Goal: Information Seeking & Learning: Find specific page/section

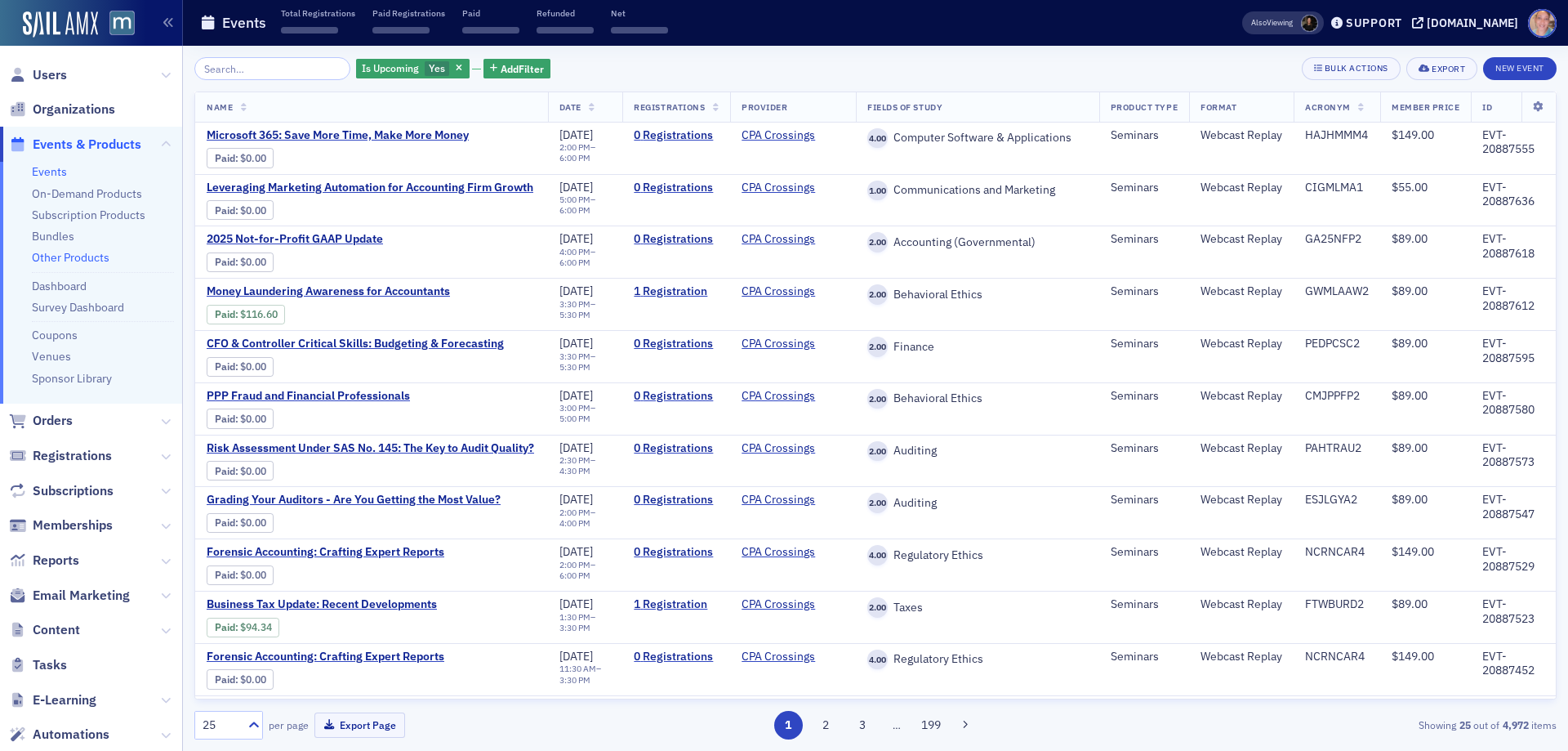
click at [71, 256] on link "Other Products" at bounding box center [70, 257] width 78 height 15
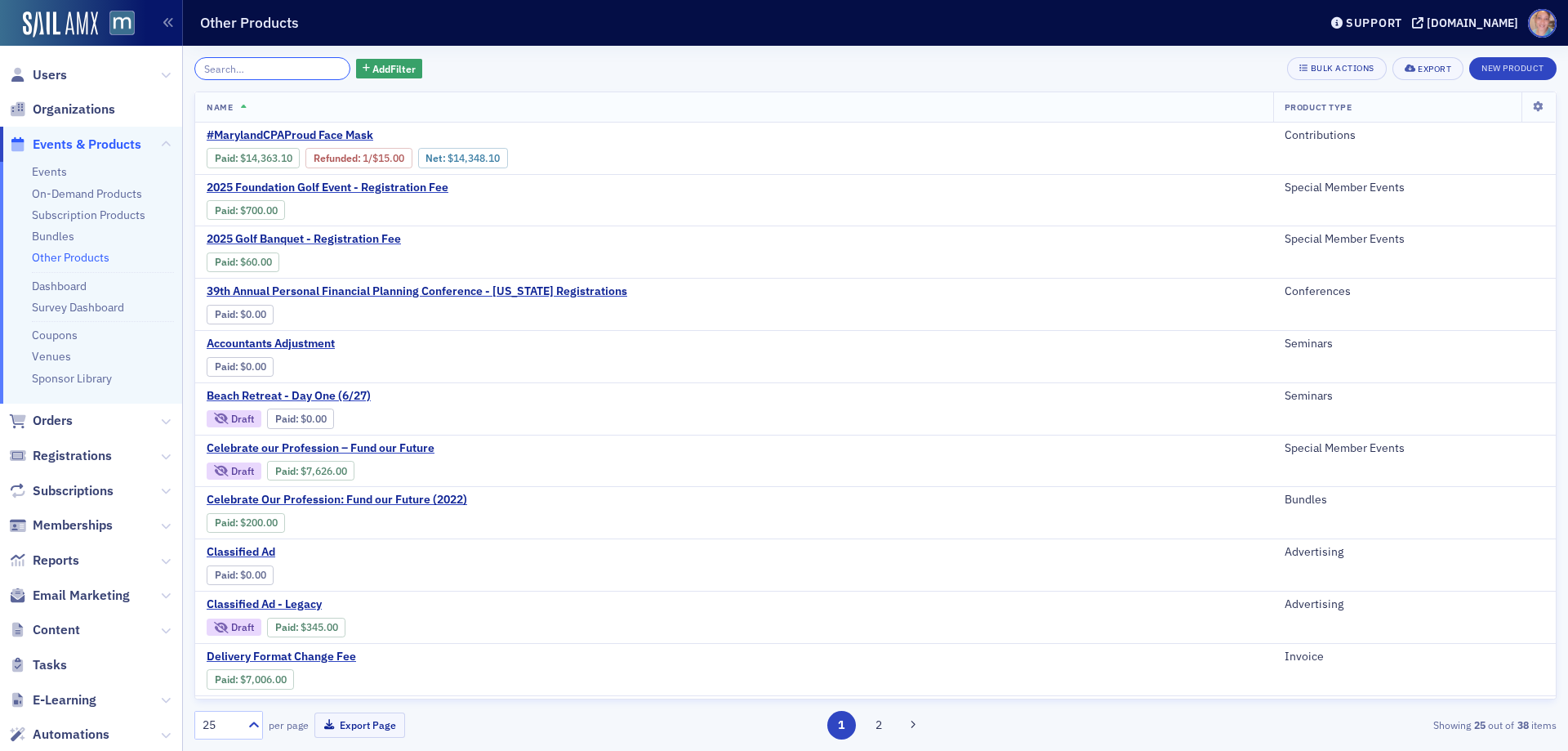
click at [234, 61] on input "search" at bounding box center [272, 68] width 156 height 23
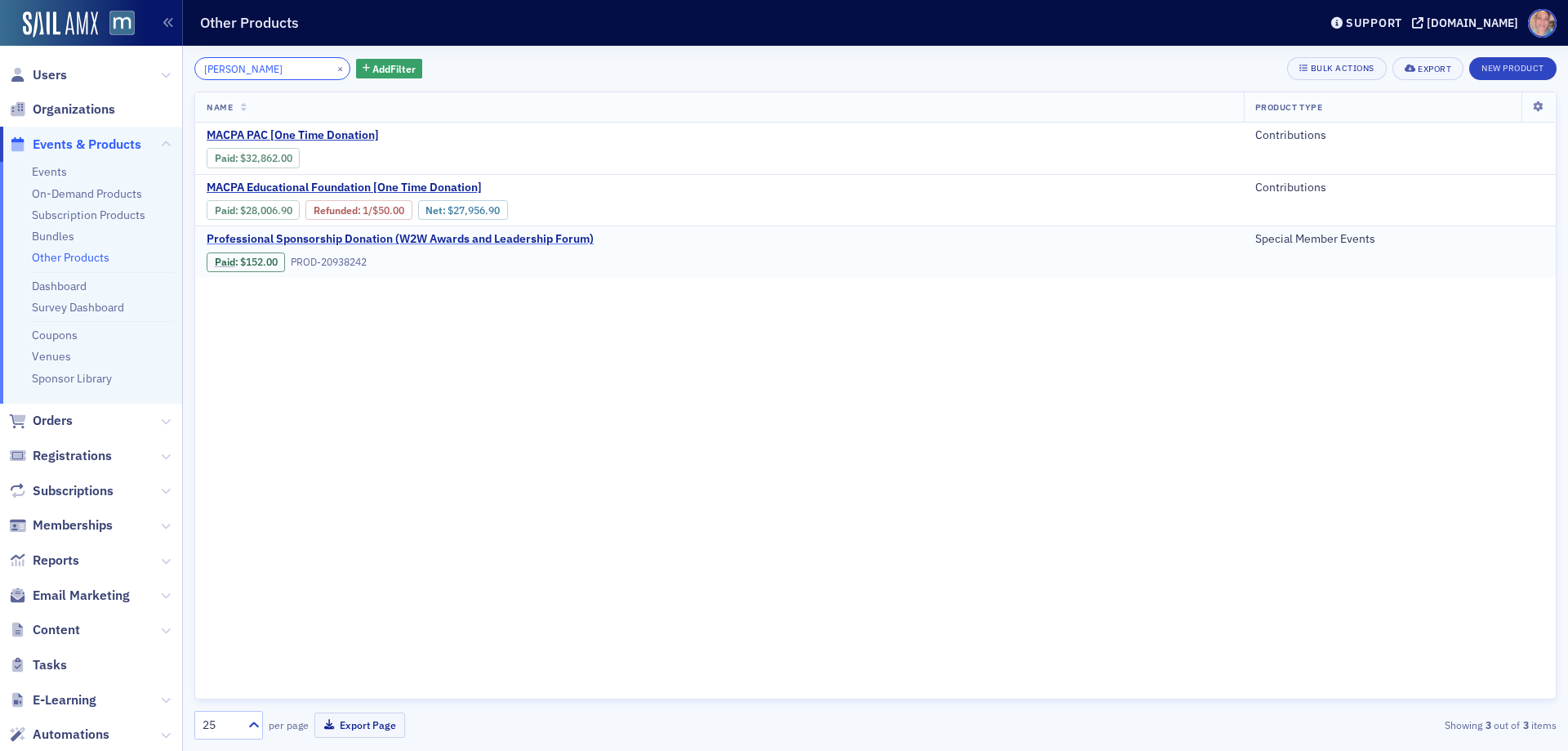
type input "dona"
click at [311, 241] on span "Professional Sponsorship Donation (W2W Awards and Leadership Forum)" at bounding box center [400, 239] width 387 height 15
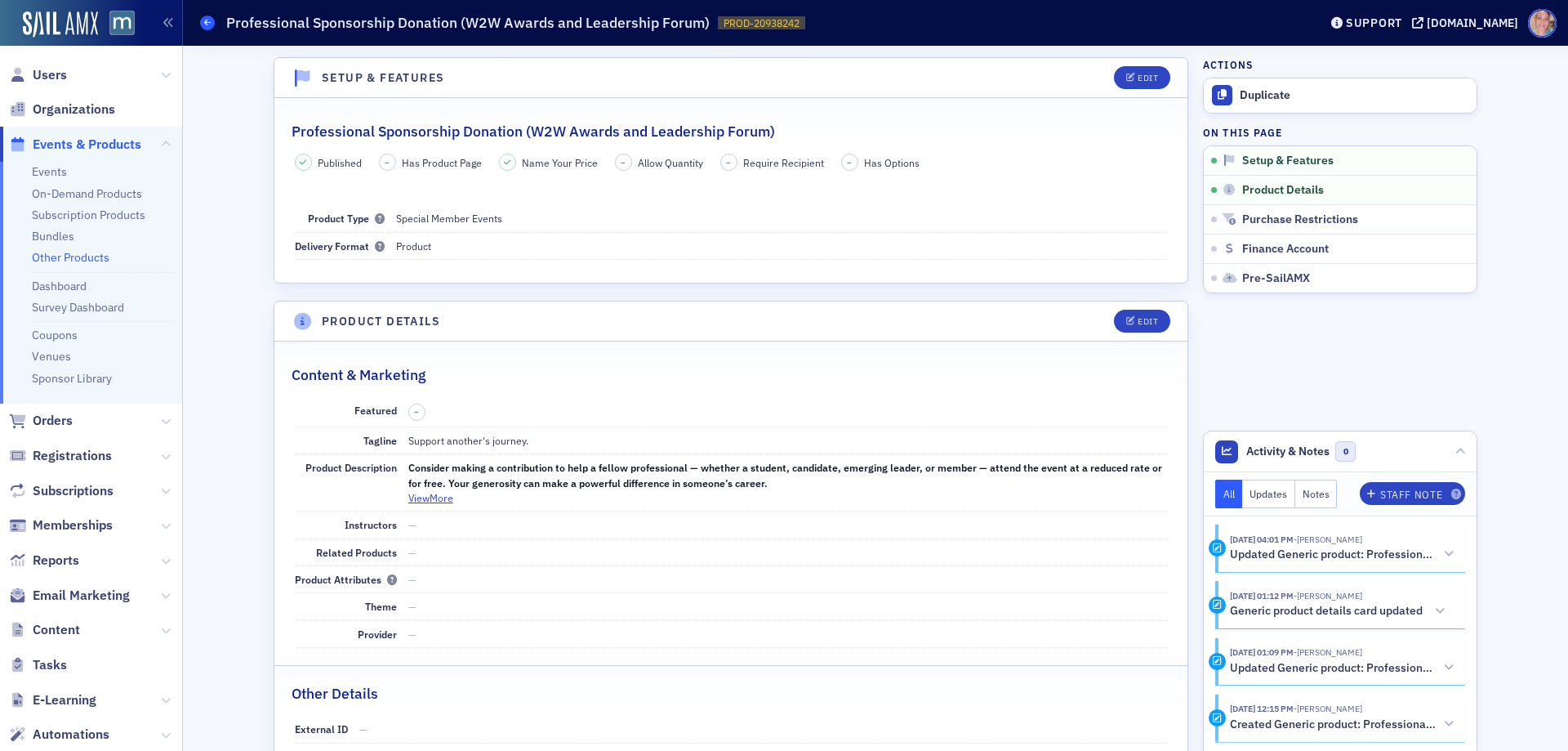
click at [203, 21] on span at bounding box center [207, 23] width 15 height 15
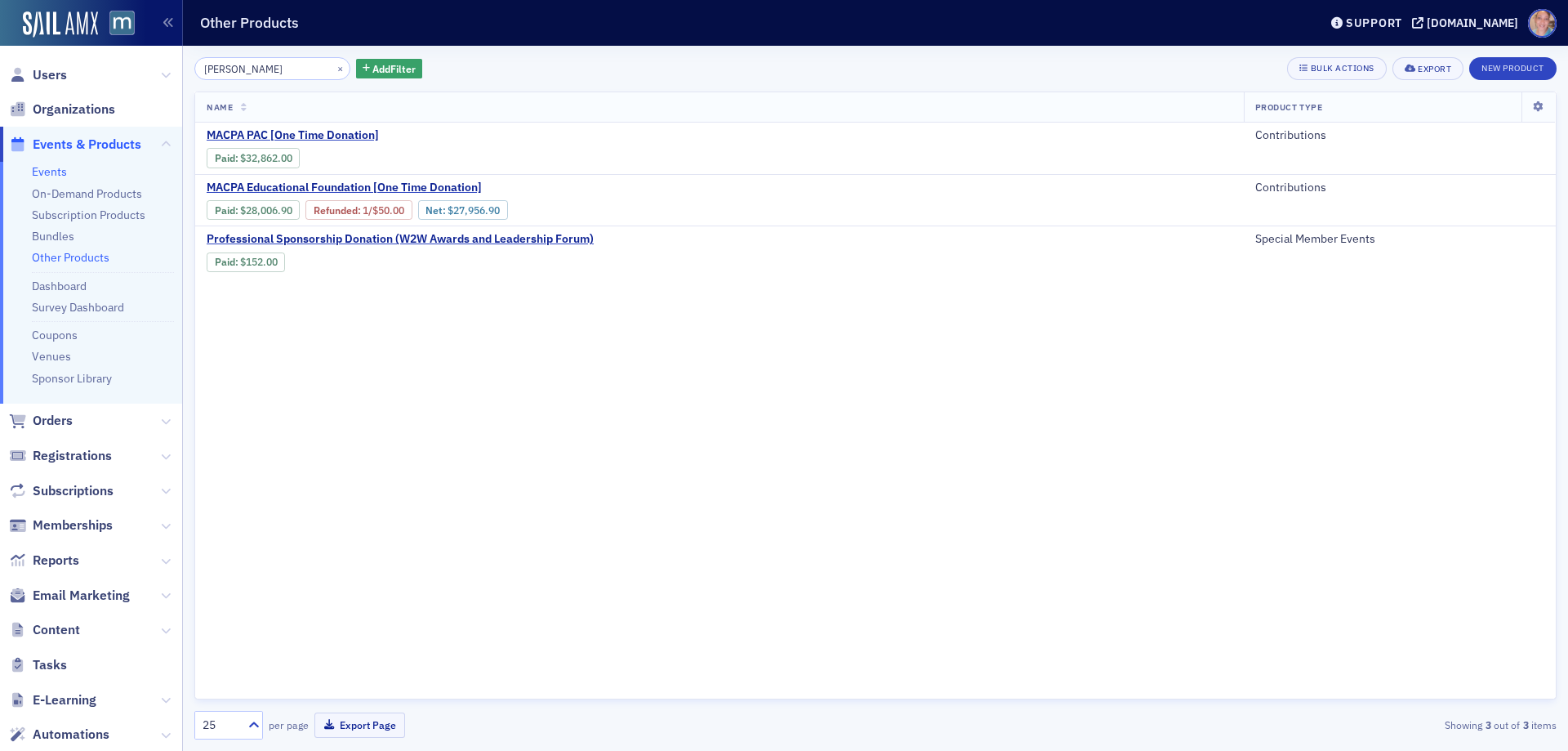
drag, startPoint x: 53, startPoint y: 173, endPoint x: 323, endPoint y: 143, distance: 271.7
click at [53, 172] on link "Events" at bounding box center [49, 171] width 35 height 15
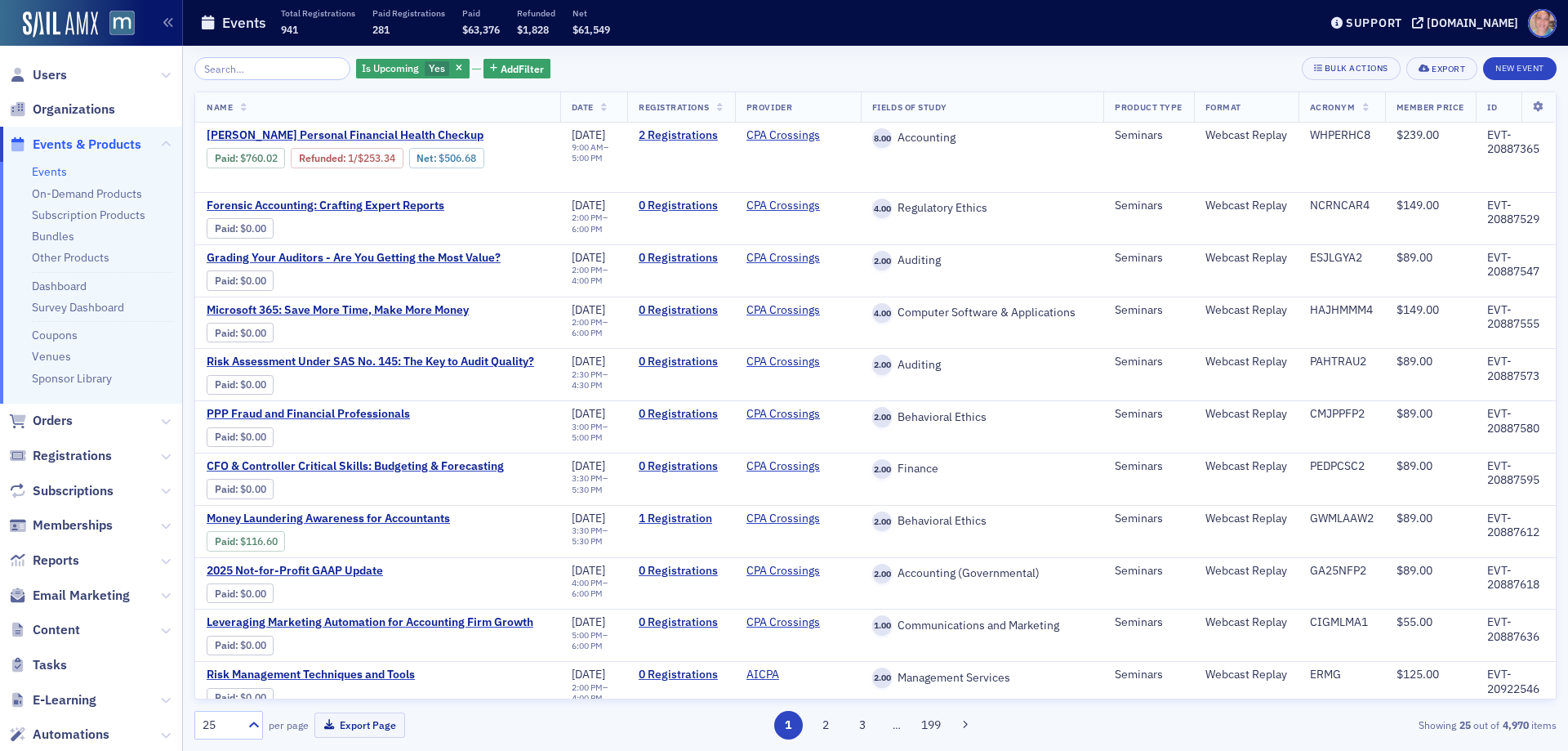
click at [57, 170] on link "Events" at bounding box center [49, 171] width 35 height 15
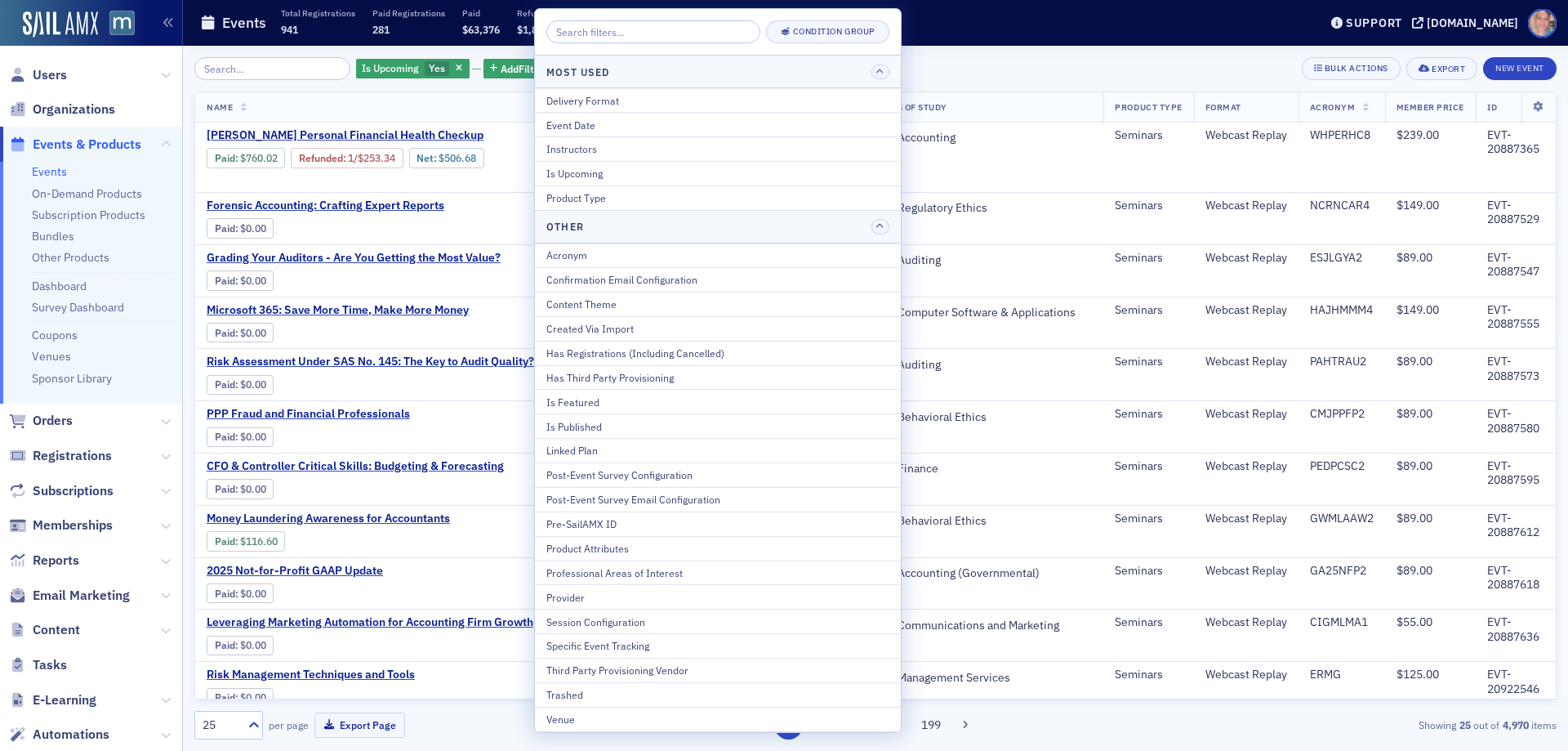
click at [615, 421] on div "Is Published" at bounding box center [718, 426] width 343 height 15
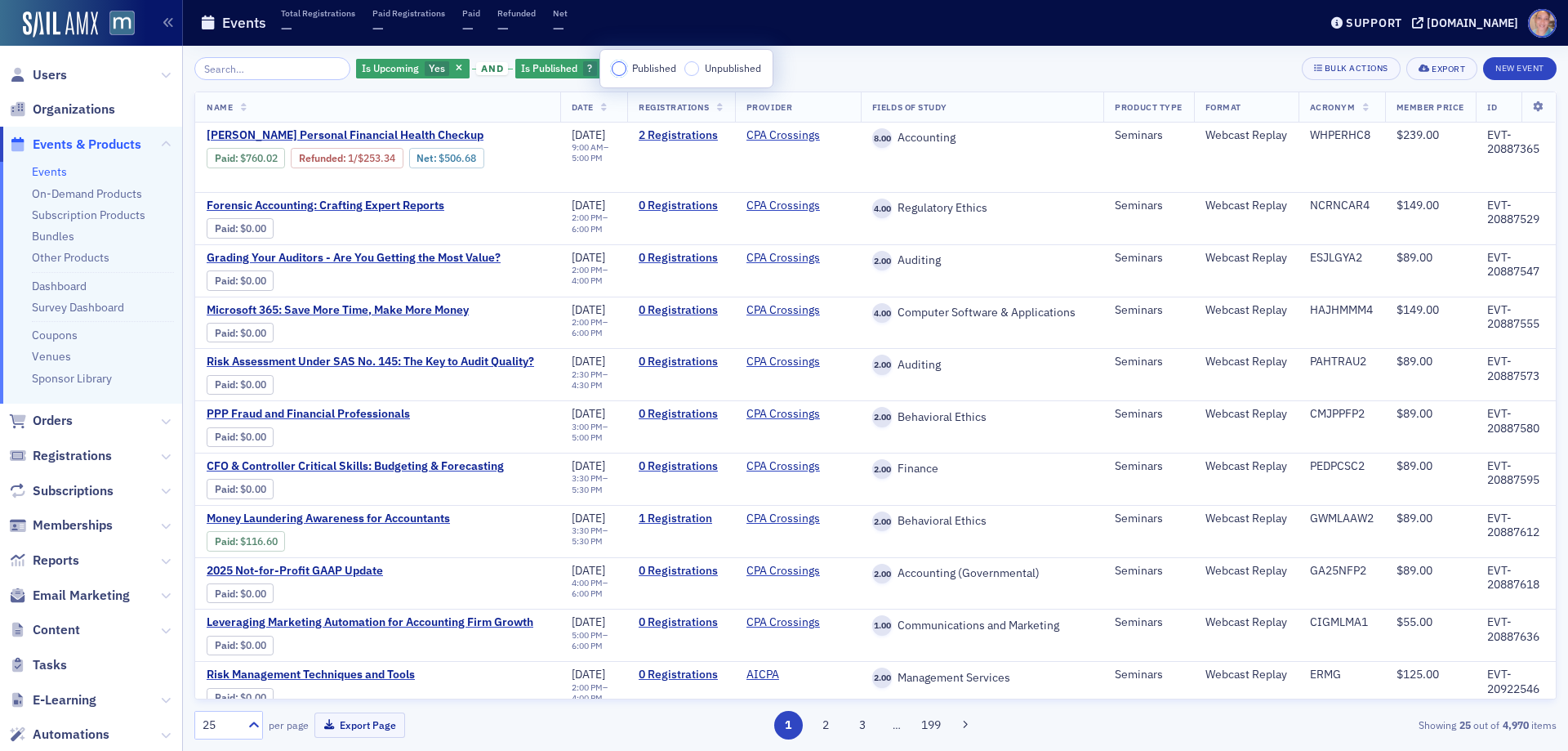
click at [615, 71] on input "Published" at bounding box center [619, 68] width 15 height 15
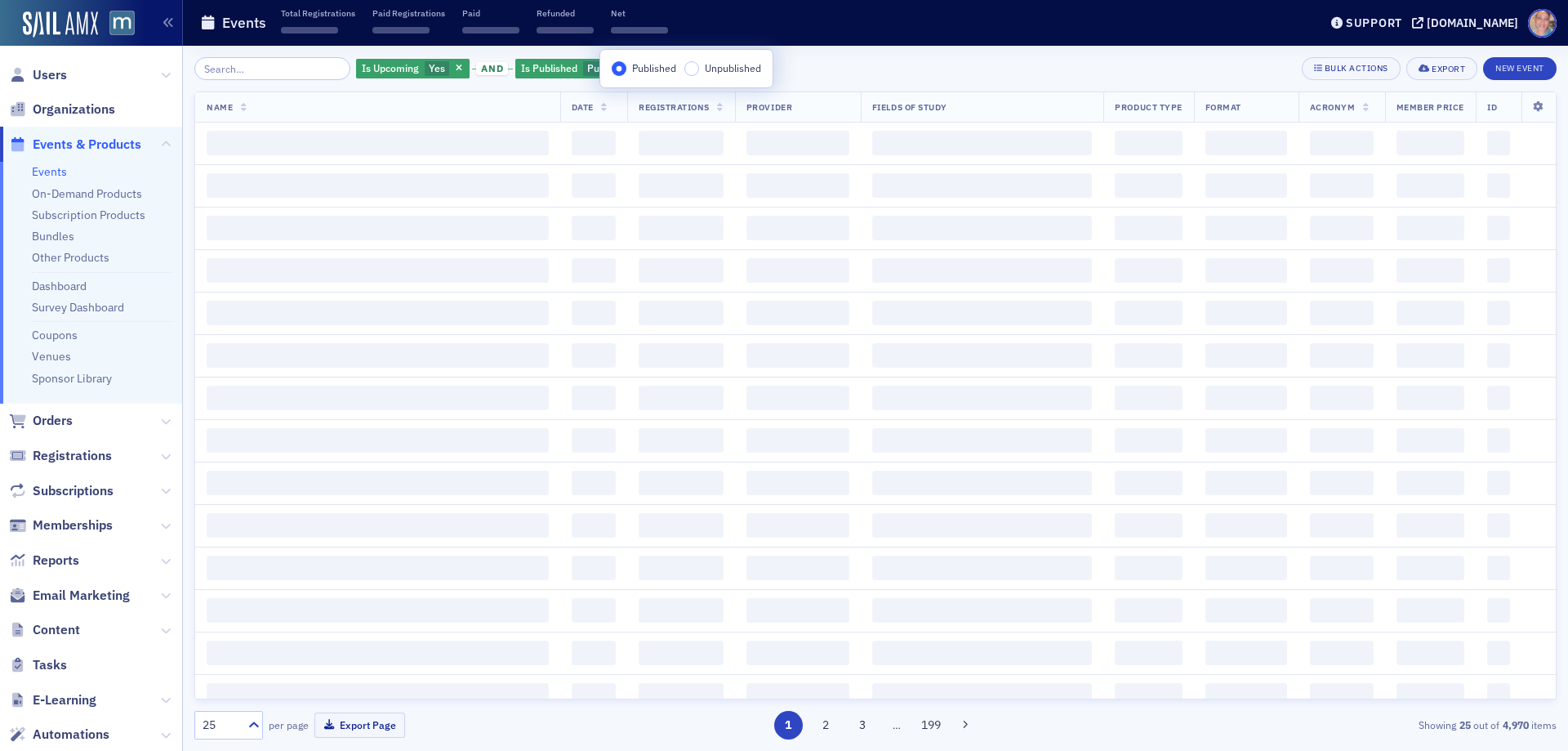
click at [879, 75] on div "Is Upcoming Yes and Is Published Published Add Filter Bulk Actions Export New E…" at bounding box center [876, 68] width 1363 height 23
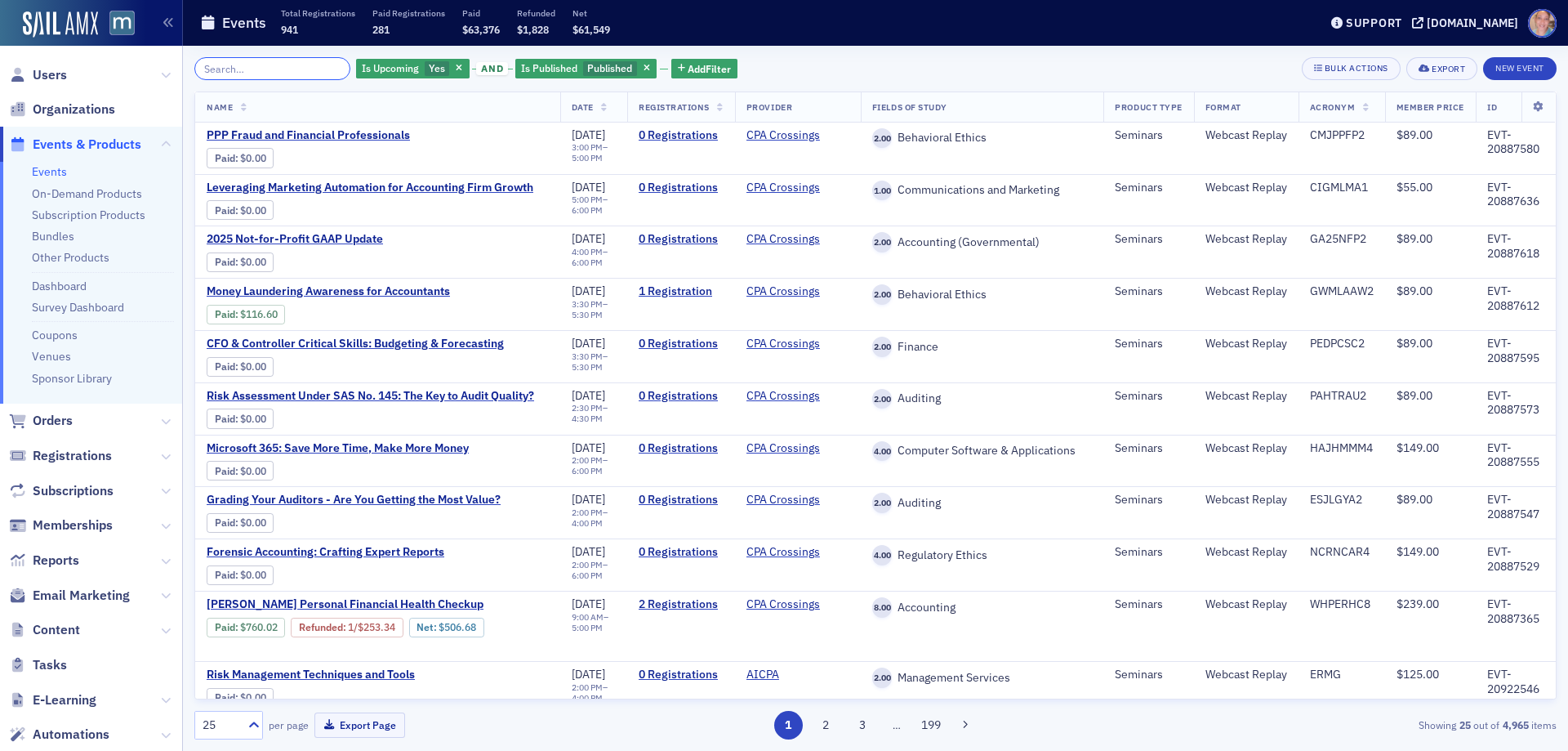
click at [285, 66] on input "search" at bounding box center [272, 68] width 156 height 23
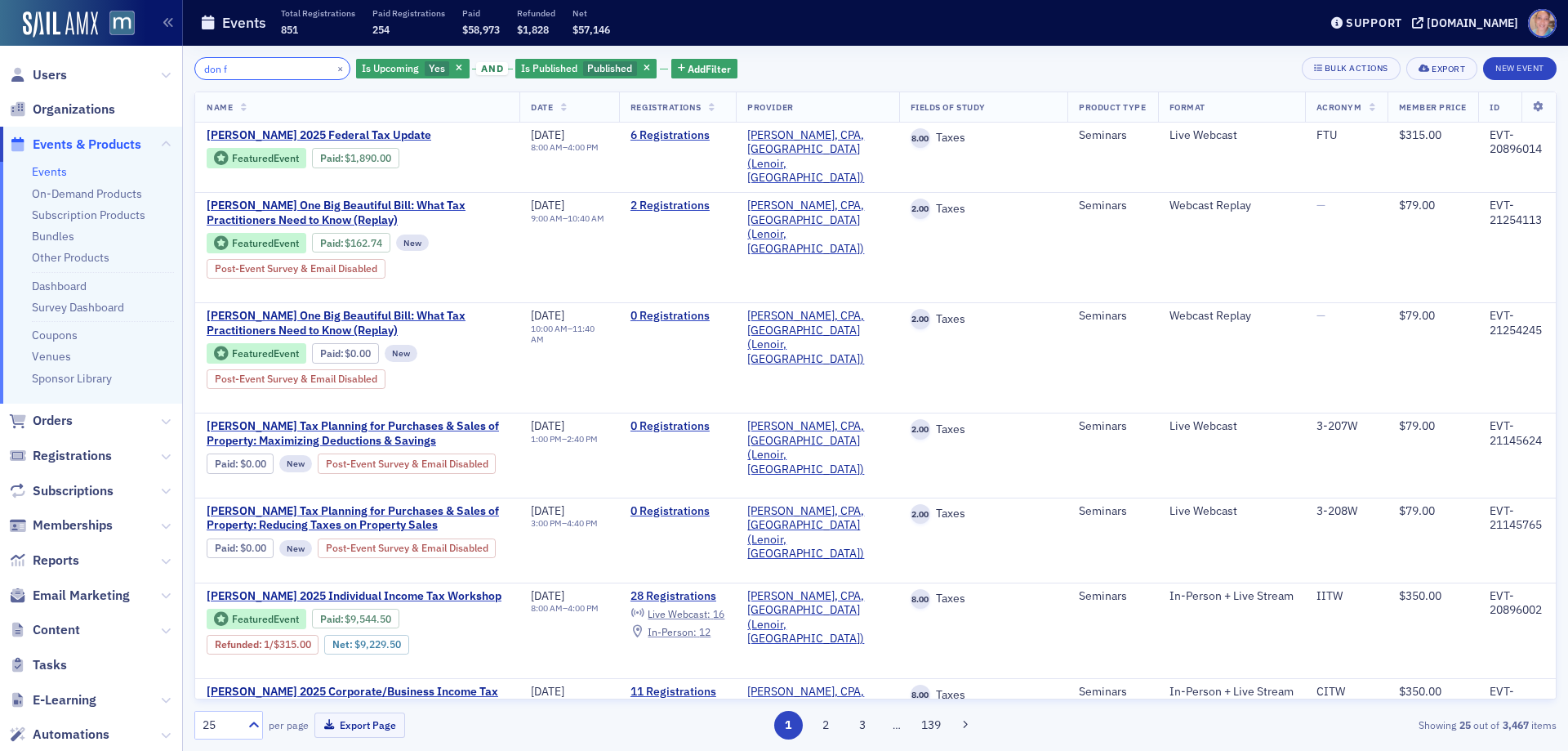
type input "don f"
click at [561, 98] on th "Date" at bounding box center [568, 107] width 99 height 30
click at [562, 108] on icon at bounding box center [565, 108] width 7 height 9
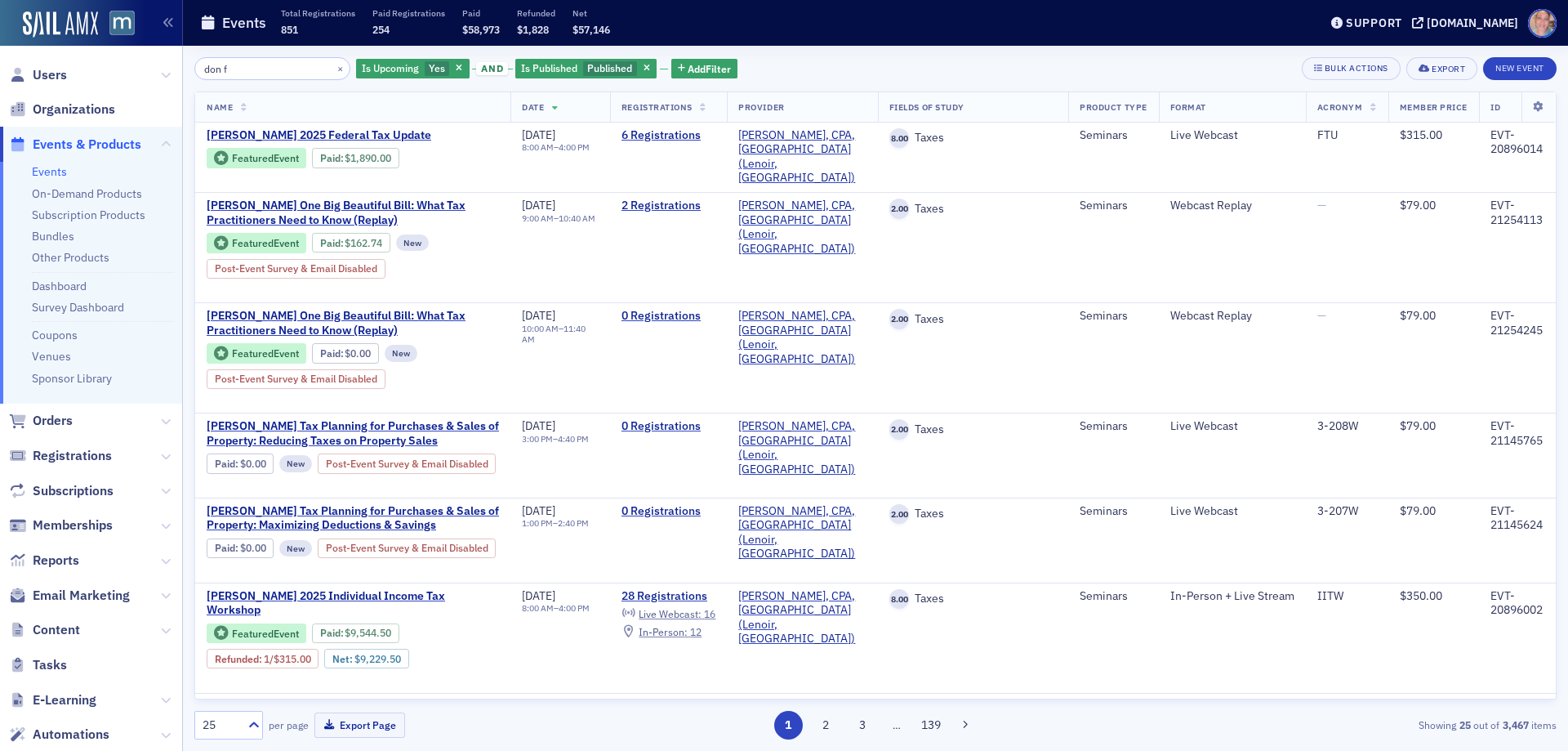
click at [552, 108] on icon at bounding box center [555, 108] width 7 height 9
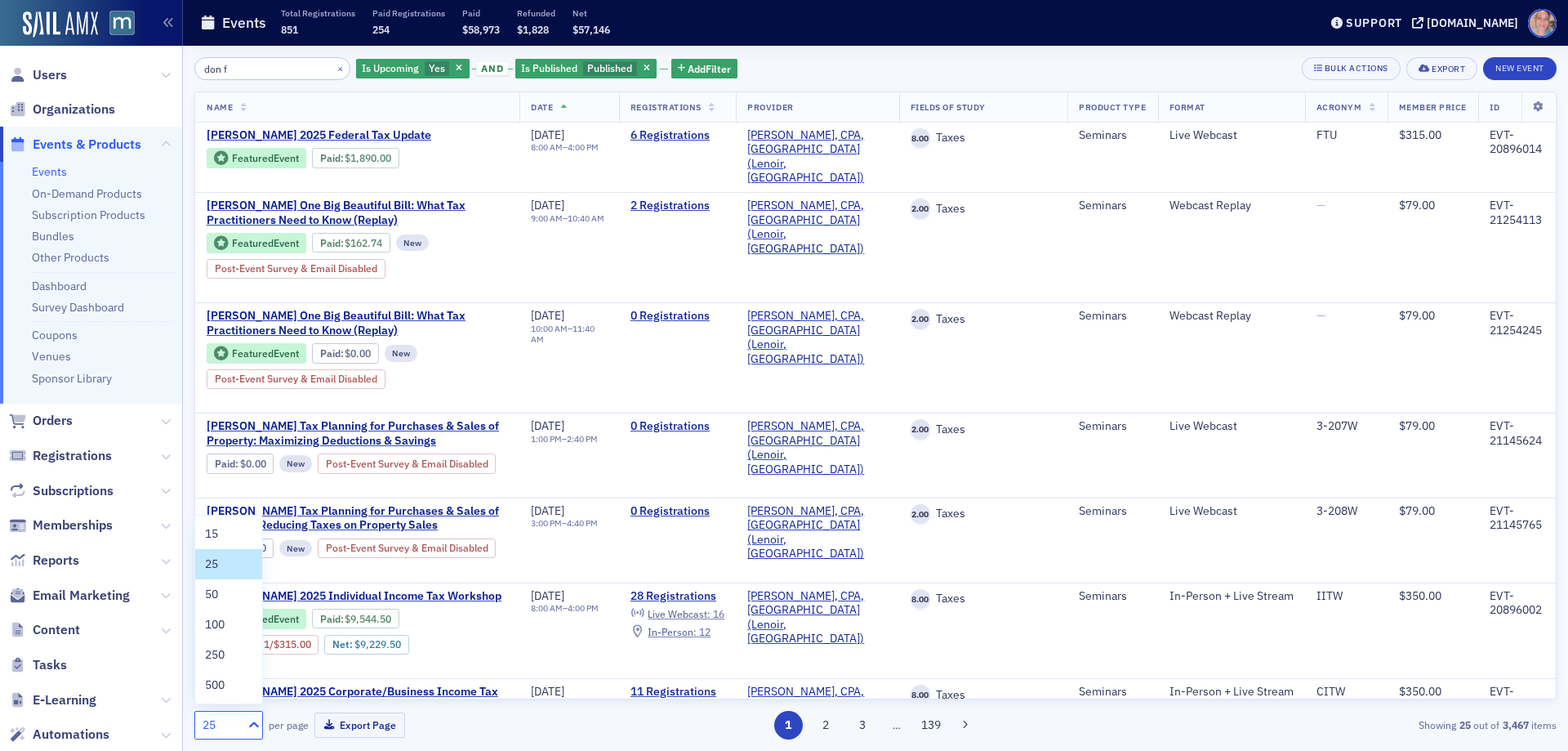
click at [250, 730] on icon at bounding box center [253, 724] width 17 height 17
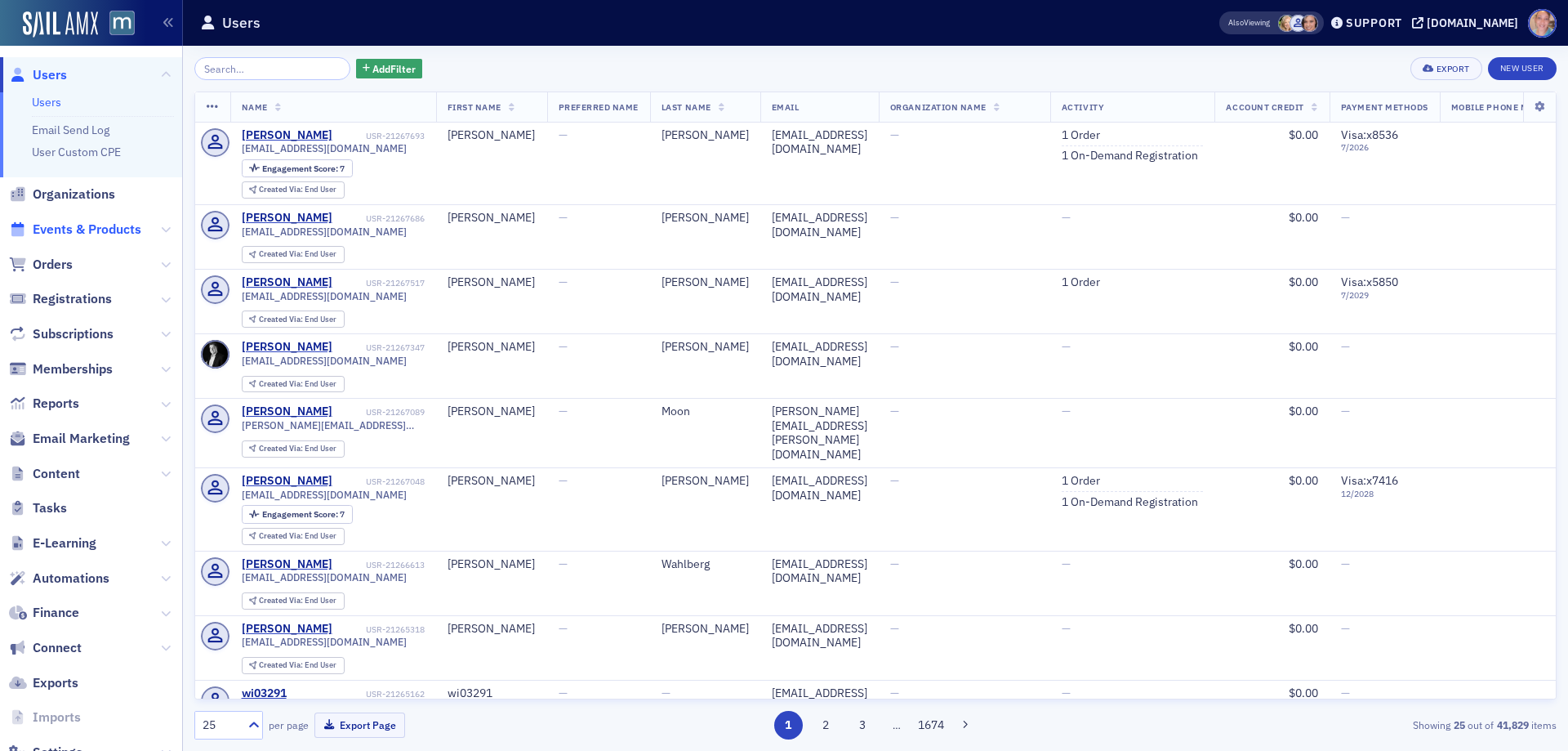
click at [77, 222] on span "Events & Products" at bounding box center [86, 230] width 109 height 18
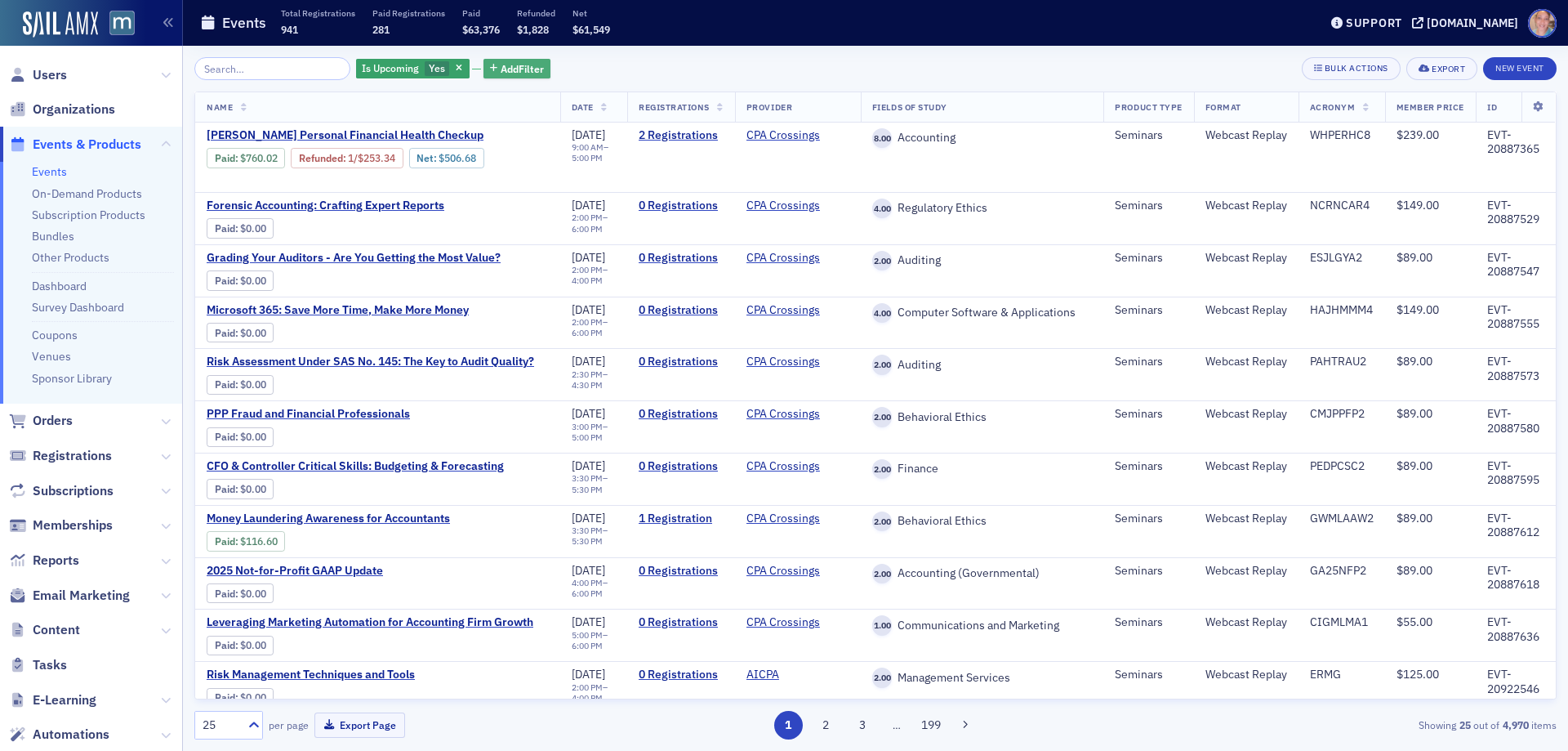
click at [508, 65] on span "Add Filter" at bounding box center [522, 68] width 43 height 15
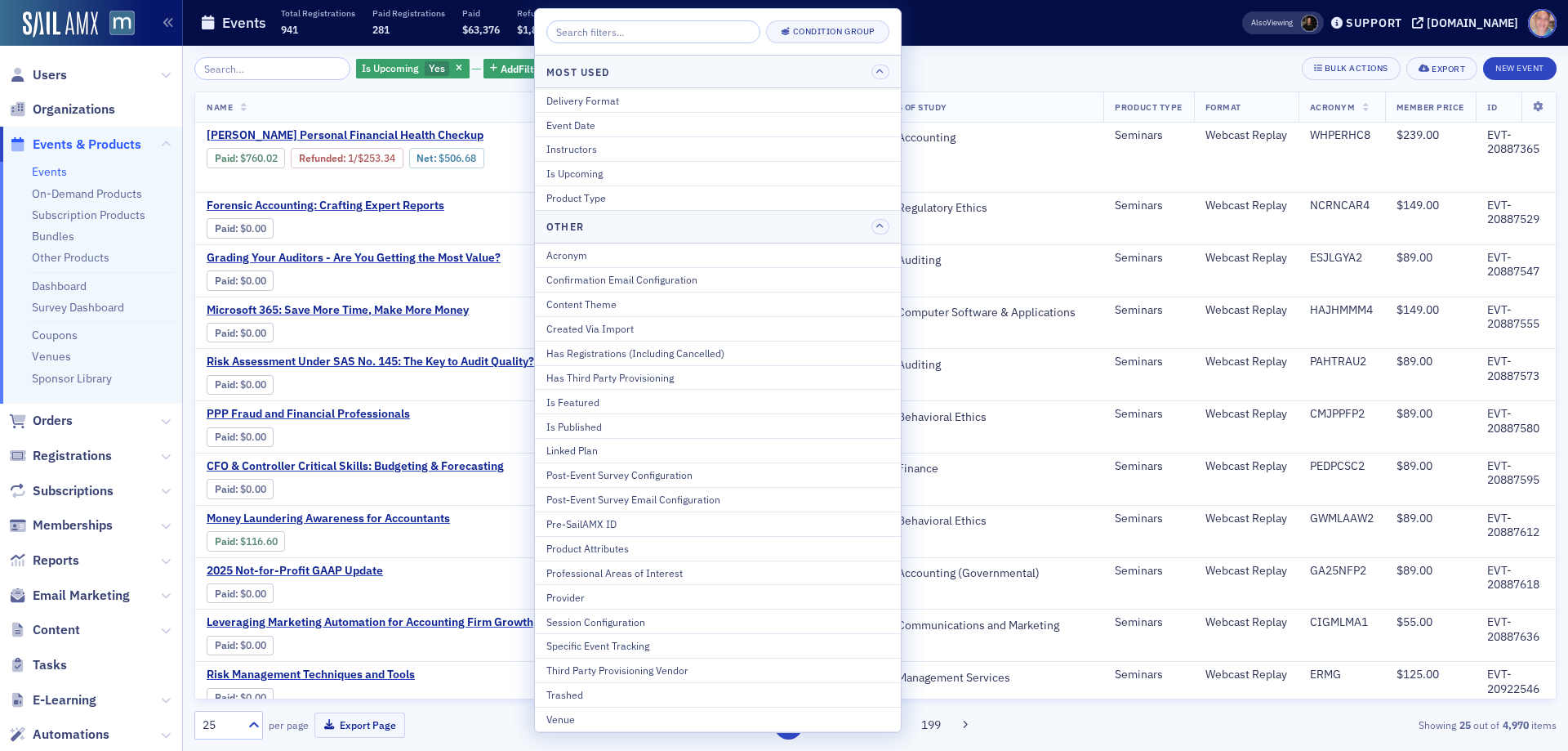
click at [615, 421] on div "Is Published" at bounding box center [718, 426] width 343 height 15
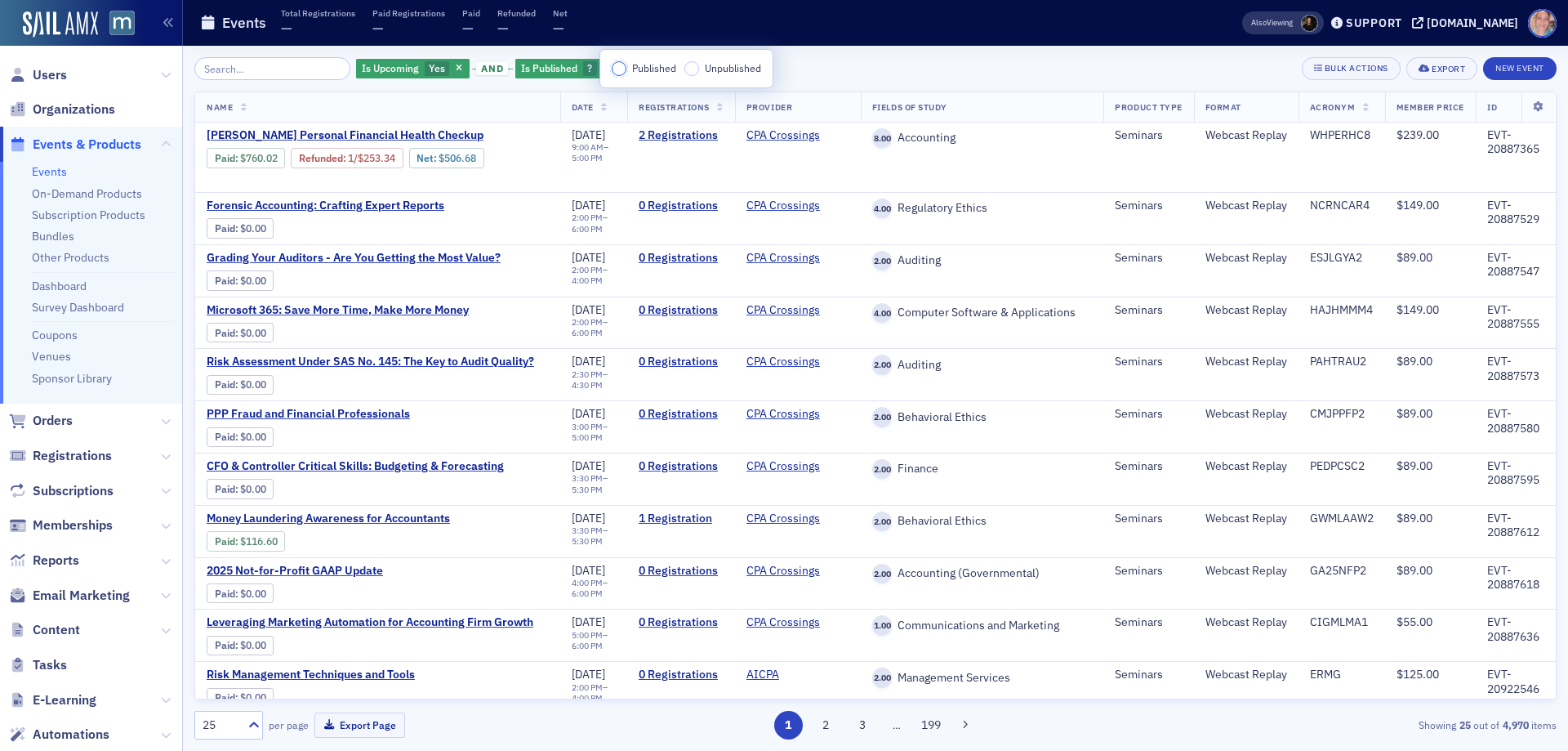
click at [623, 70] on input "Published" at bounding box center [619, 68] width 15 height 15
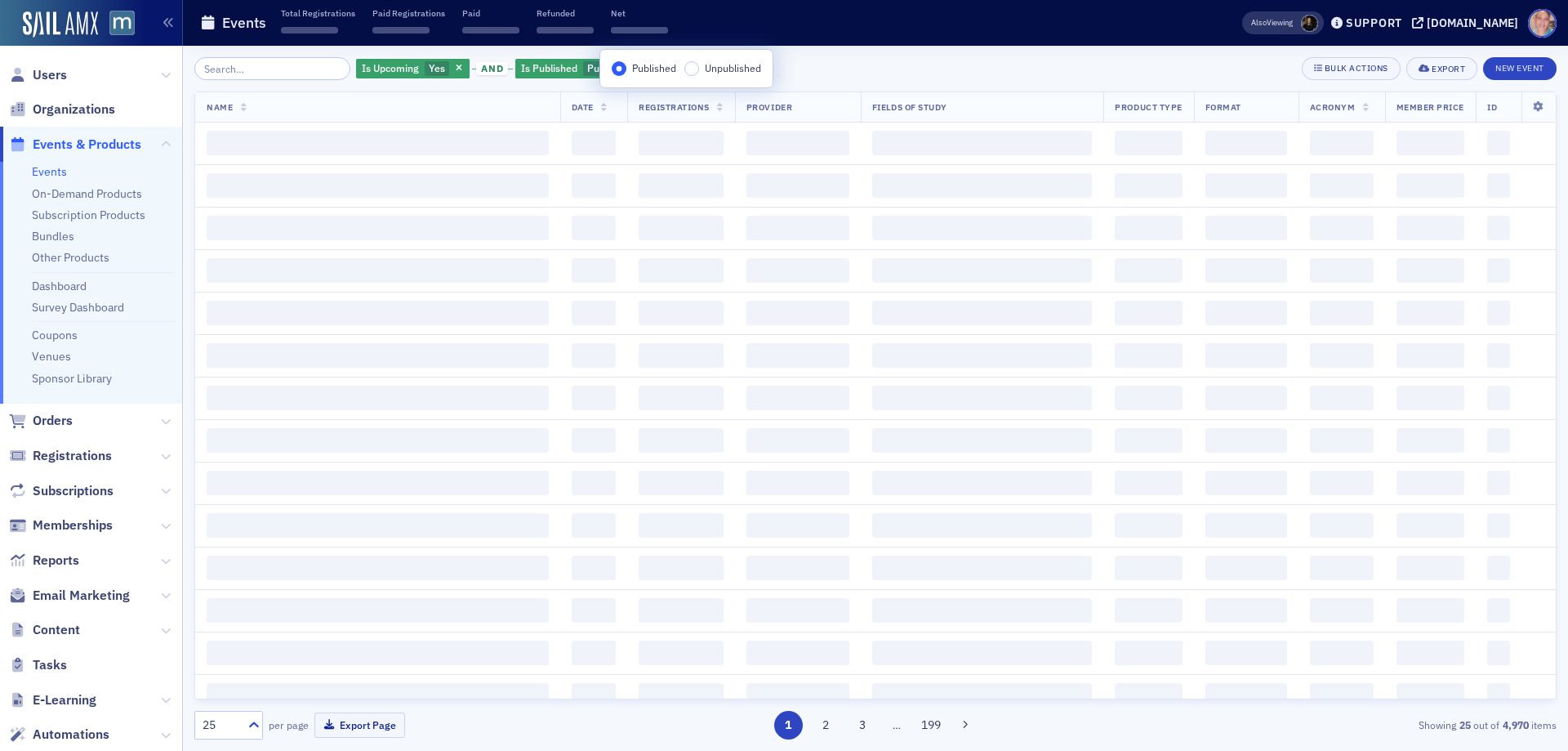
click at [819, 64] on div "Is Upcoming Yes and Is Published Published Add Filter Bulk Actions Export New E…" at bounding box center [876, 68] width 1363 height 23
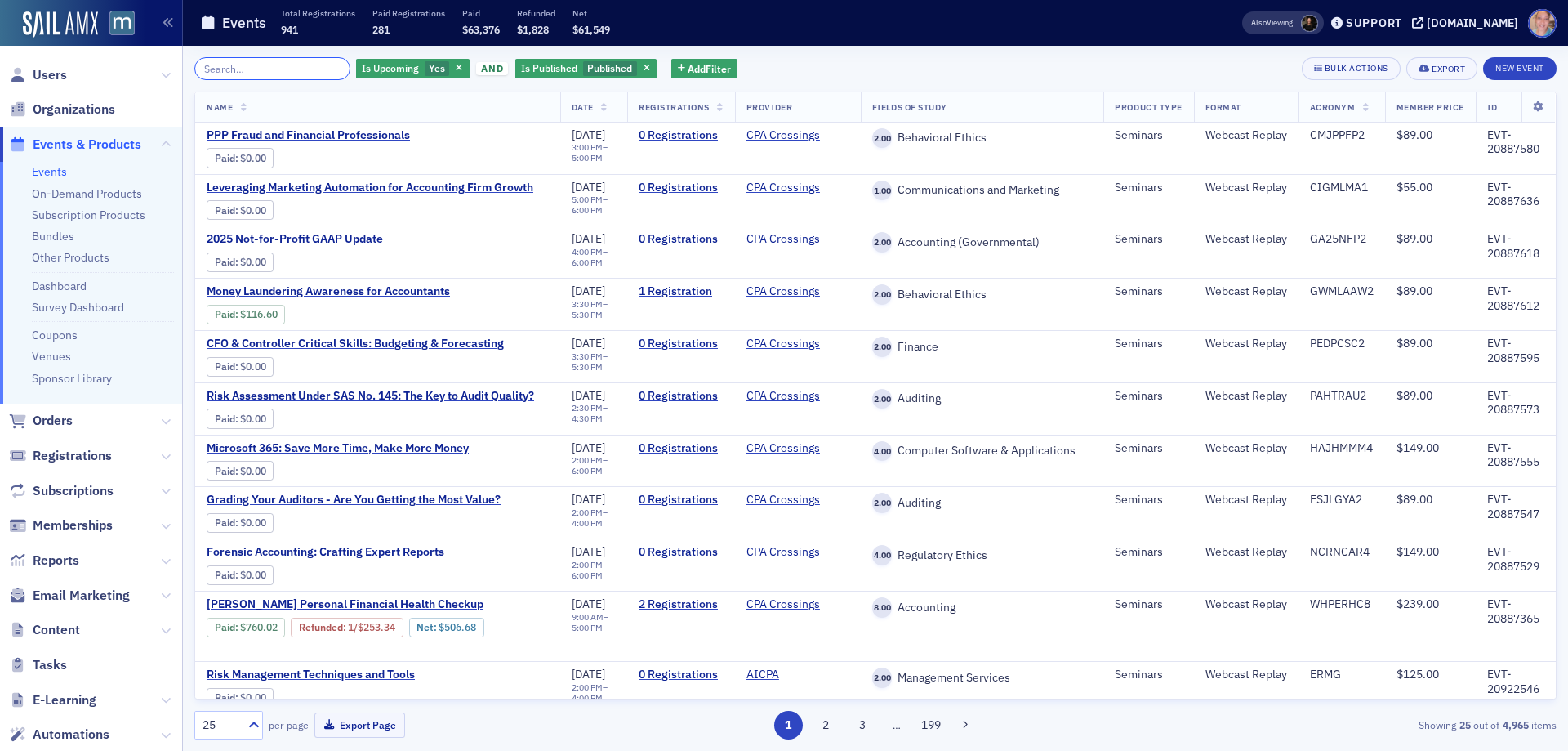
click at [254, 69] on input "search" at bounding box center [272, 68] width 156 height 23
paste input "EVT-20938247"
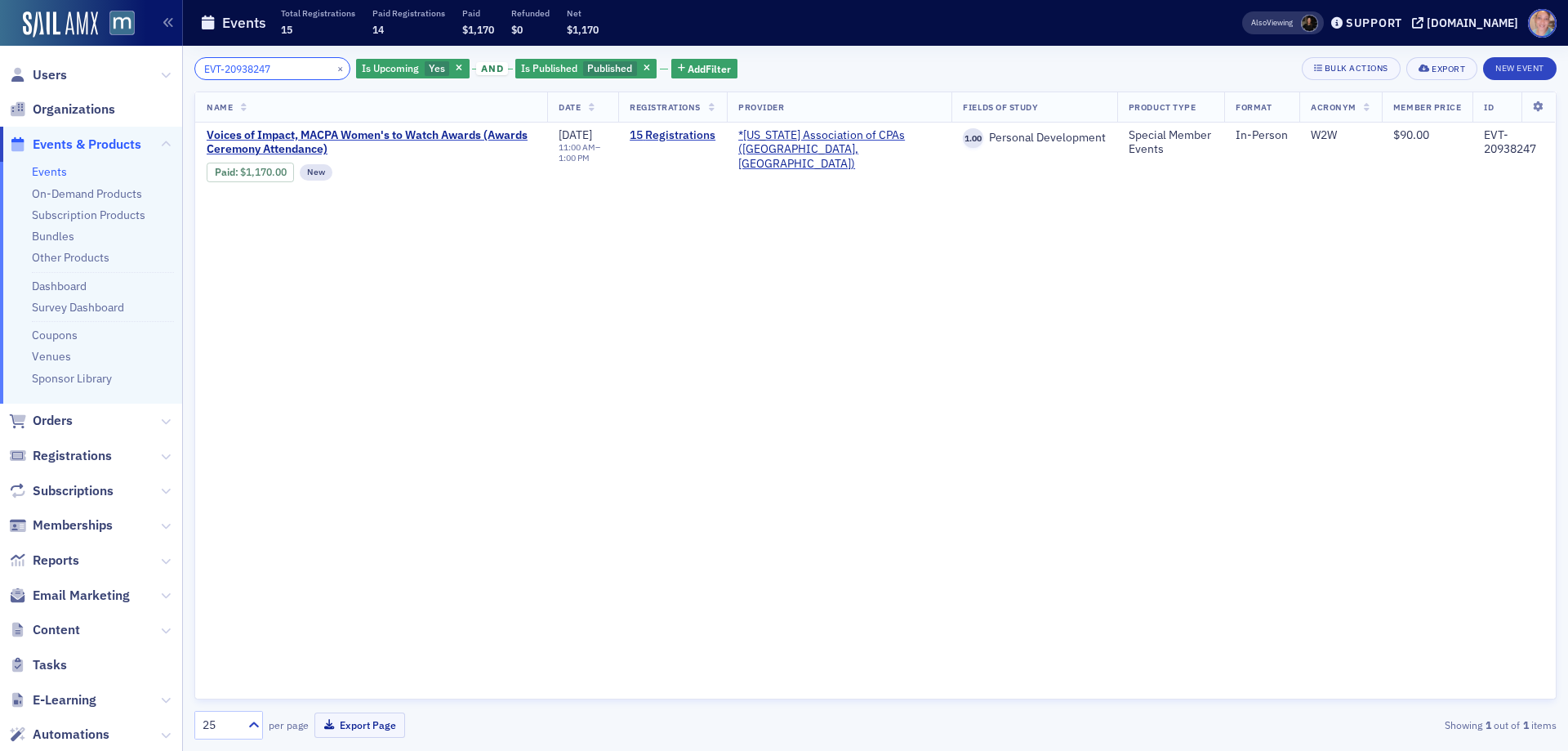
type input "EVT-20938247"
drag, startPoint x: 324, startPoint y: 70, endPoint x: 298, endPoint y: 69, distance: 26.0
click at [333, 69] on button "×" at bounding box center [340, 68] width 15 height 15
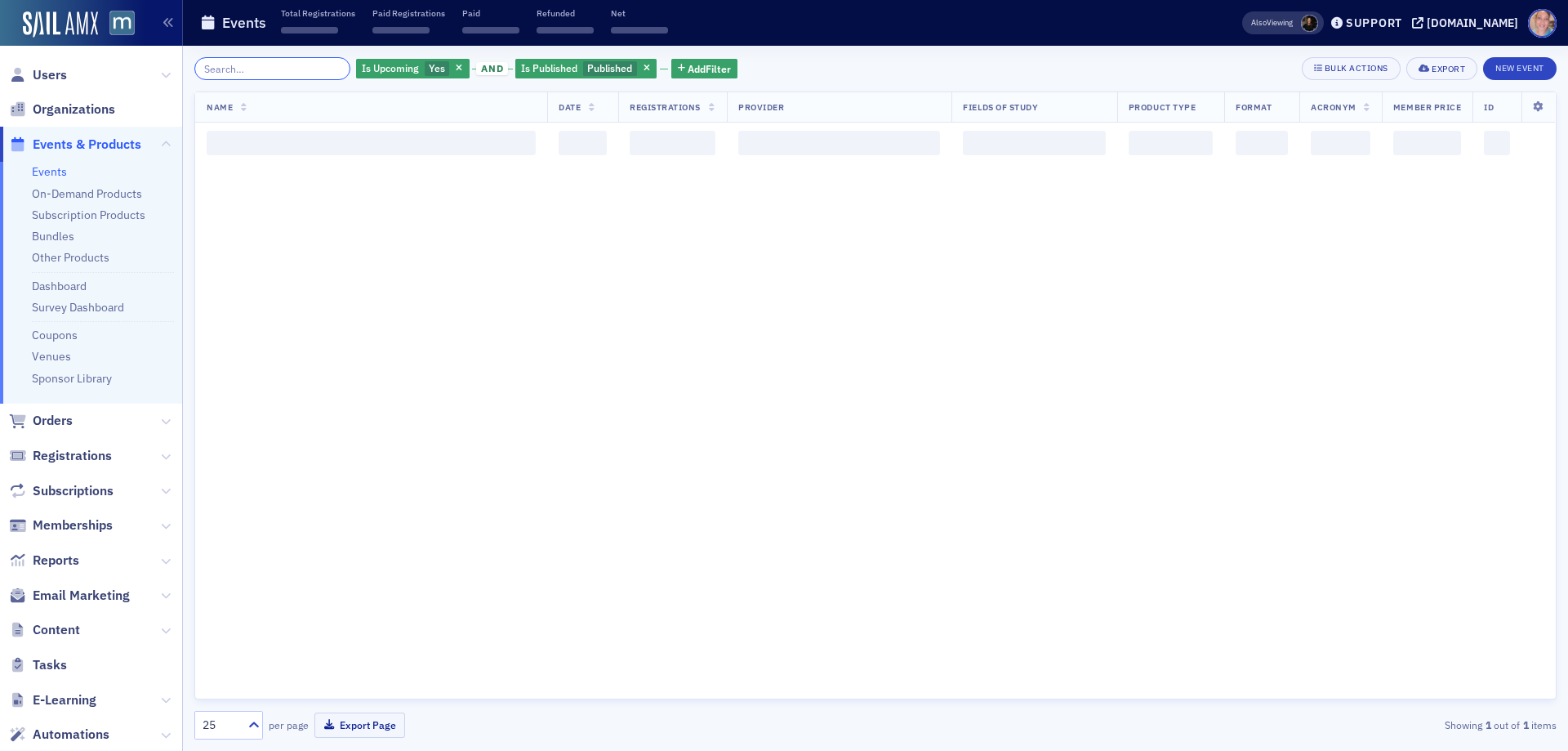
click at [244, 66] on input "search" at bounding box center [272, 68] width 156 height 23
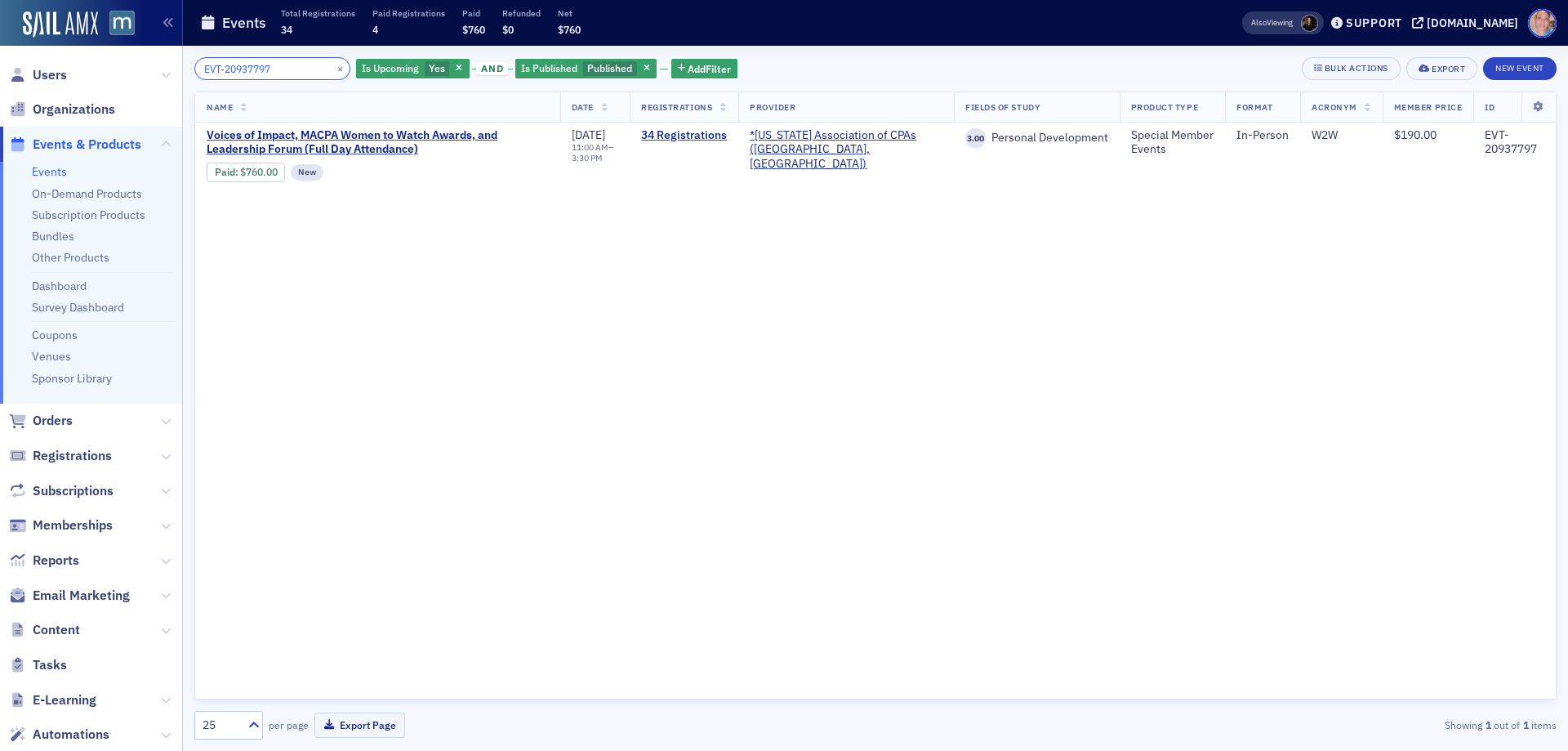
type input "EVT-20937797"
drag, startPoint x: 318, startPoint y: 70, endPoint x: 291, endPoint y: 66, distance: 27.3
click at [333, 70] on button "×" at bounding box center [340, 68] width 15 height 15
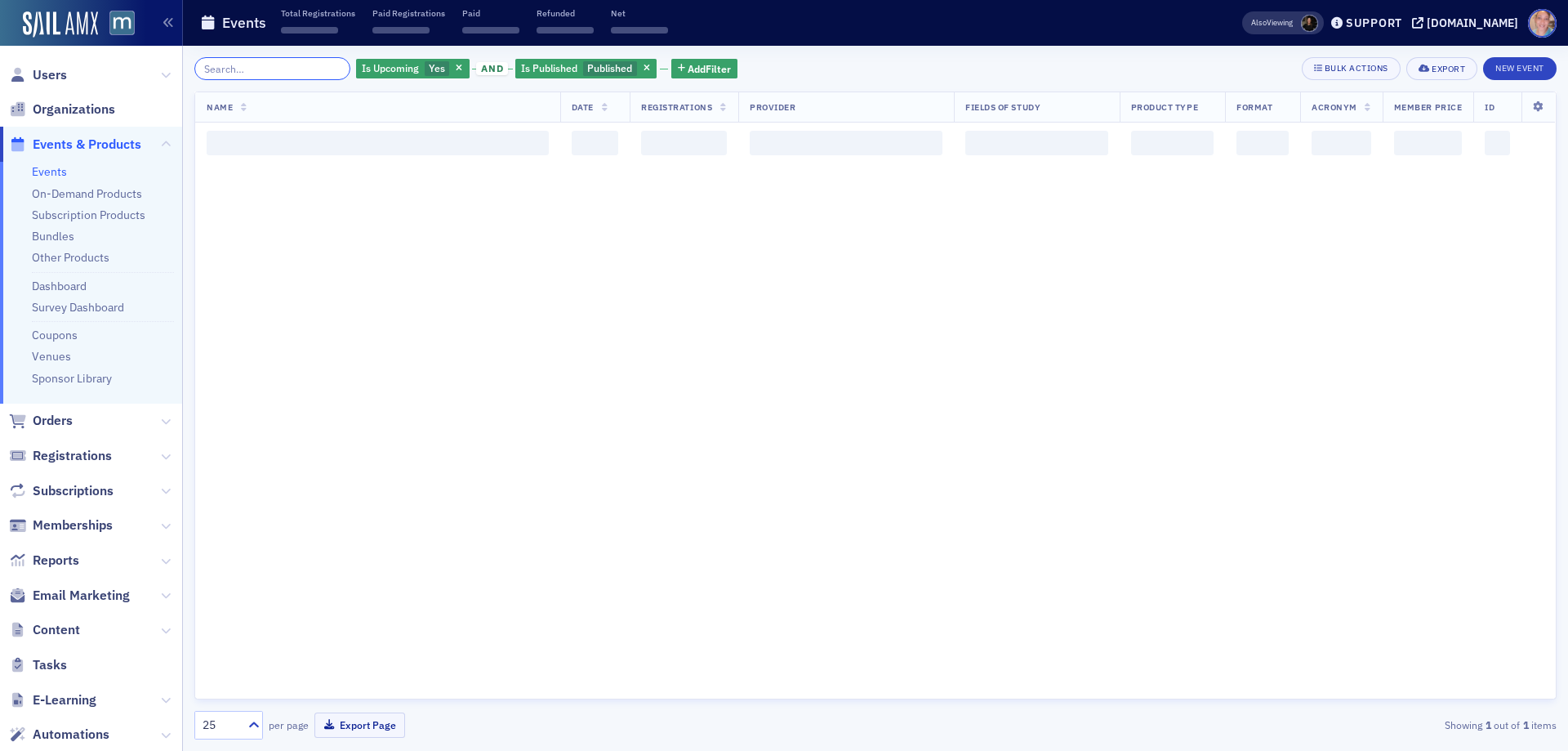
click at [286, 65] on input "search" at bounding box center [272, 68] width 156 height 23
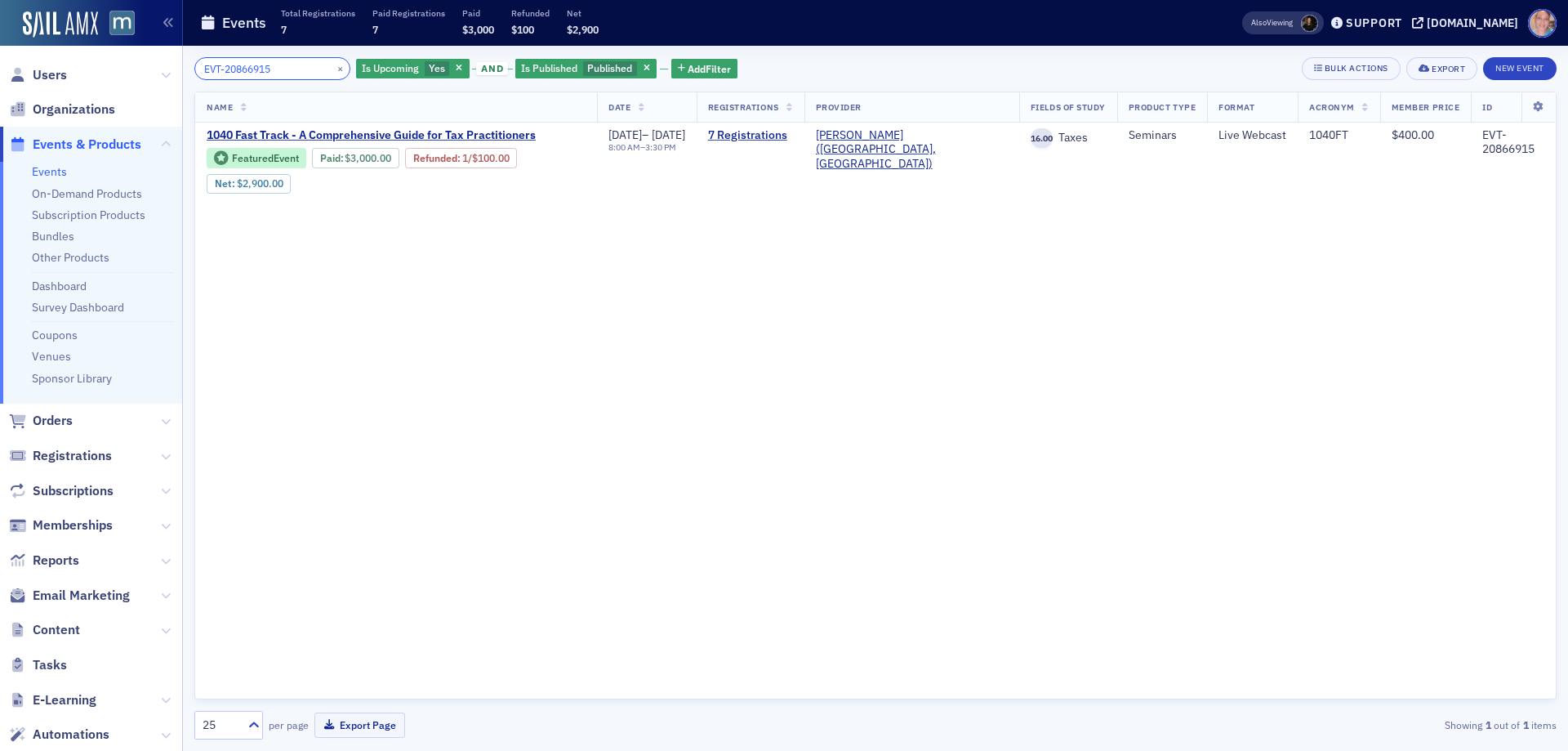
type input "EVT-20866915"
drag, startPoint x: 324, startPoint y: 66, endPoint x: 298, endPoint y: 65, distance: 26.0
click at [333, 66] on button "×" at bounding box center [340, 68] width 15 height 15
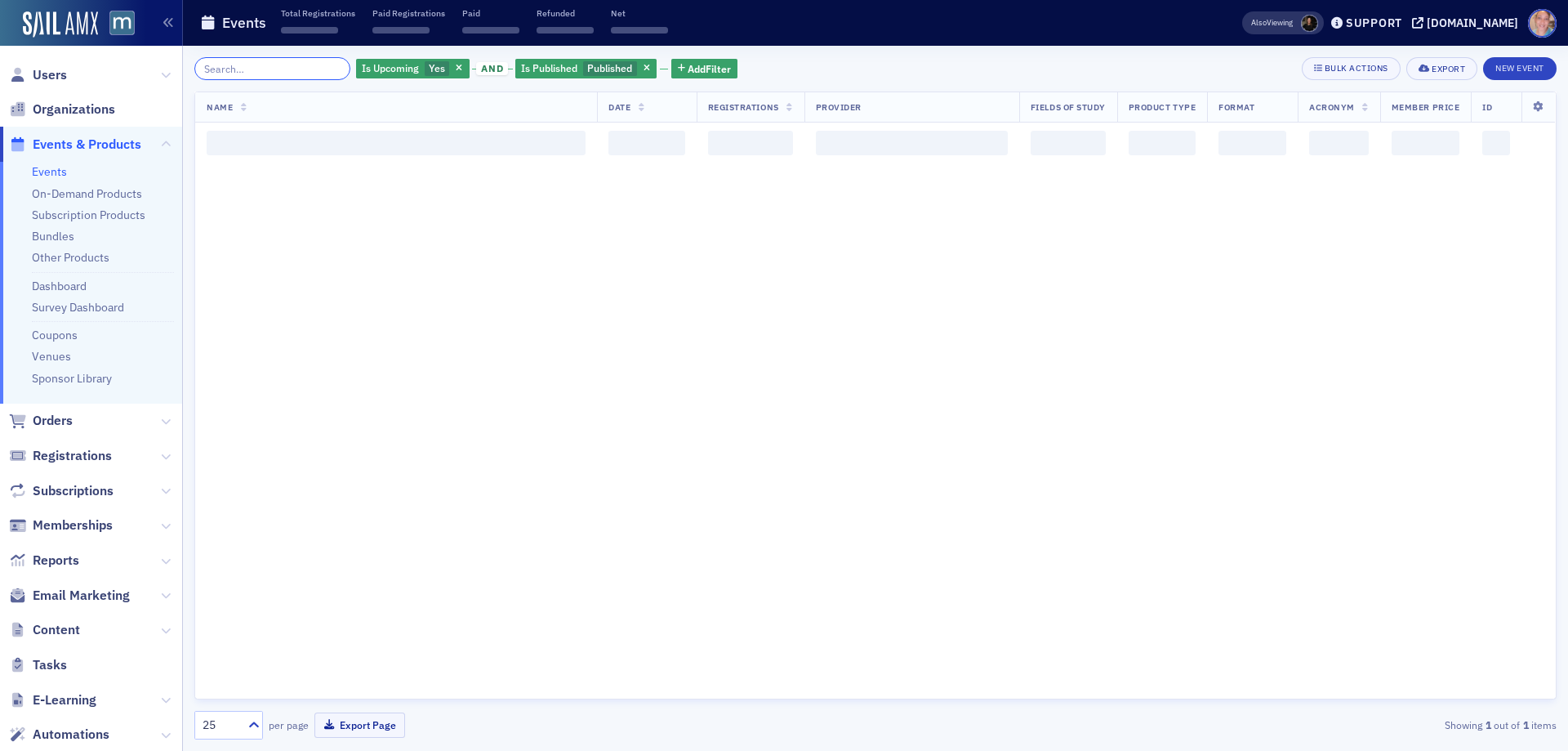
click at [270, 65] on input "search" at bounding box center [272, 68] width 156 height 23
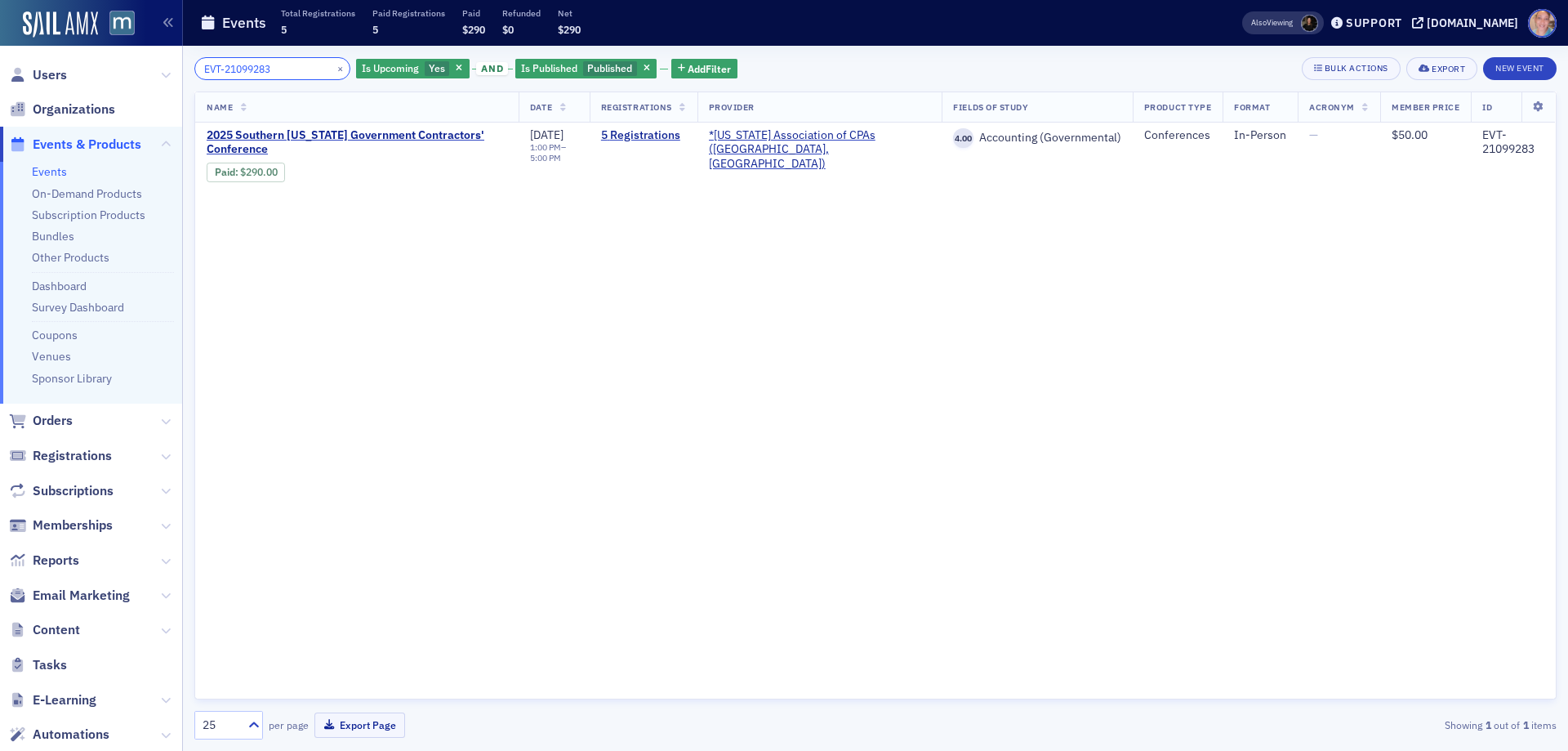
type input "EVT-21099283"
click at [333, 67] on button "×" at bounding box center [340, 68] width 15 height 15
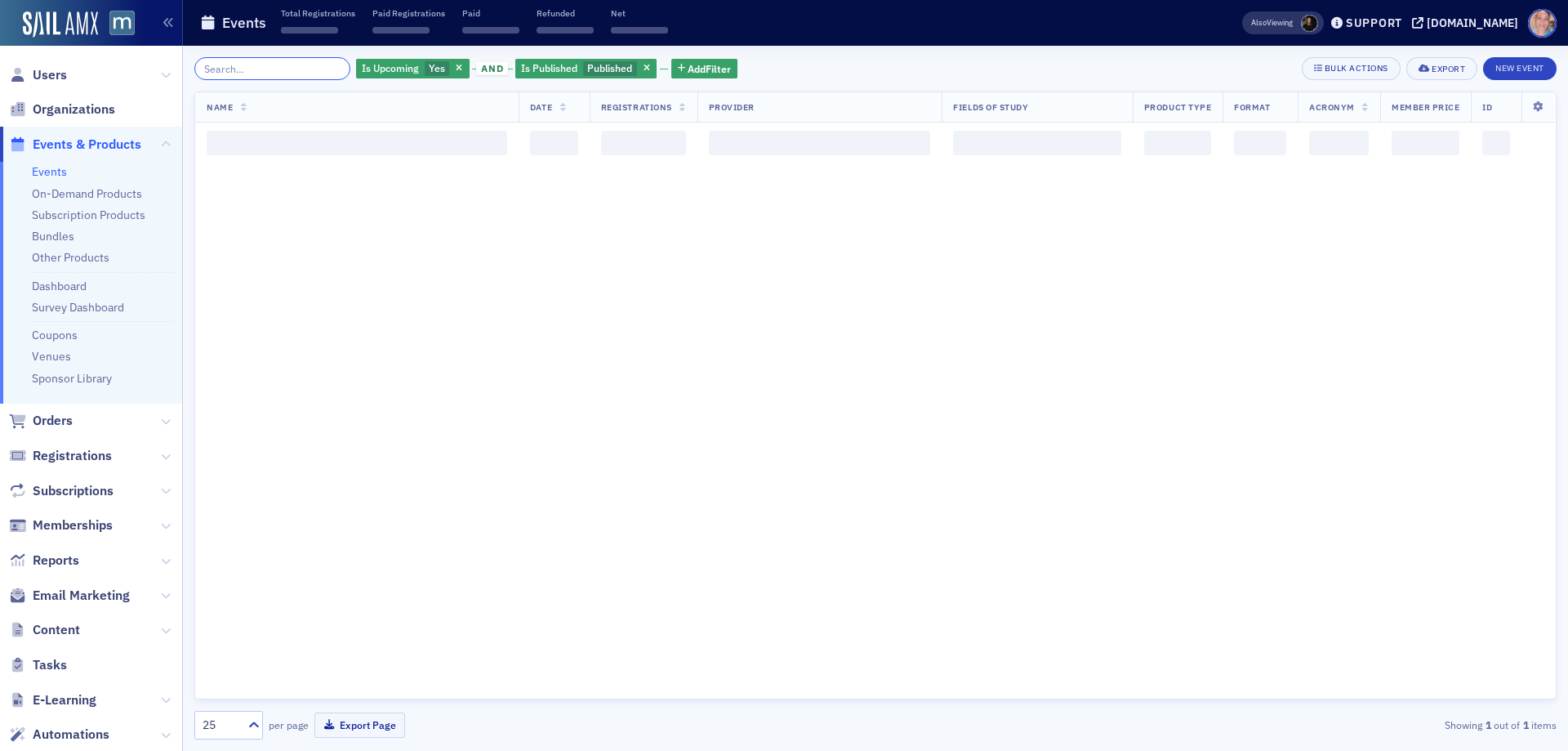
click at [271, 69] on input "search" at bounding box center [272, 68] width 156 height 23
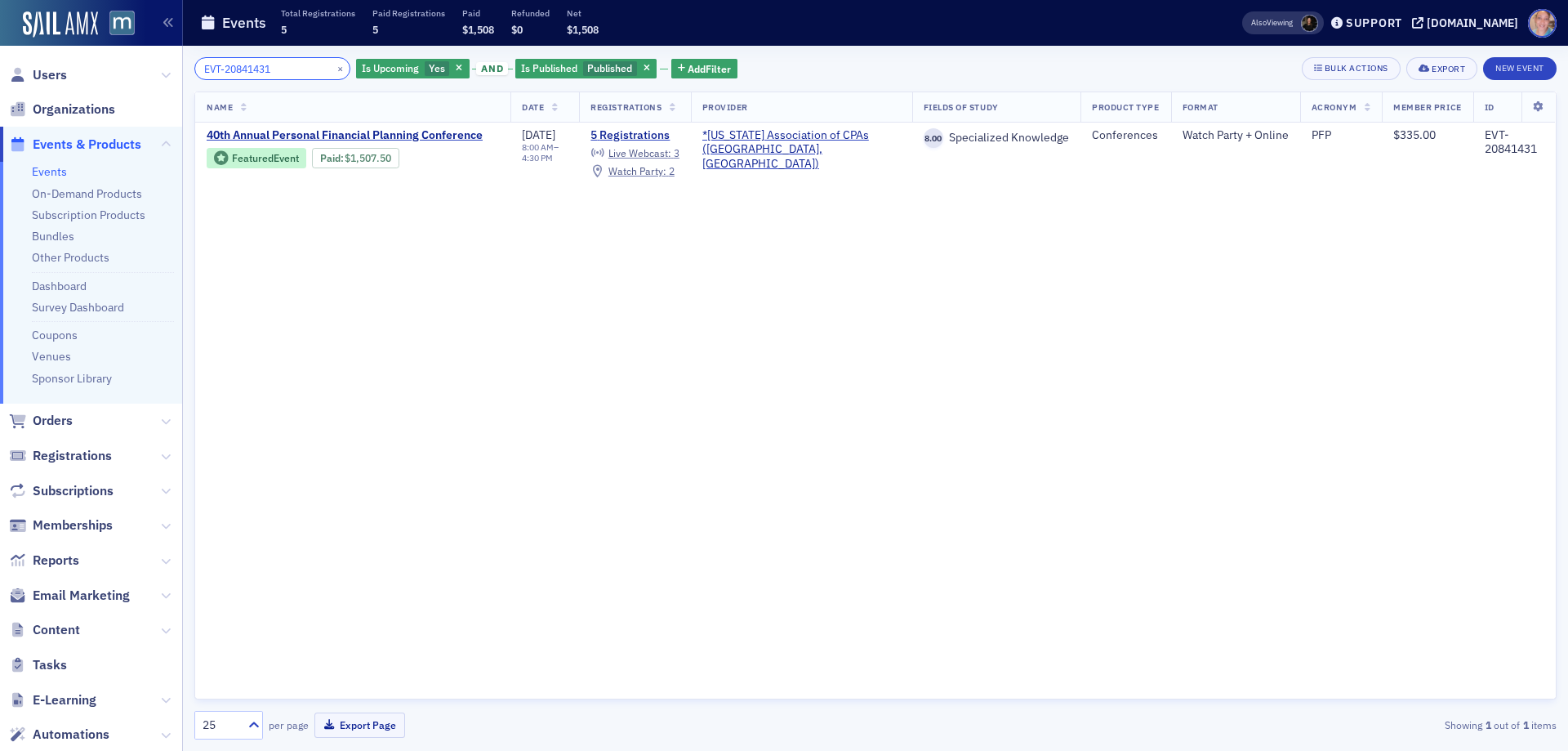
type input "EVT-20841431"
click at [333, 67] on button "×" at bounding box center [340, 68] width 15 height 15
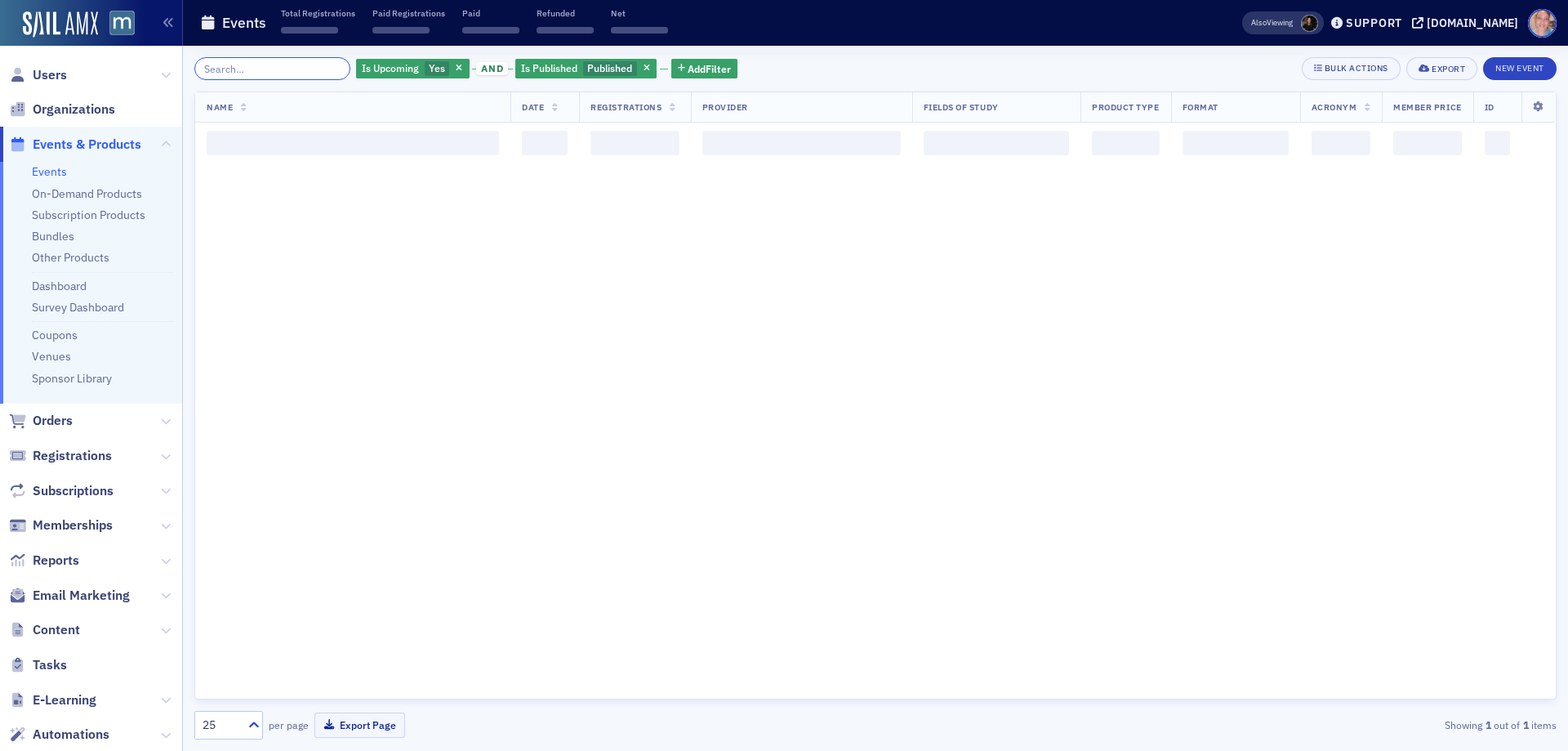
click at [289, 68] on input "search" at bounding box center [272, 68] width 156 height 23
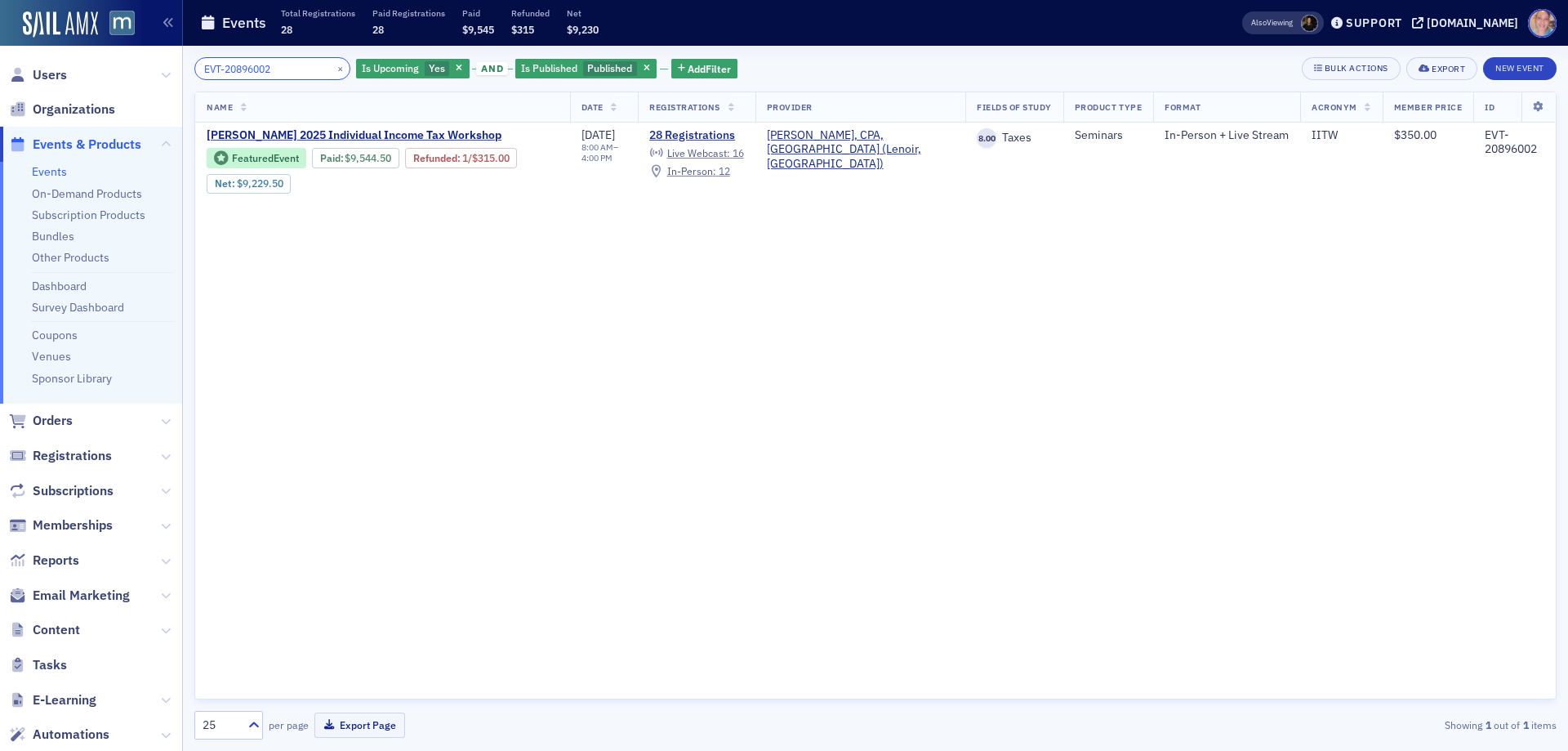
type input "EVT-20896002"
drag, startPoint x: 320, startPoint y: 68, endPoint x: 268, endPoint y: 64, distance: 52.2
click at [333, 68] on button "×" at bounding box center [340, 68] width 15 height 15
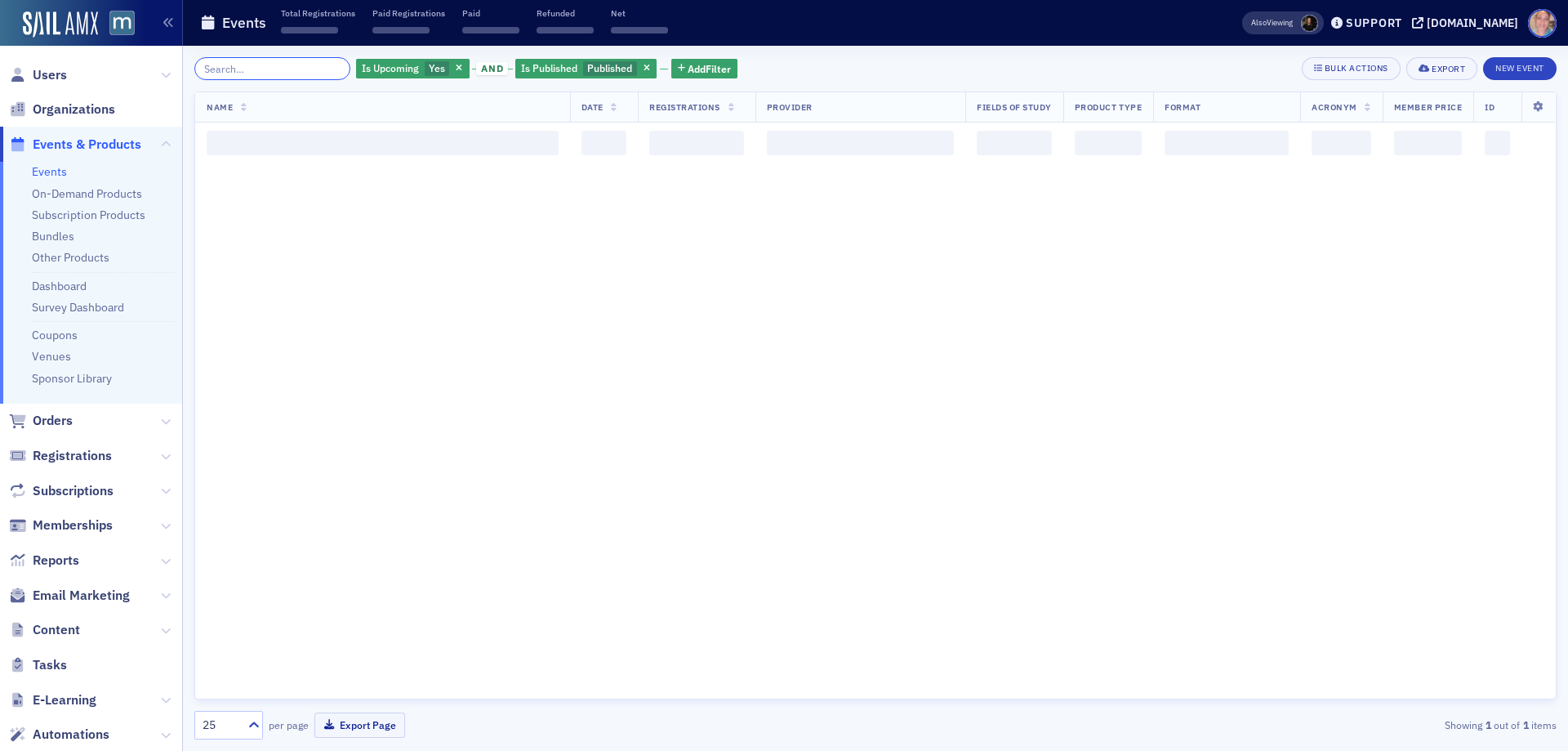
click at [261, 65] on input "search" at bounding box center [272, 68] width 156 height 23
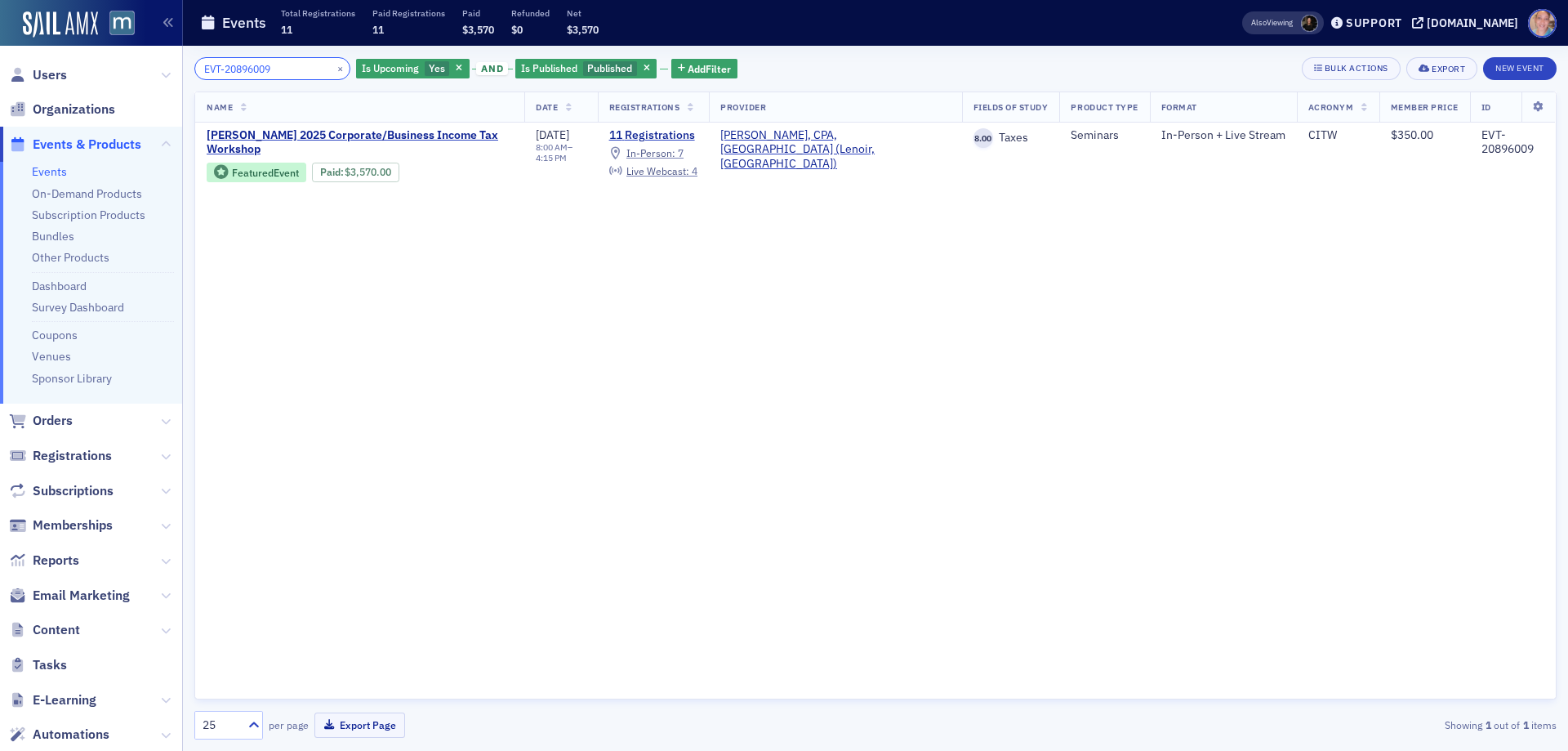
type input "EVT-20896009"
click at [333, 62] on button "×" at bounding box center [340, 68] width 15 height 15
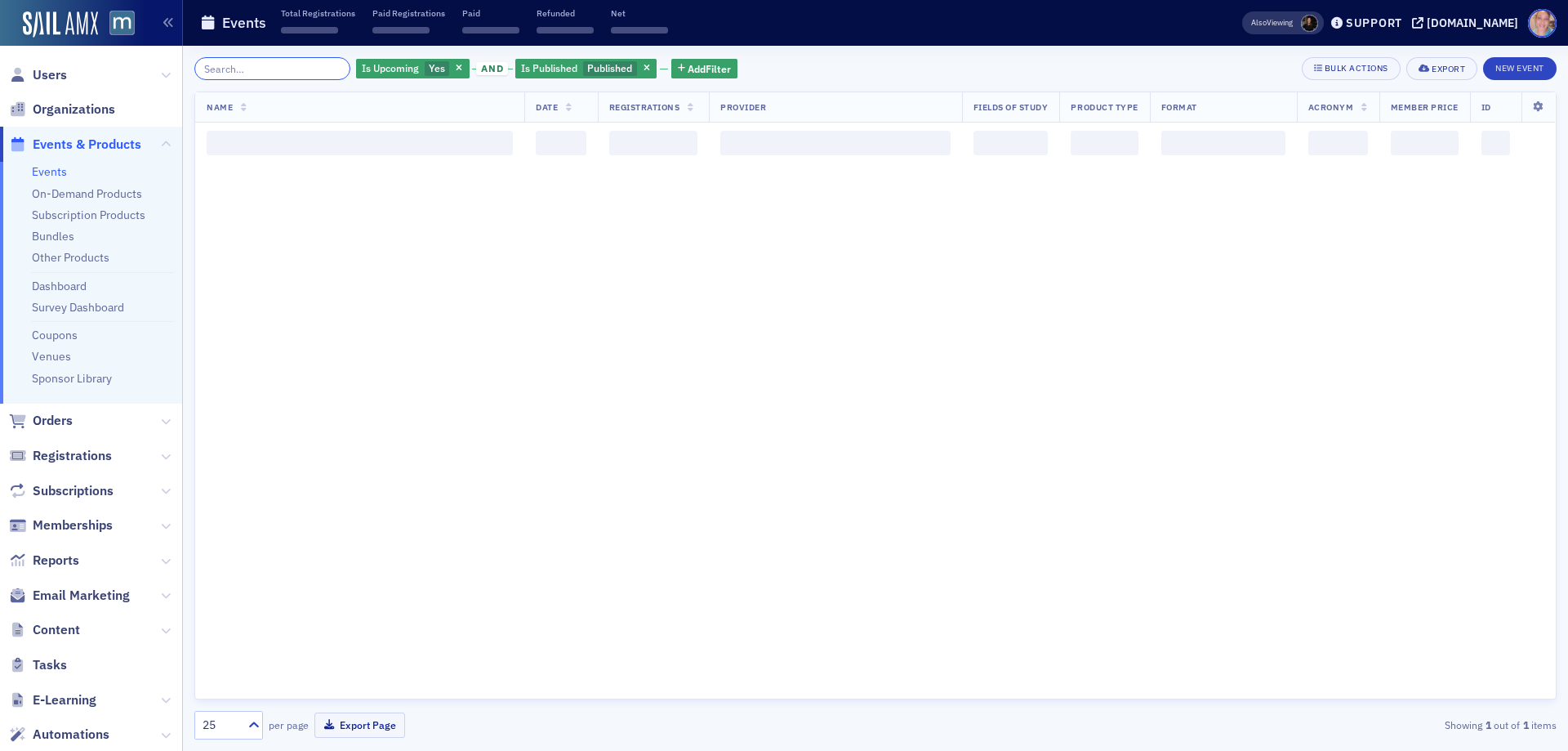
click at [263, 78] on input "search" at bounding box center [272, 68] width 156 height 23
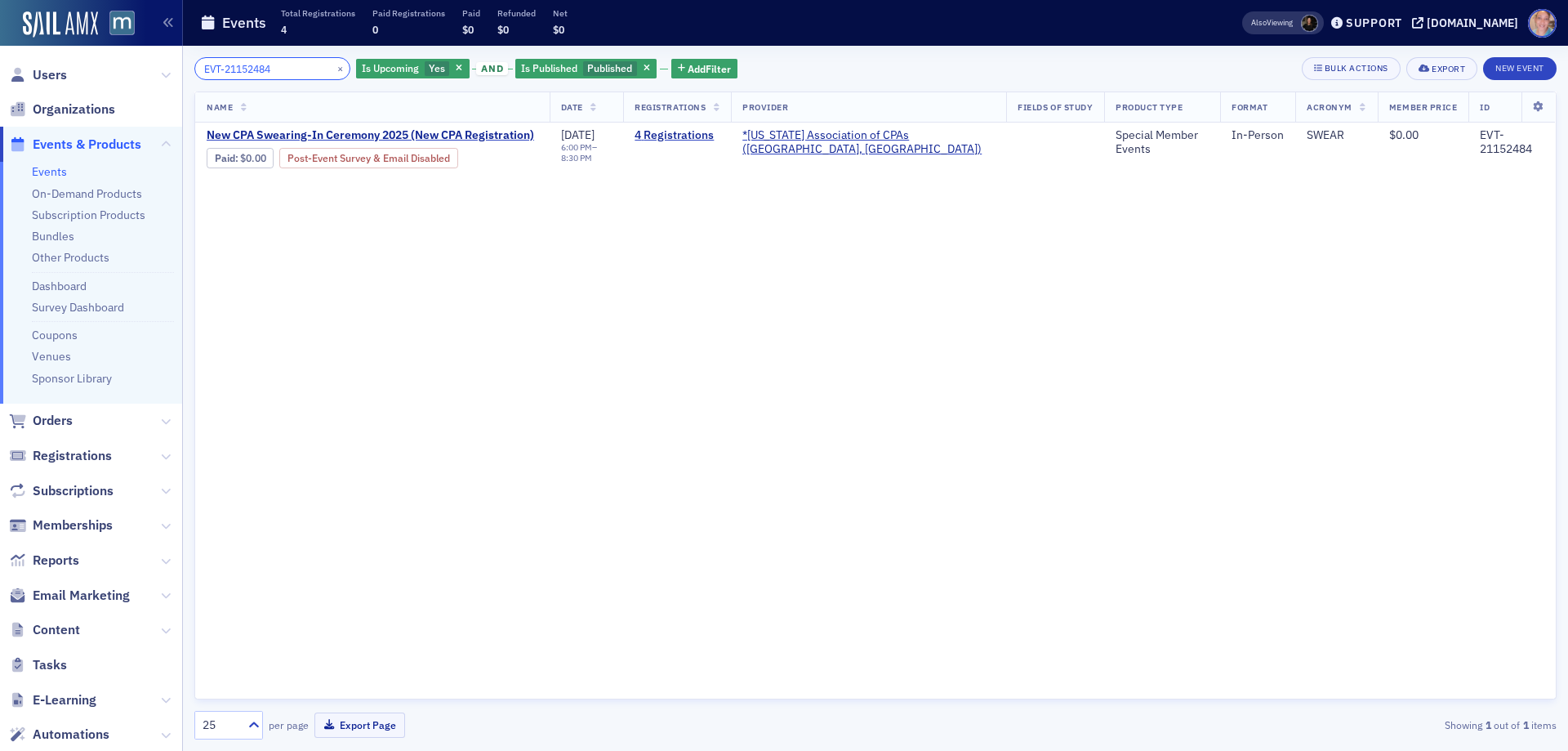
type input "EVT-21152484"
drag, startPoint x: 323, startPoint y: 67, endPoint x: 310, endPoint y: 66, distance: 13.0
click at [333, 67] on button "×" at bounding box center [340, 68] width 15 height 15
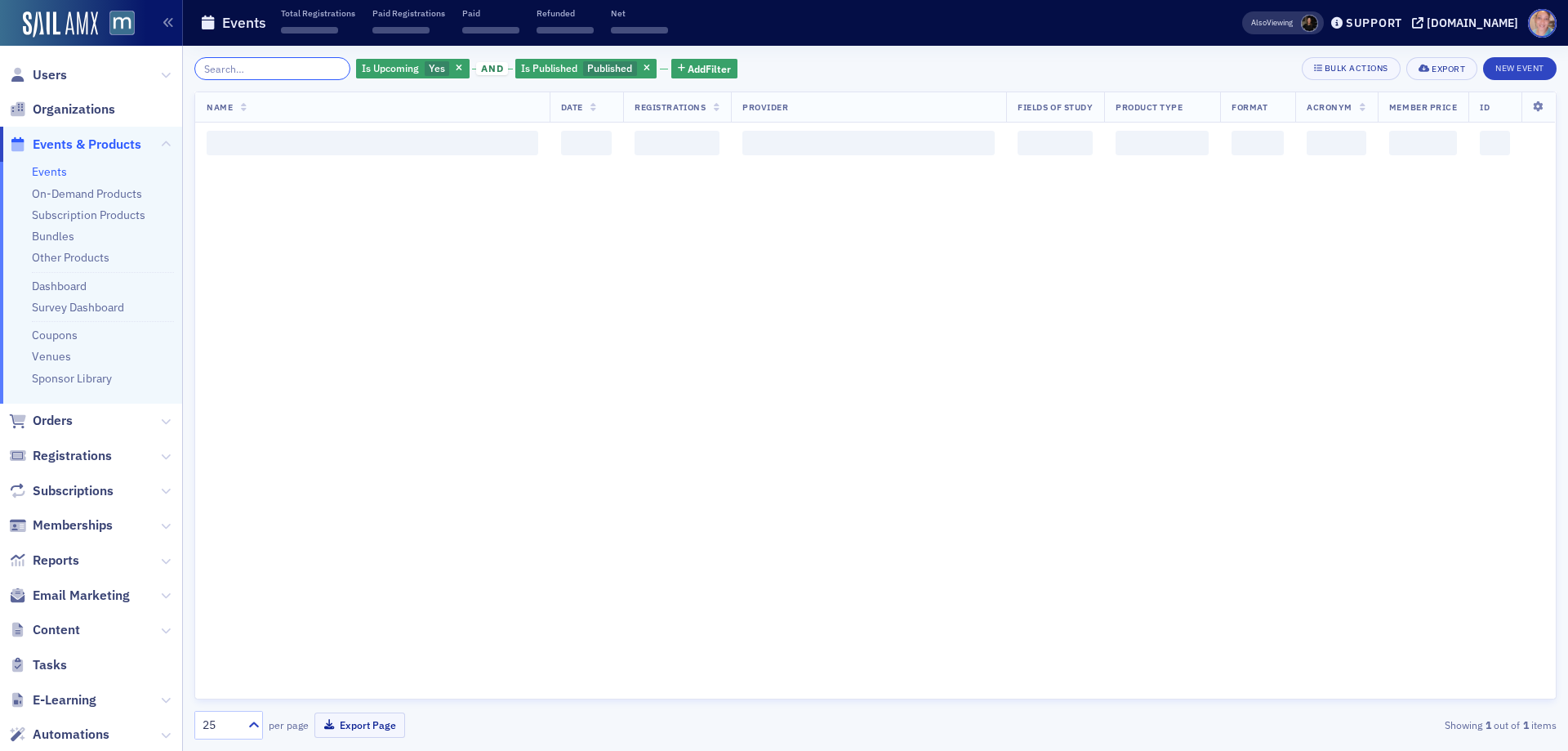
click at [275, 66] on input "search" at bounding box center [272, 68] width 156 height 23
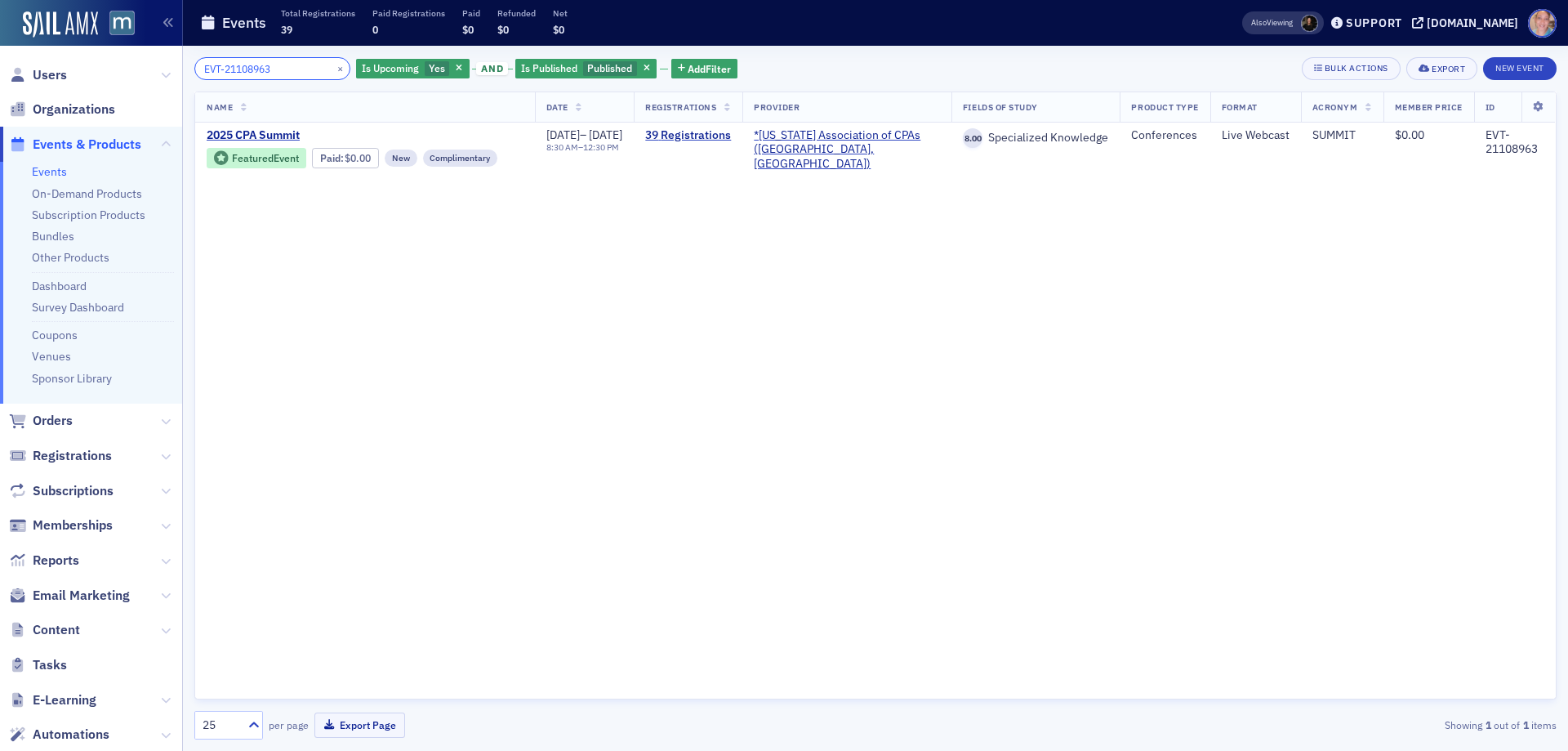
type input "EVT-21108963"
click at [333, 70] on button "×" at bounding box center [340, 68] width 15 height 15
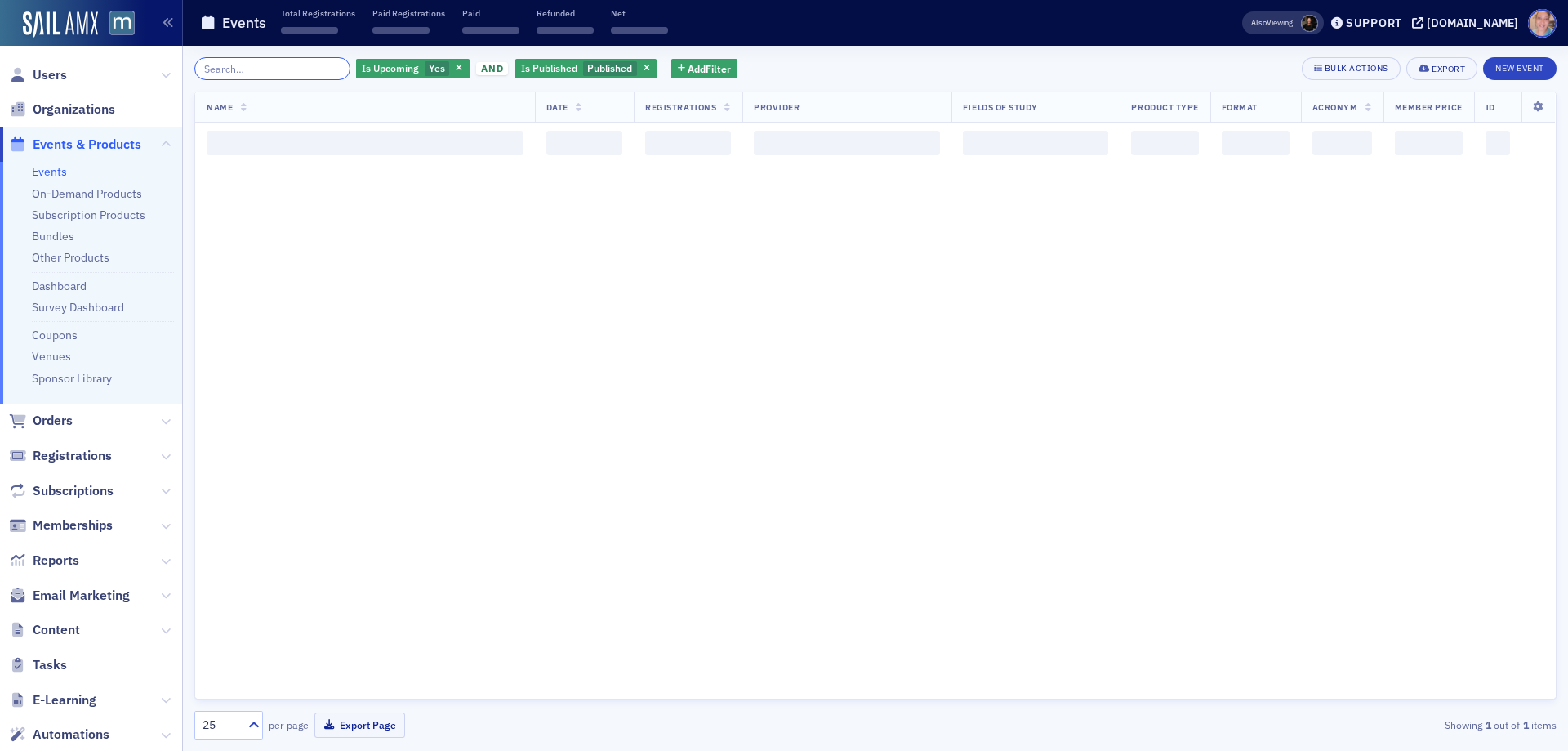
click at [263, 63] on input "search" at bounding box center [272, 68] width 156 height 23
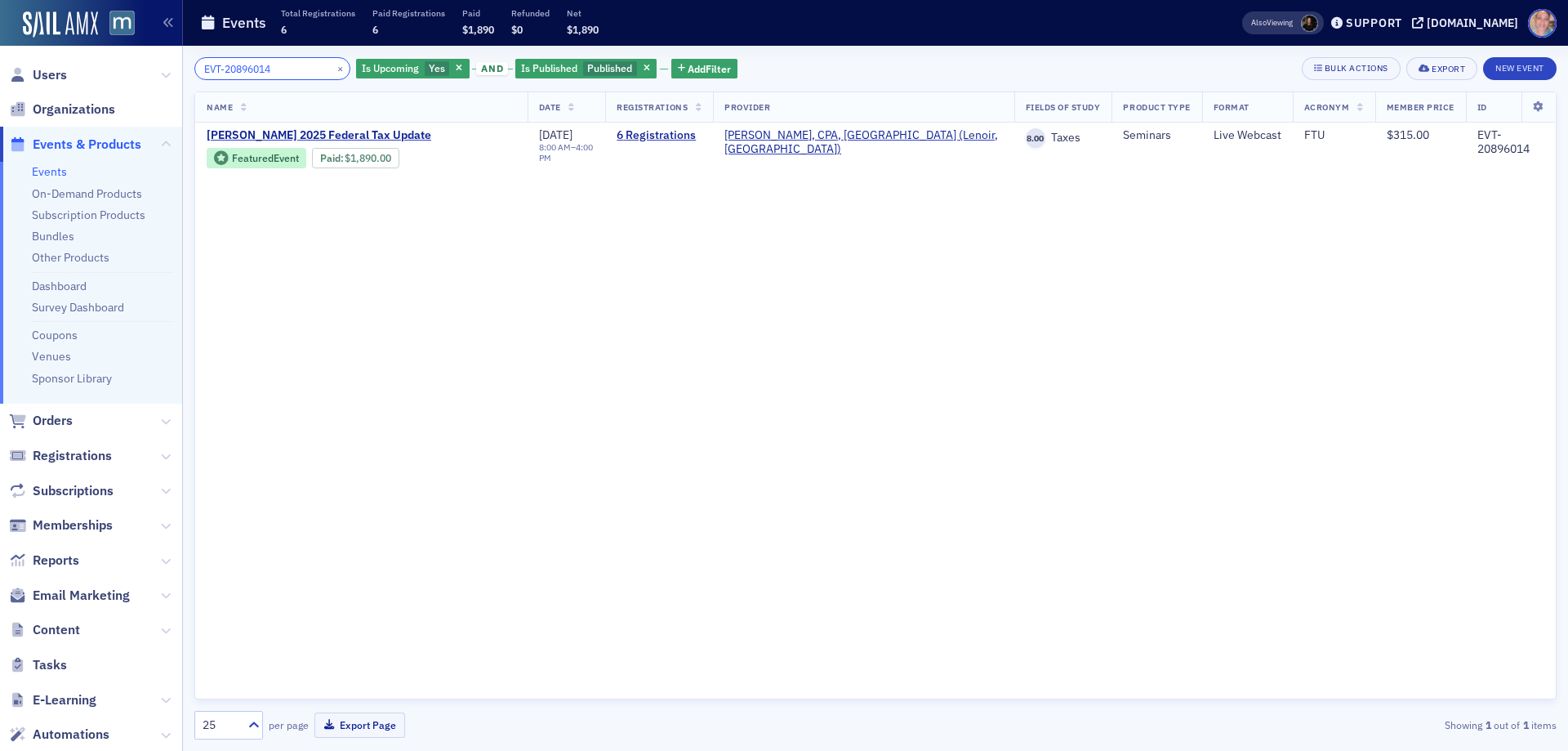
type input "EVT-20896014"
drag, startPoint x: 325, startPoint y: 71, endPoint x: 310, endPoint y: 70, distance: 15.0
click at [333, 70] on button "×" at bounding box center [340, 68] width 15 height 15
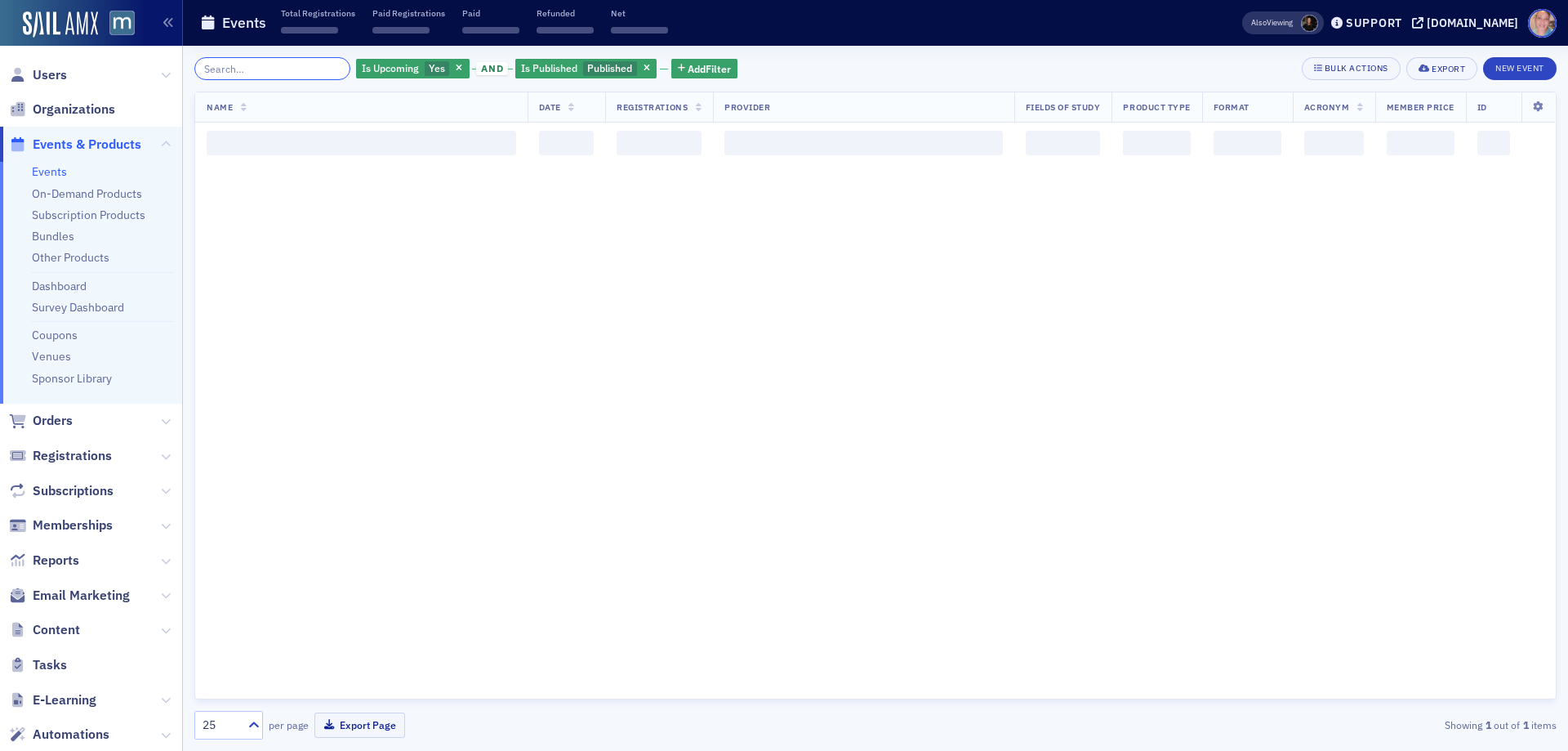
click at [265, 72] on input "search" at bounding box center [272, 68] width 156 height 23
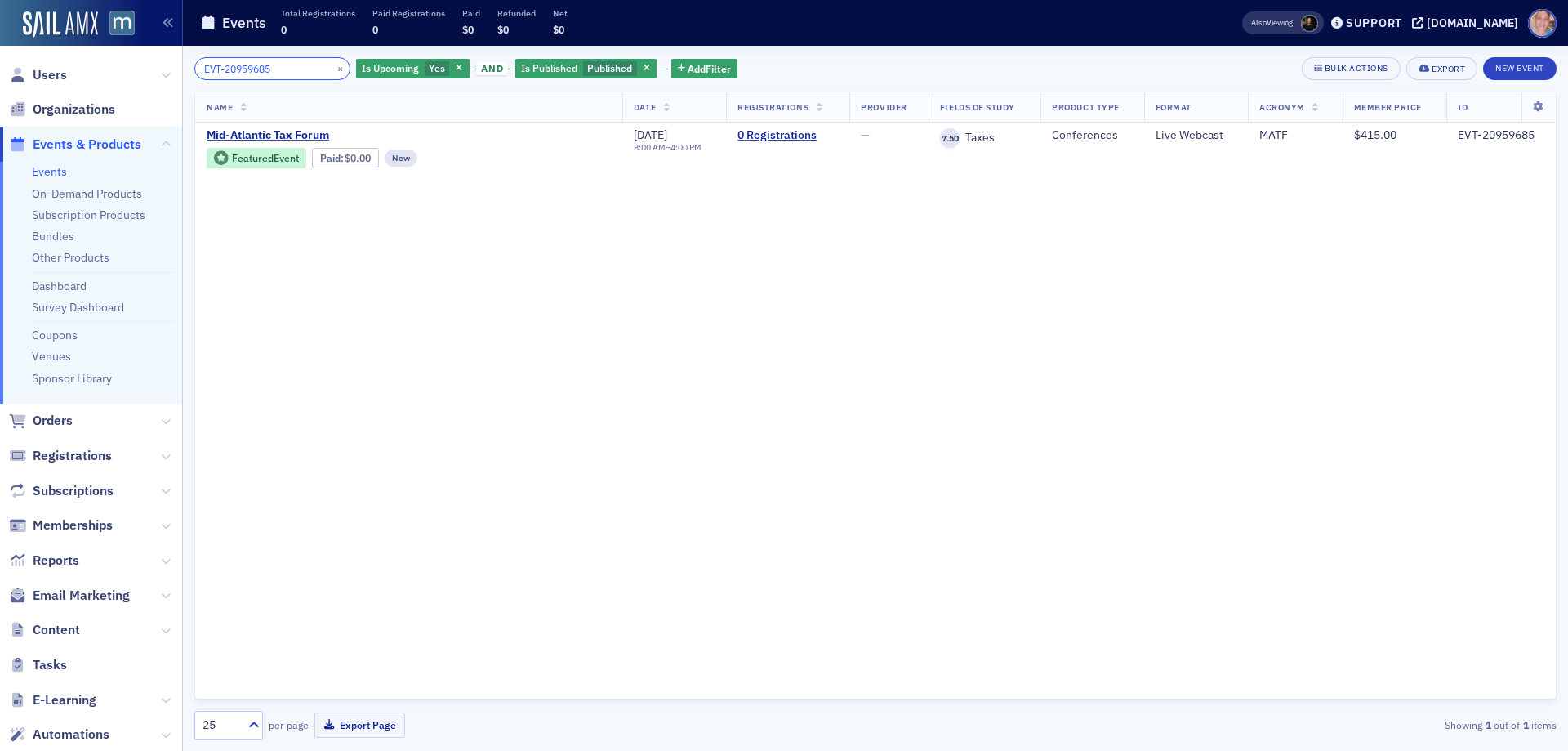
type input "EVT-20959685"
click at [333, 69] on button "×" at bounding box center [340, 68] width 15 height 15
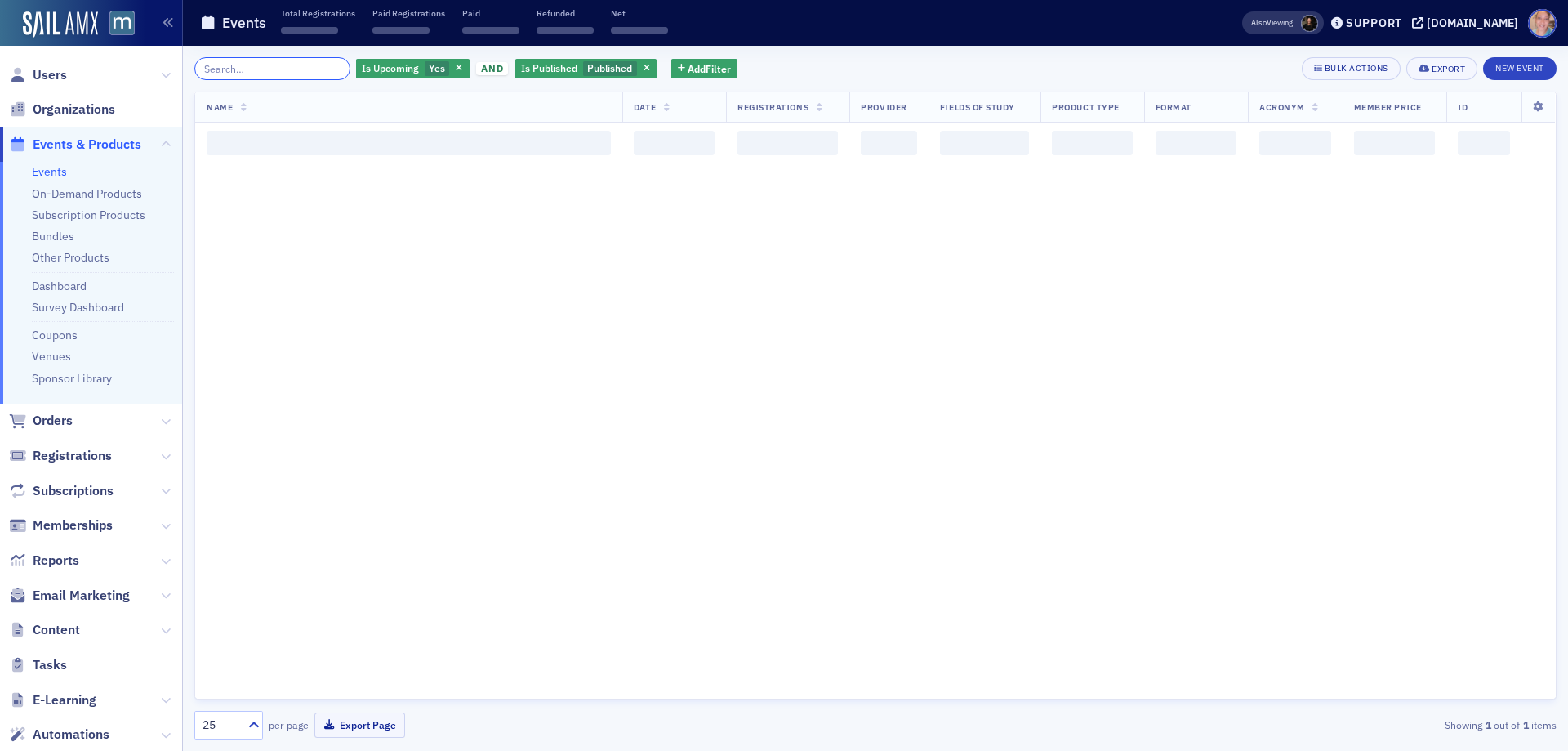
click at [274, 71] on input "search" at bounding box center [272, 68] width 156 height 23
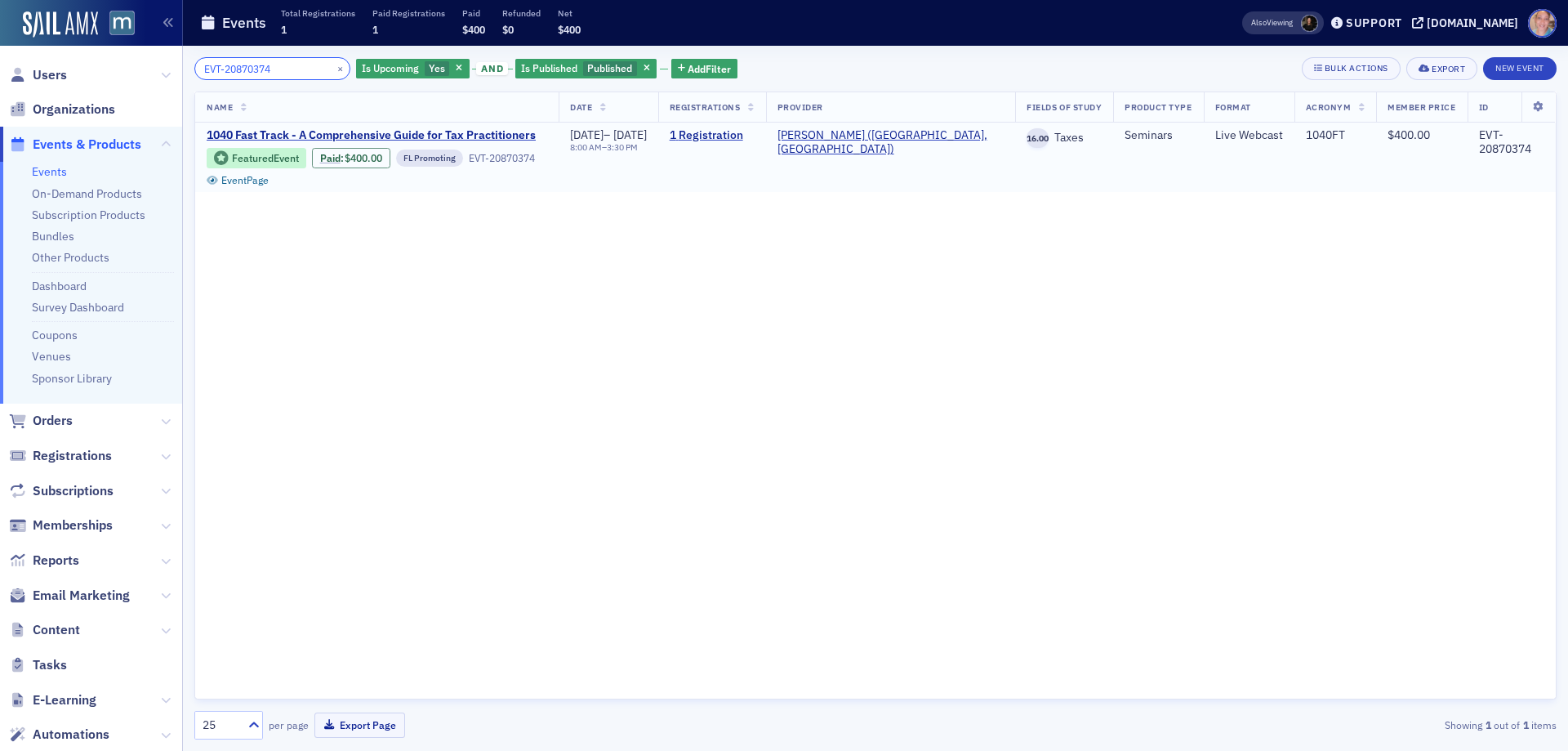
type input "EVT-20870374"
drag, startPoint x: 325, startPoint y: 66, endPoint x: 290, endPoint y: 63, distance: 35.1
click at [333, 66] on button "×" at bounding box center [340, 68] width 15 height 15
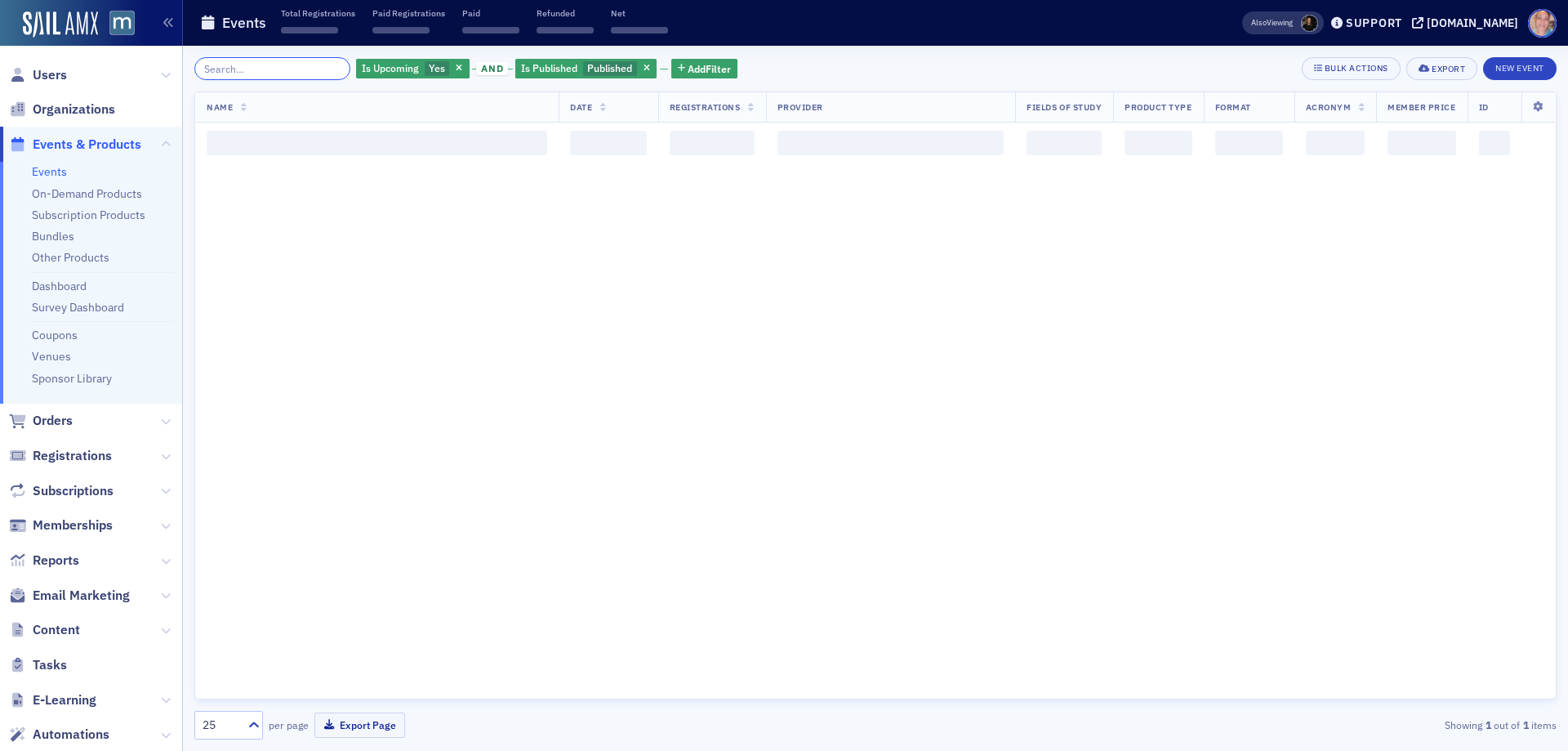
click at [269, 63] on input "search" at bounding box center [272, 68] width 156 height 23
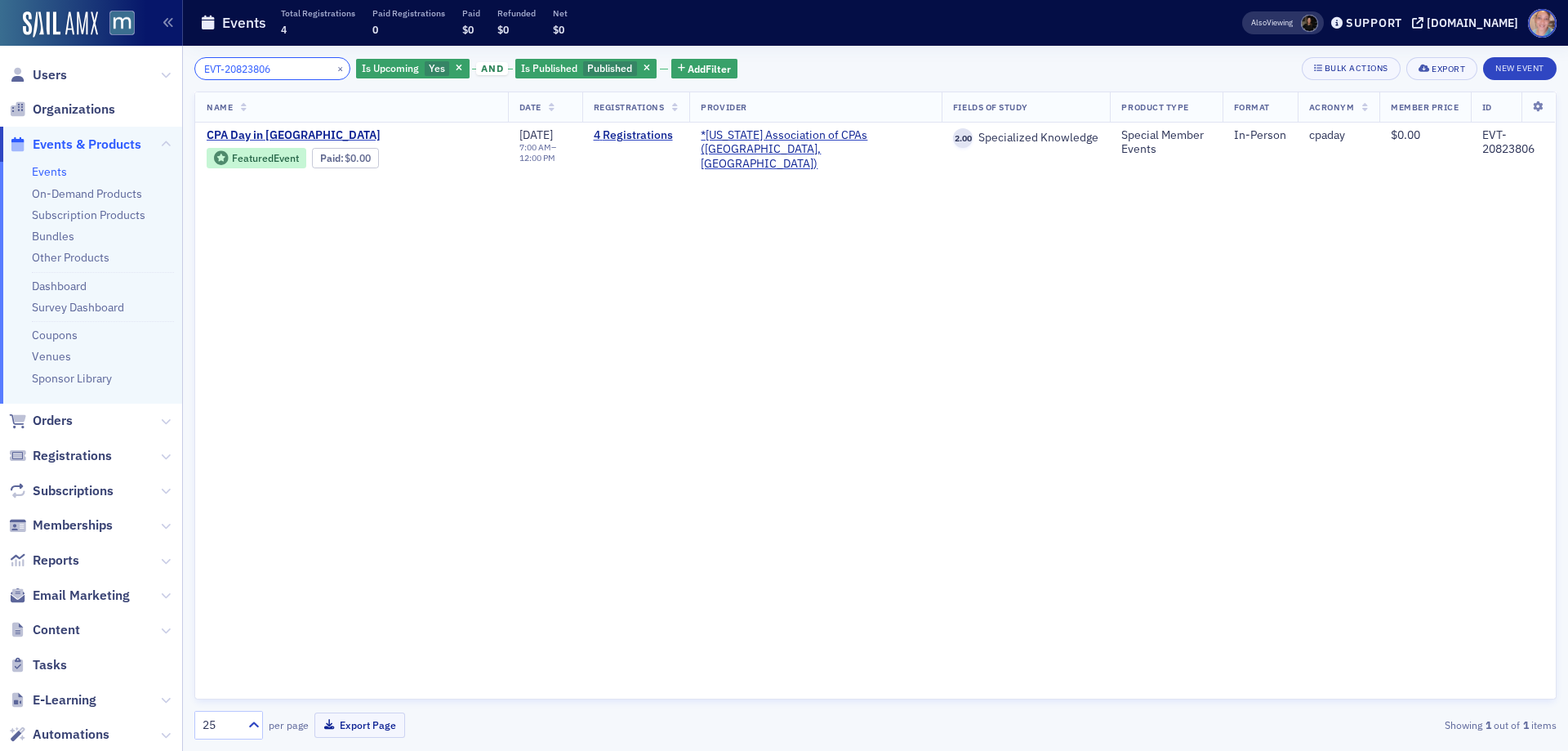
type input "EVT-20823806"
click at [333, 71] on button "×" at bounding box center [340, 68] width 15 height 15
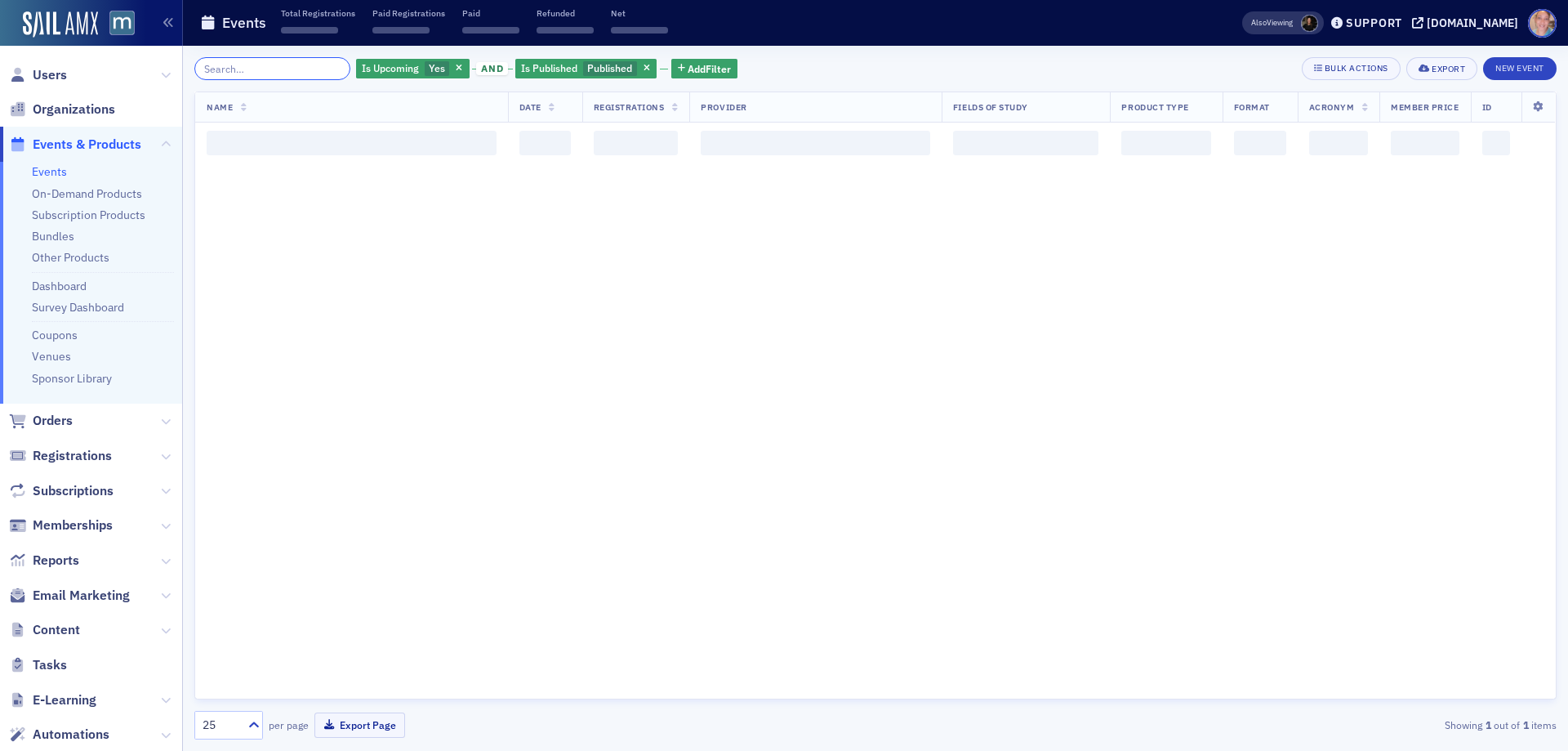
click at [263, 65] on input "search" at bounding box center [272, 68] width 156 height 23
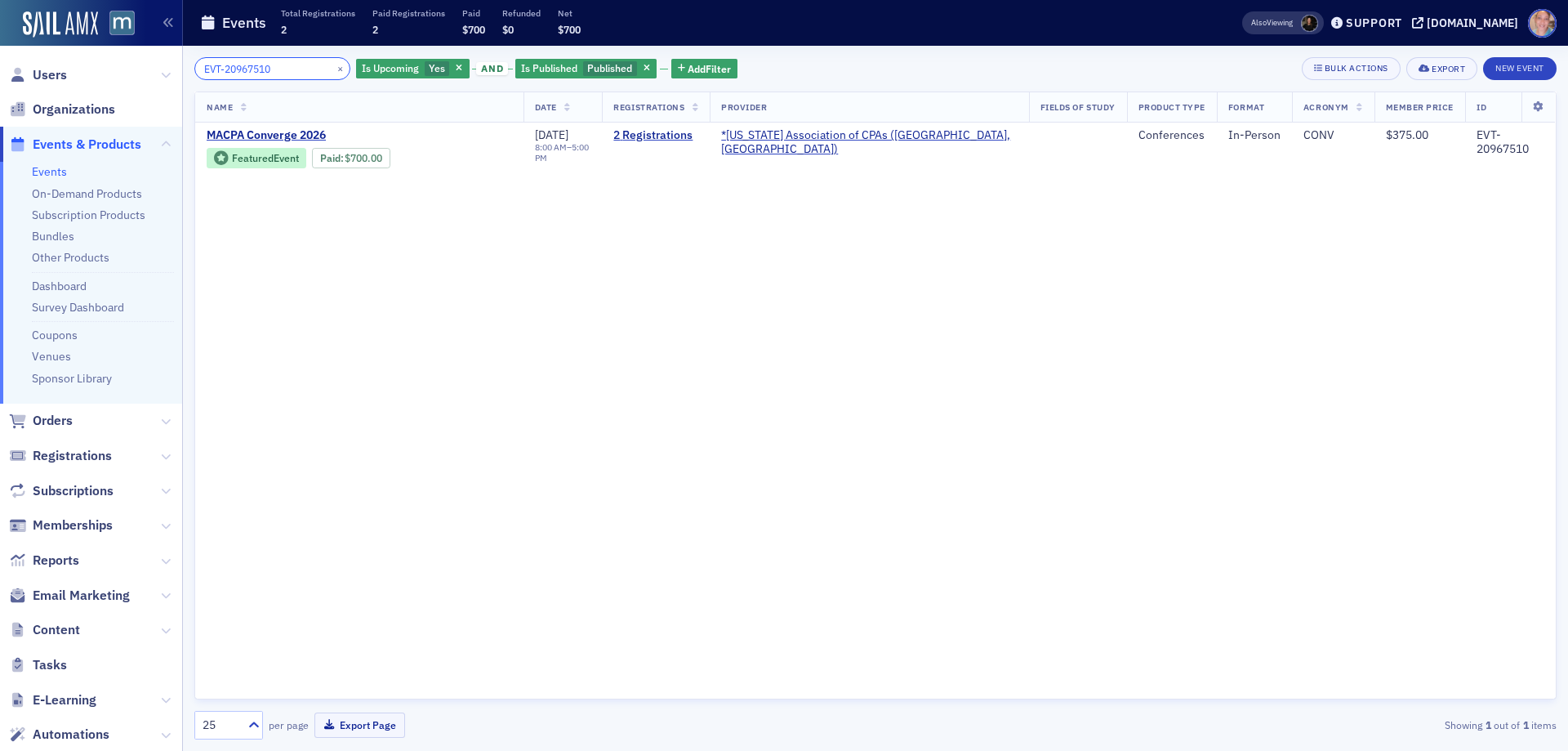
type input "EVT-20967510"
drag, startPoint x: 323, startPoint y: 67, endPoint x: 299, endPoint y: 67, distance: 24.0
click at [333, 67] on button "×" at bounding box center [340, 68] width 15 height 15
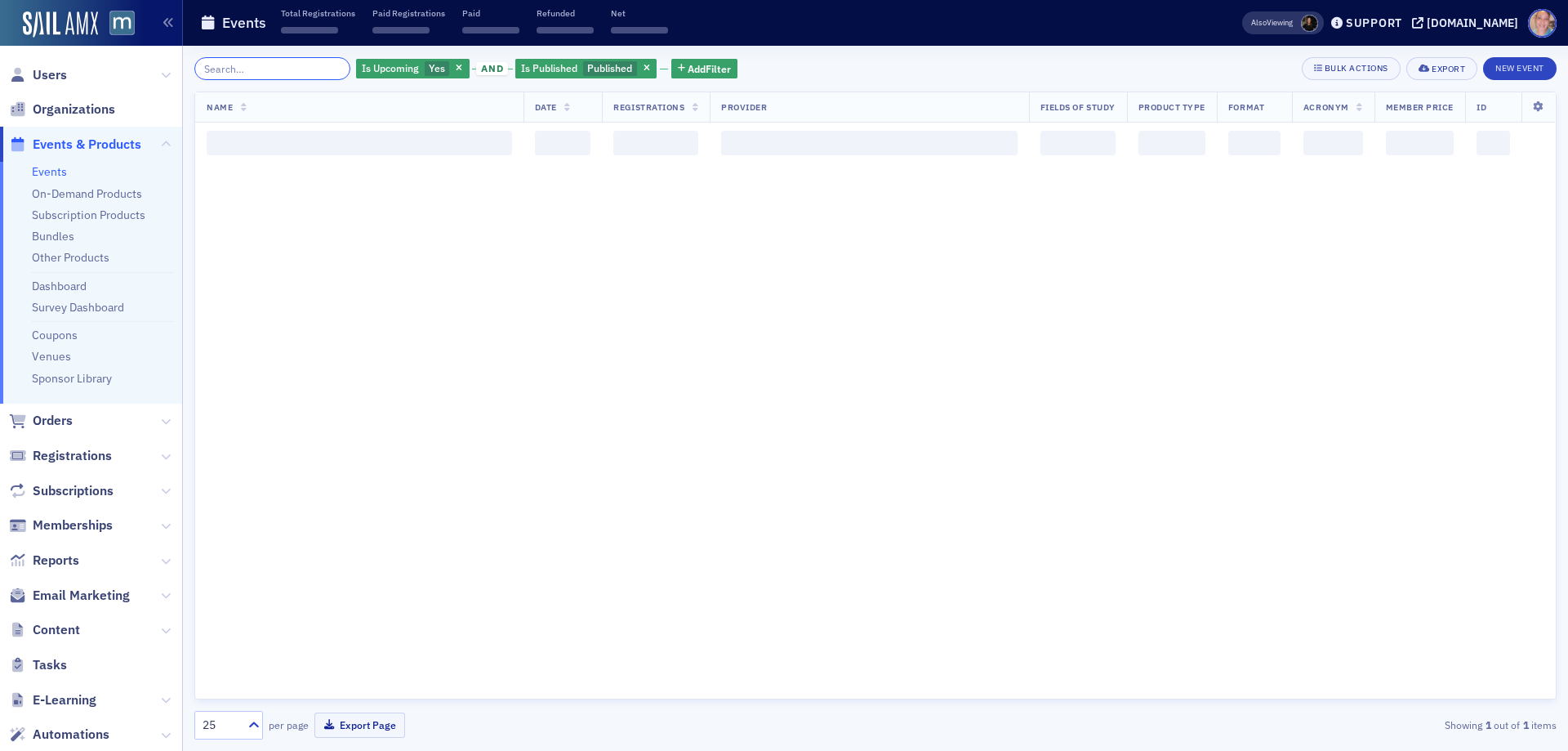
click at [261, 71] on input "search" at bounding box center [272, 68] width 156 height 23
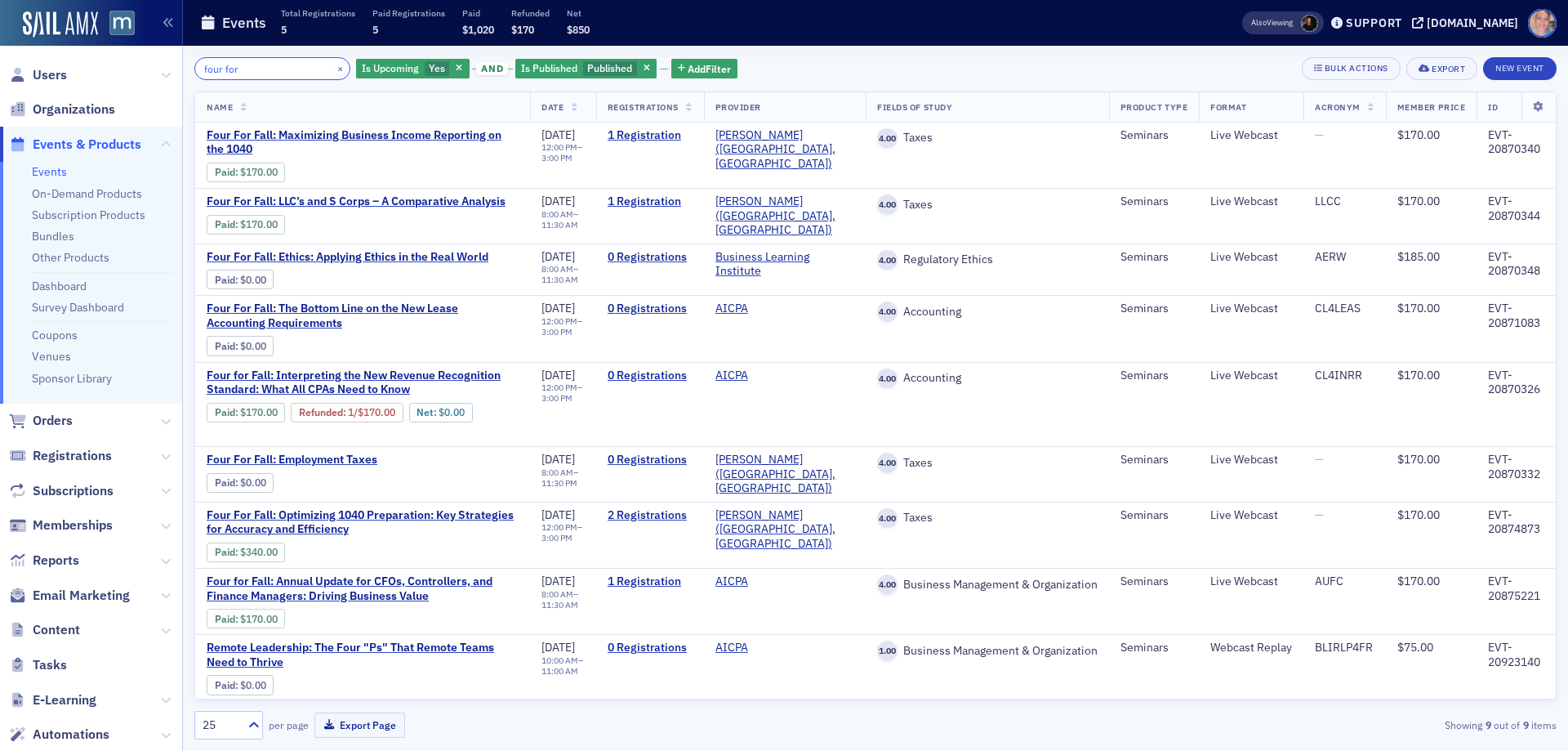
type input "four for"
click at [333, 71] on button "×" at bounding box center [340, 68] width 15 height 15
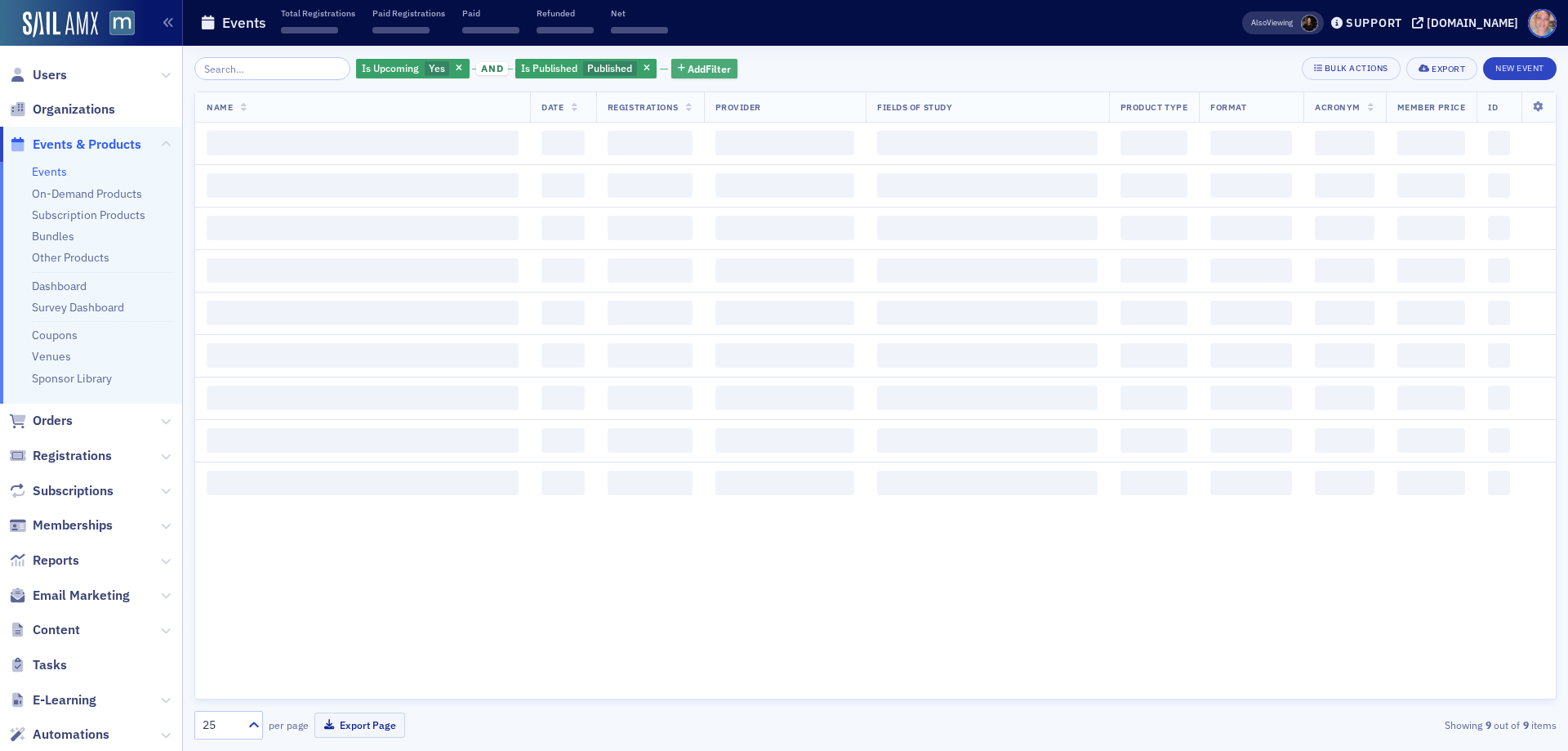
click at [687, 64] on span "Add Filter" at bounding box center [709, 68] width 43 height 15
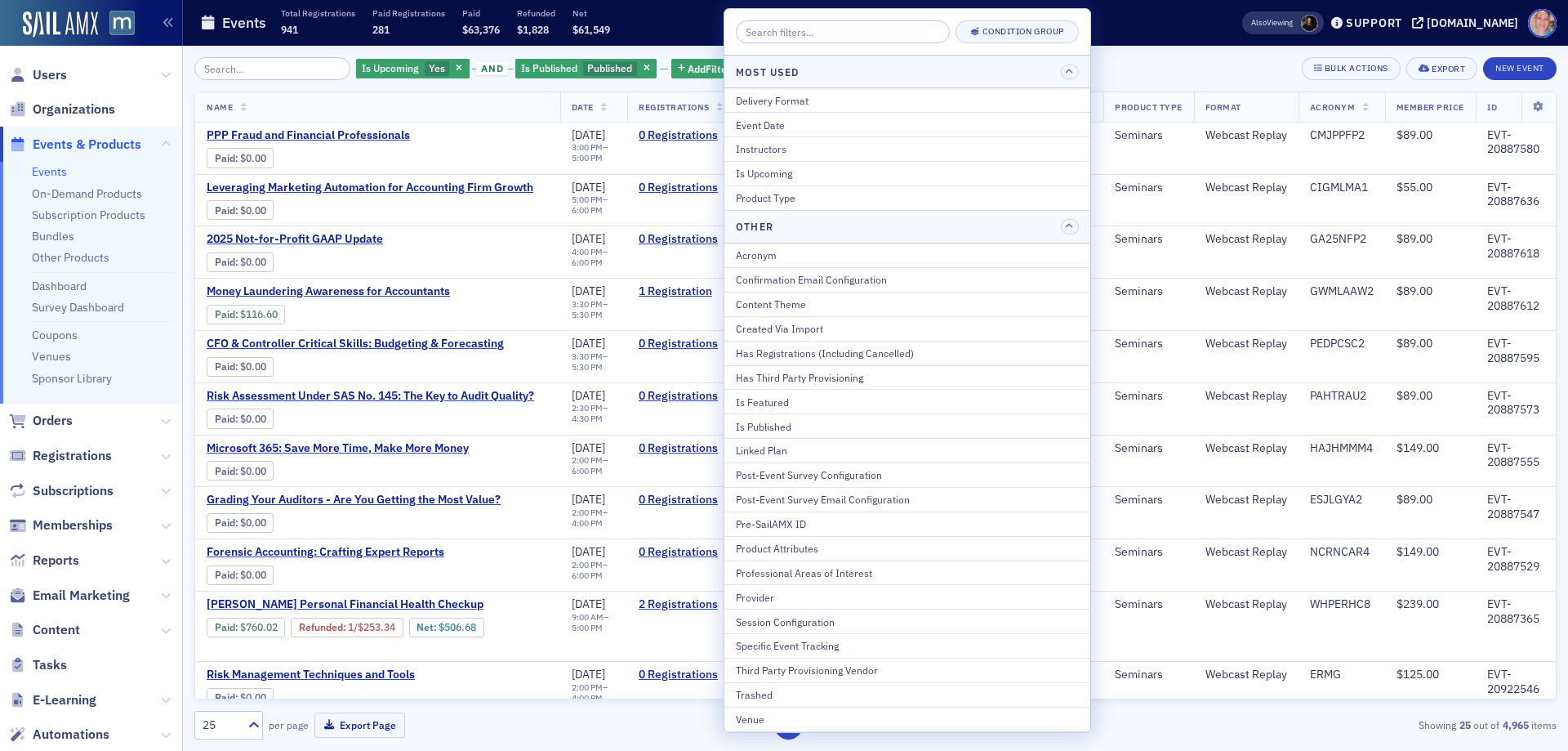
drag, startPoint x: 748, startPoint y: 722, endPoint x: 848, endPoint y: 702, distance: 102.0
click at [748, 722] on div "Venue" at bounding box center [907, 719] width 343 height 15
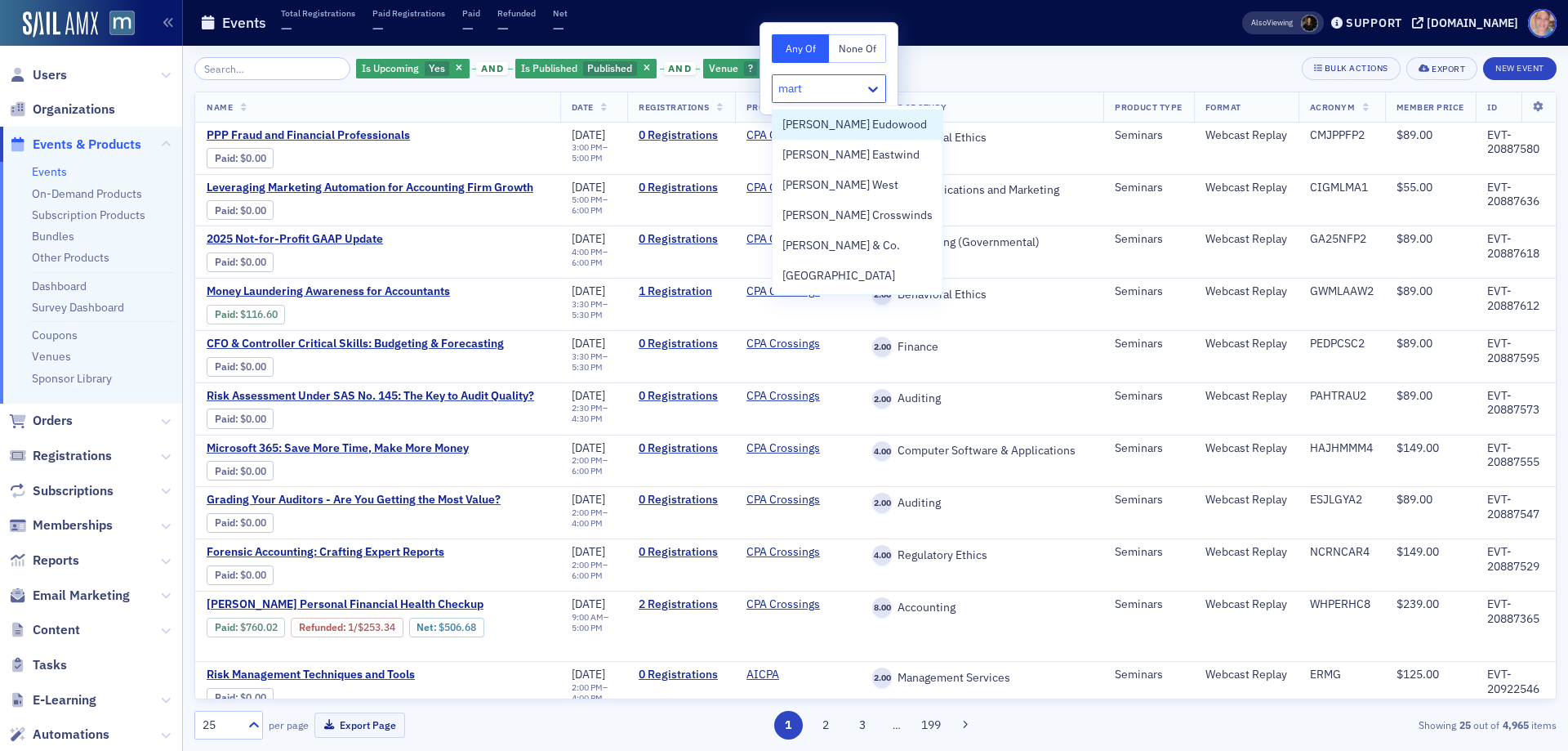
type input "[PERSON_NAME]"
click at [856, 183] on div "[PERSON_NAME] West" at bounding box center [857, 185] width 150 height 17
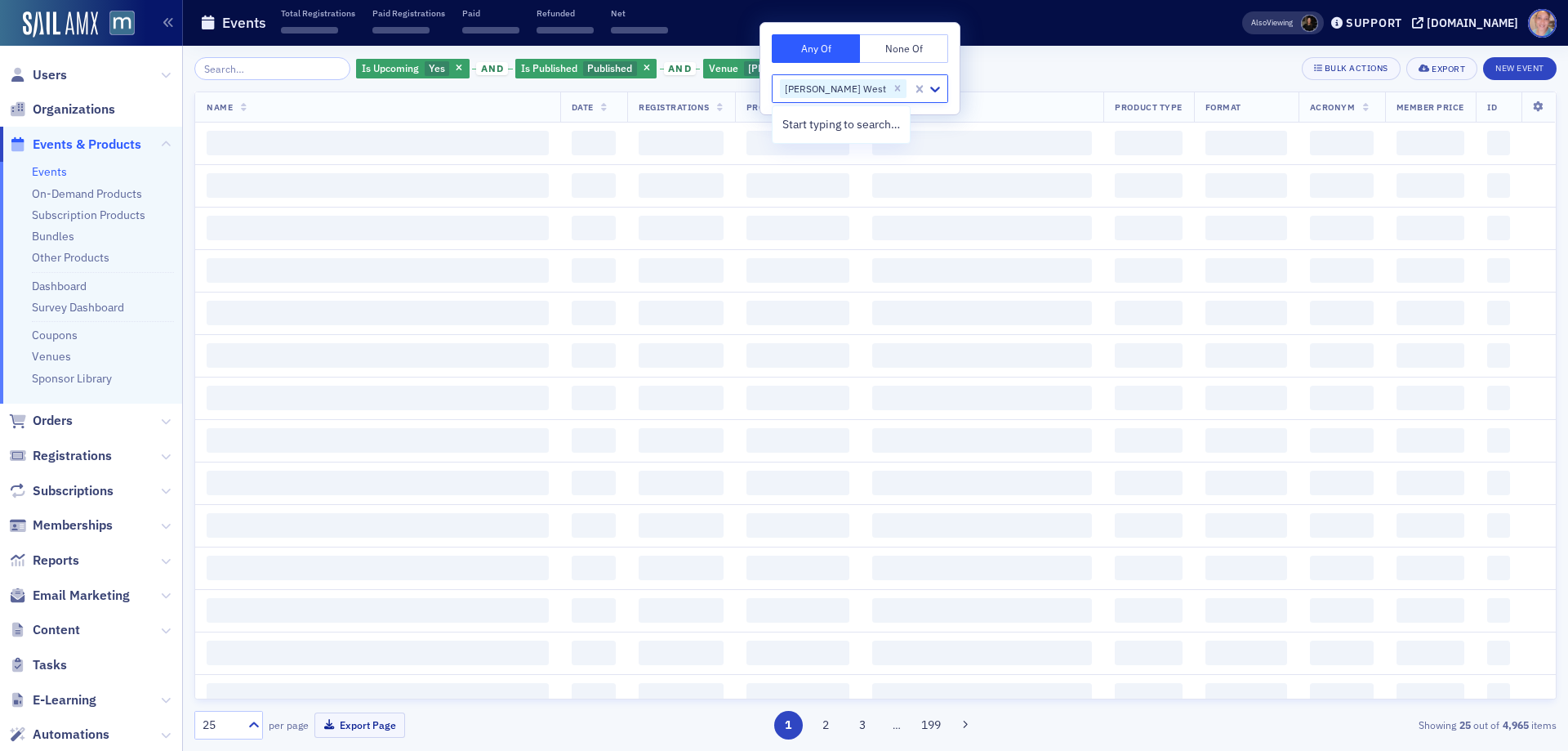
click at [975, 66] on div "Is Upcoming Yes and Is Published Published and Venue [PERSON_NAME] West Add Fil…" at bounding box center [876, 68] width 1363 height 23
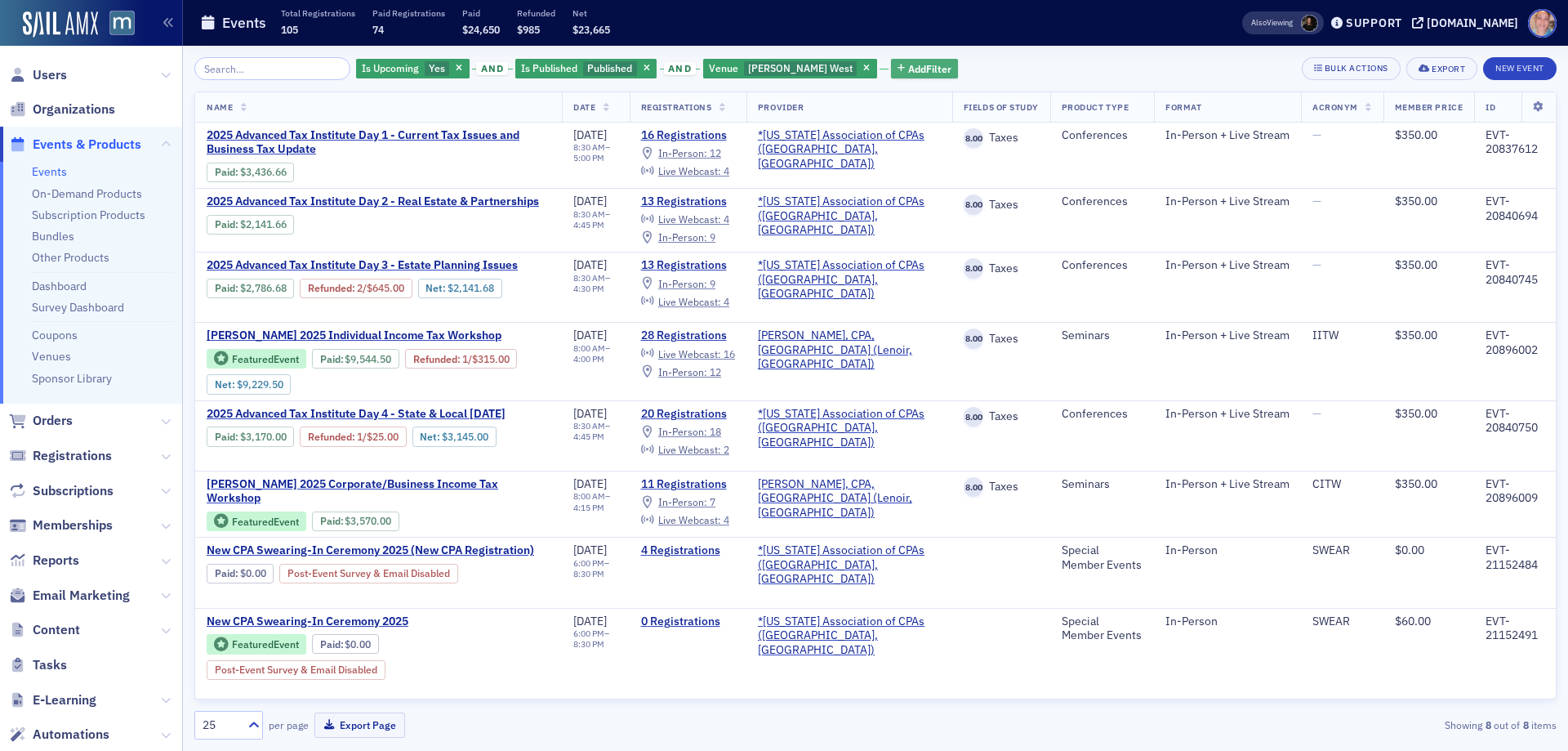
click at [908, 67] on span "Add Filter" at bounding box center [930, 68] width 43 height 15
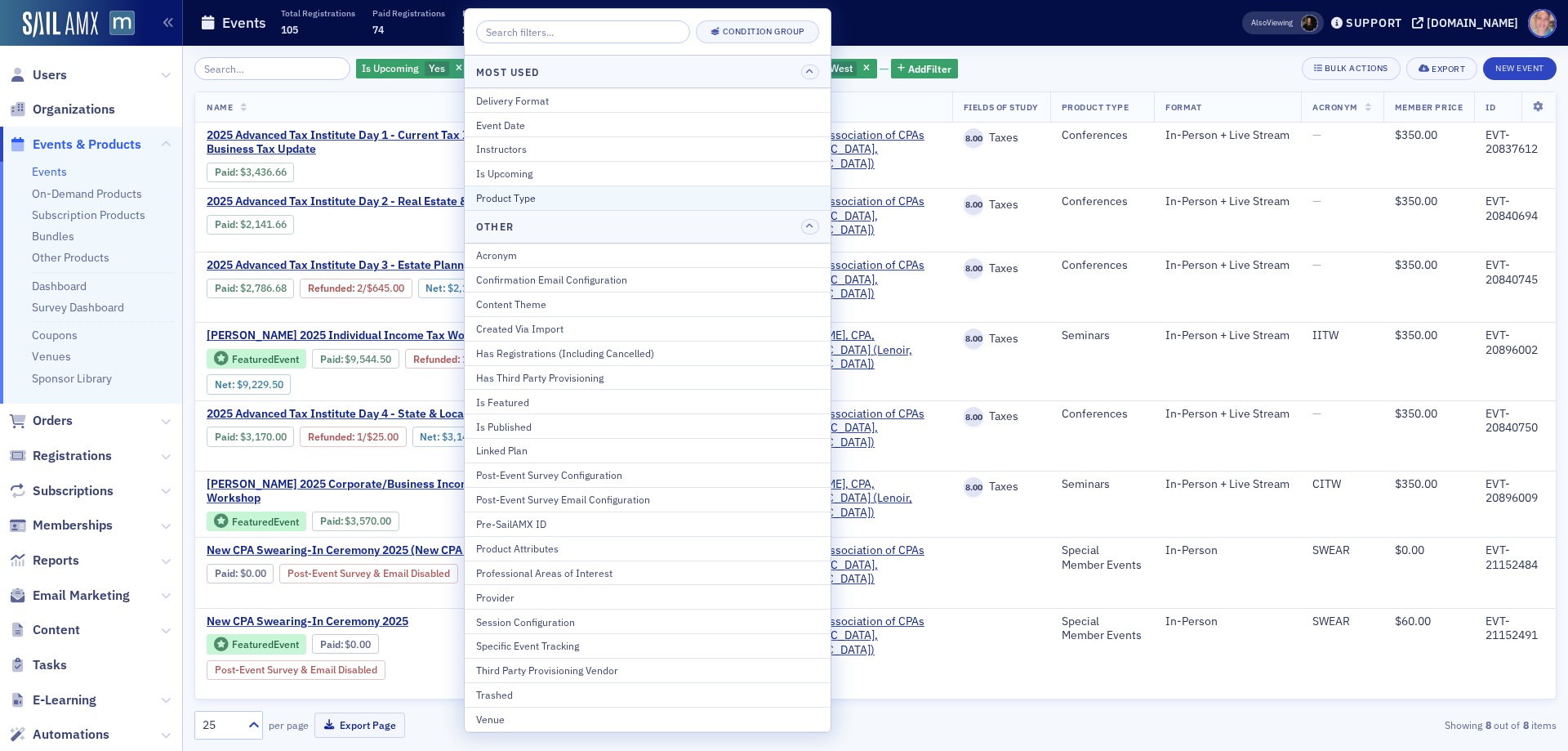
click at [590, 194] on div "Product Type" at bounding box center [647, 197] width 343 height 15
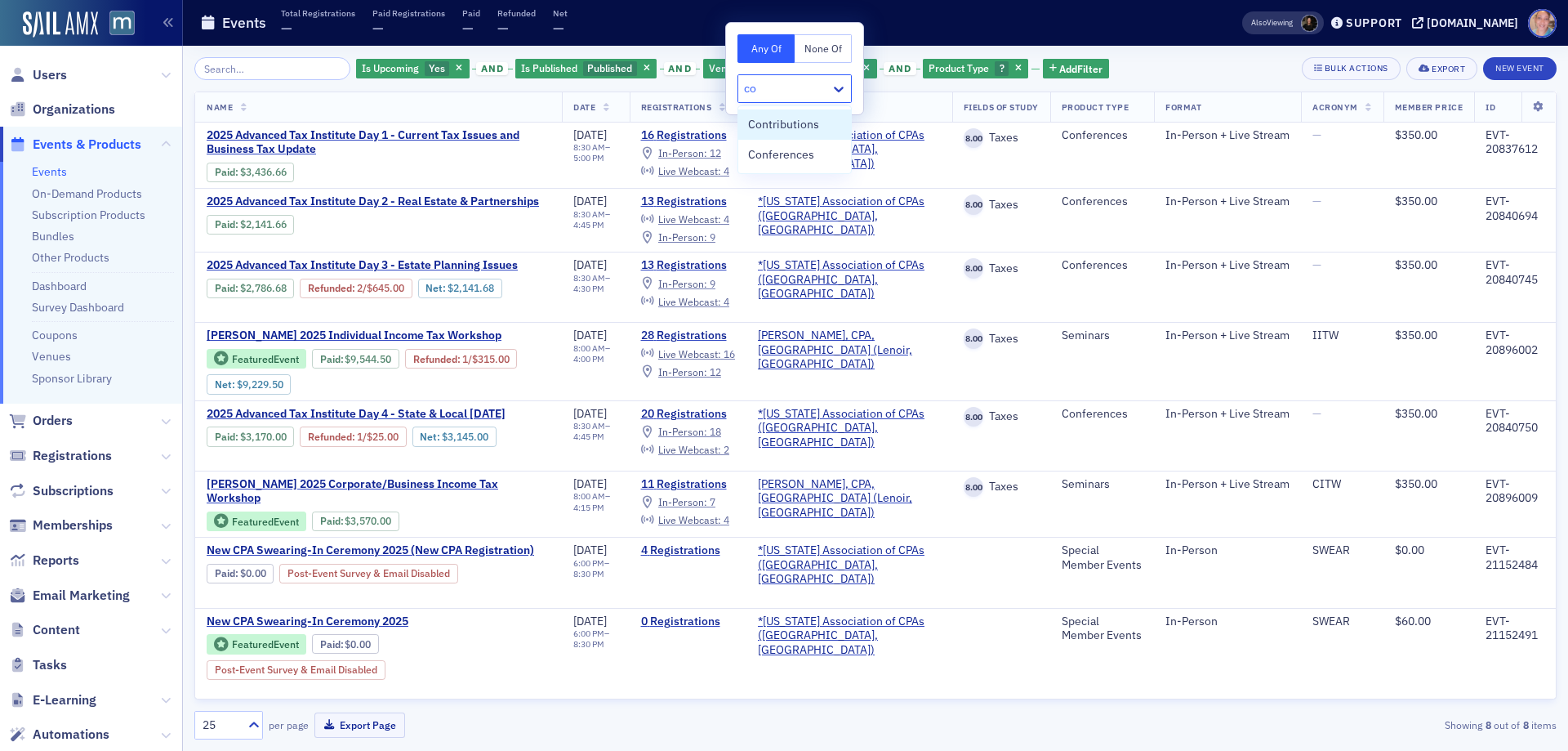
type input "con"
click at [794, 148] on span "Conferences" at bounding box center [781, 154] width 66 height 17
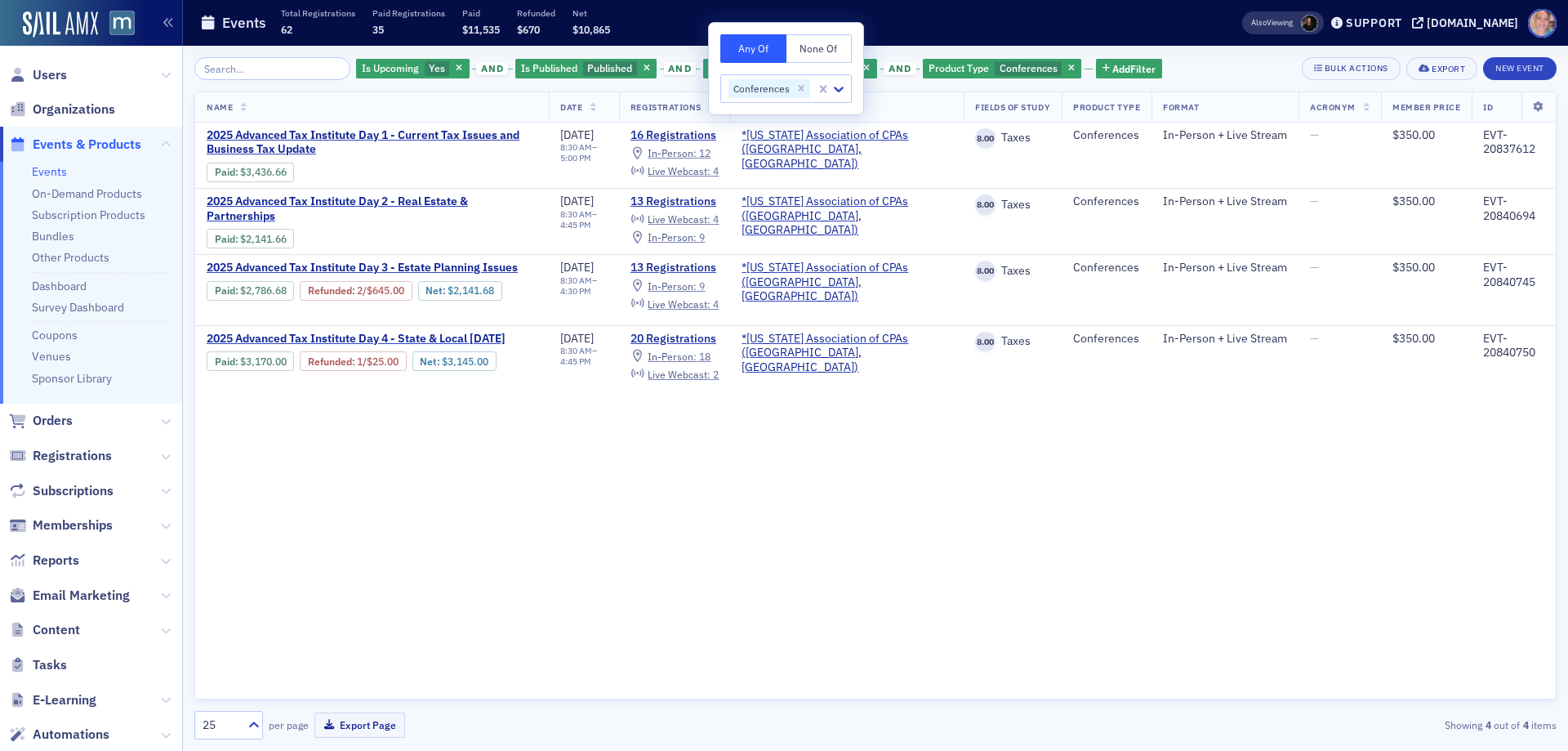
click at [1159, 66] on div "Is Upcoming Yes and Is Published Published and Venue [PERSON_NAME] West and Pro…" at bounding box center [876, 68] width 1363 height 23
click at [860, 63] on span "button" at bounding box center [867, 68] width 15 height 15
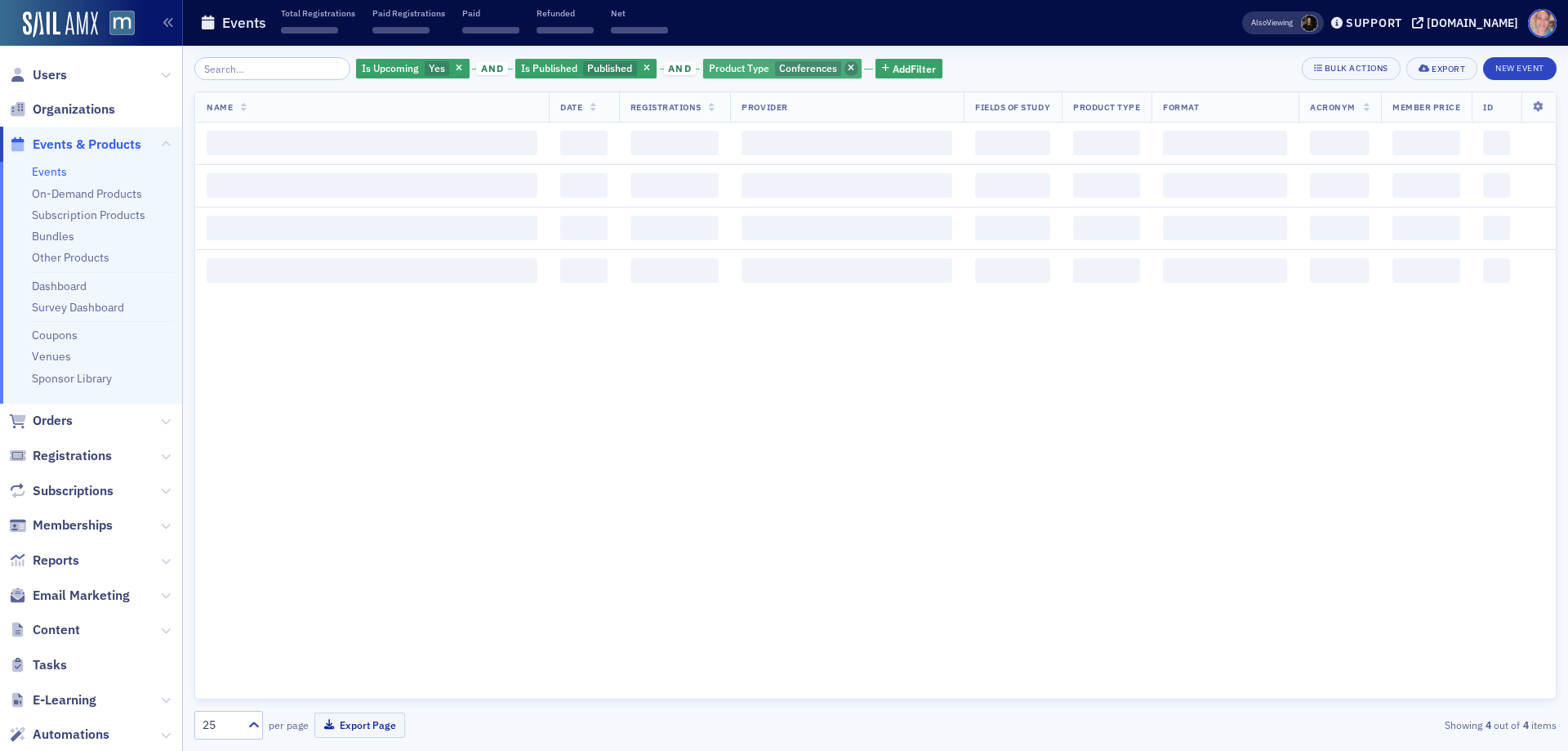
click at [848, 68] on icon "button" at bounding box center [851, 69] width 7 height 9
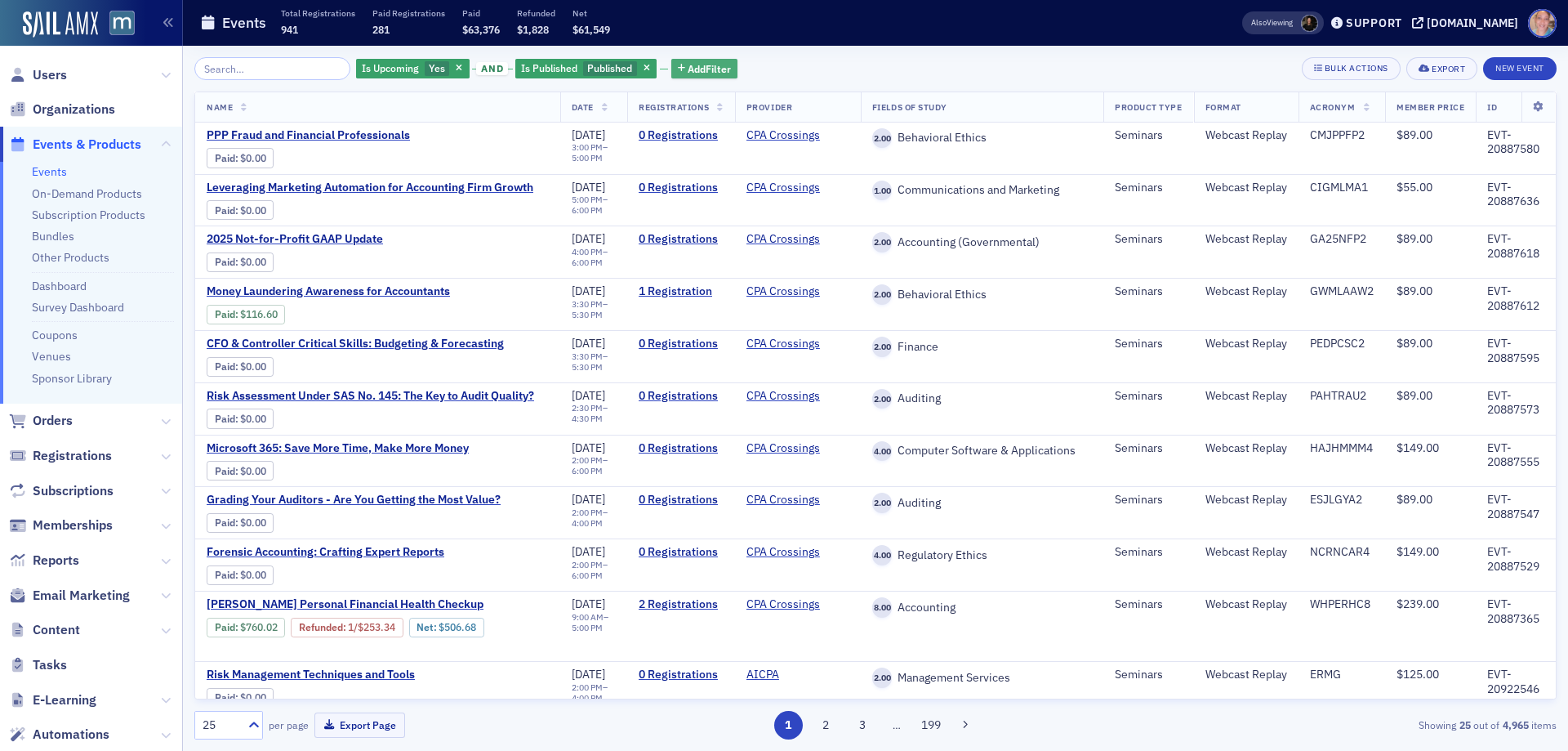
click at [708, 66] on span "Add Filter" at bounding box center [709, 68] width 43 height 15
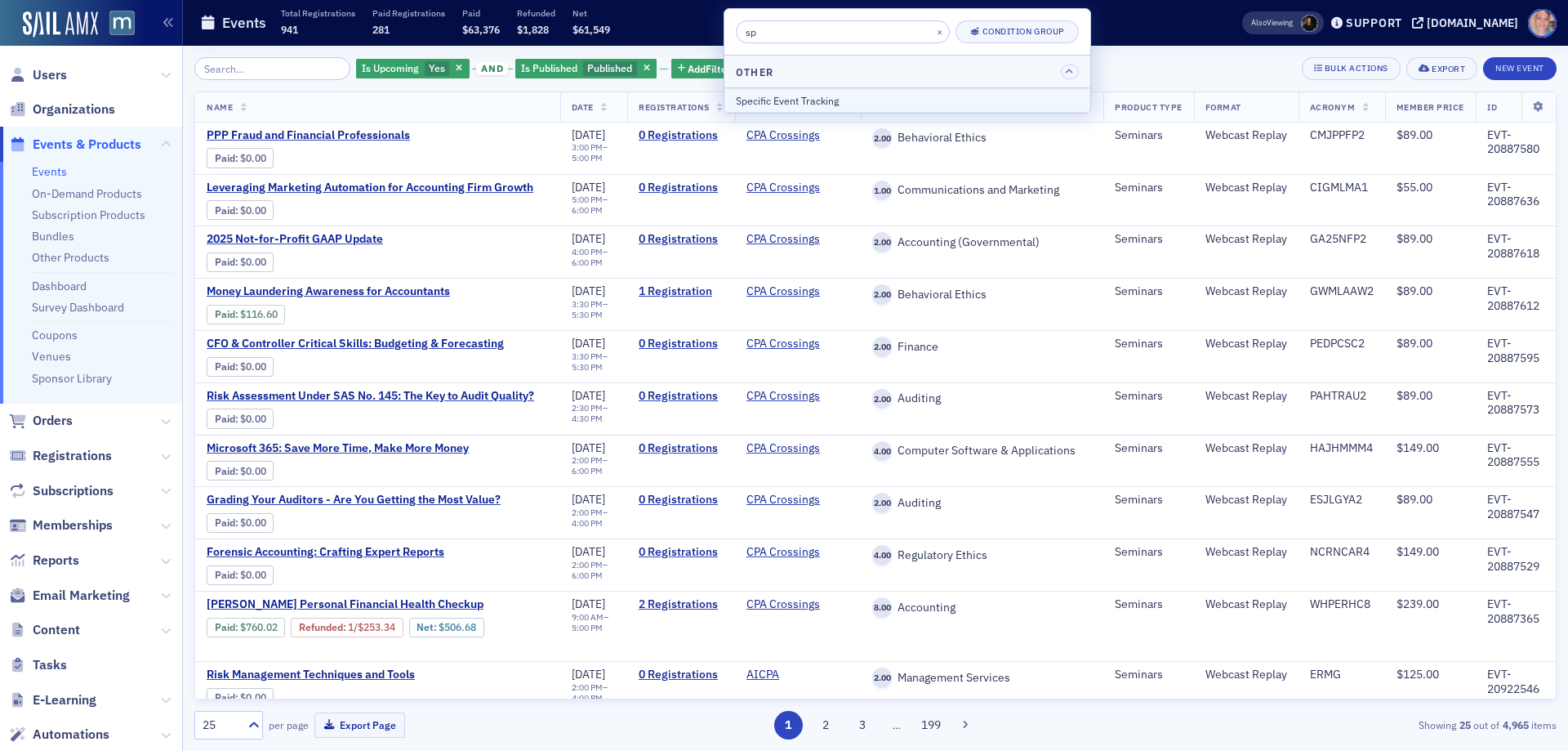
type input "sp"
click at [801, 102] on div "Specific Event Tracking" at bounding box center [907, 100] width 343 height 15
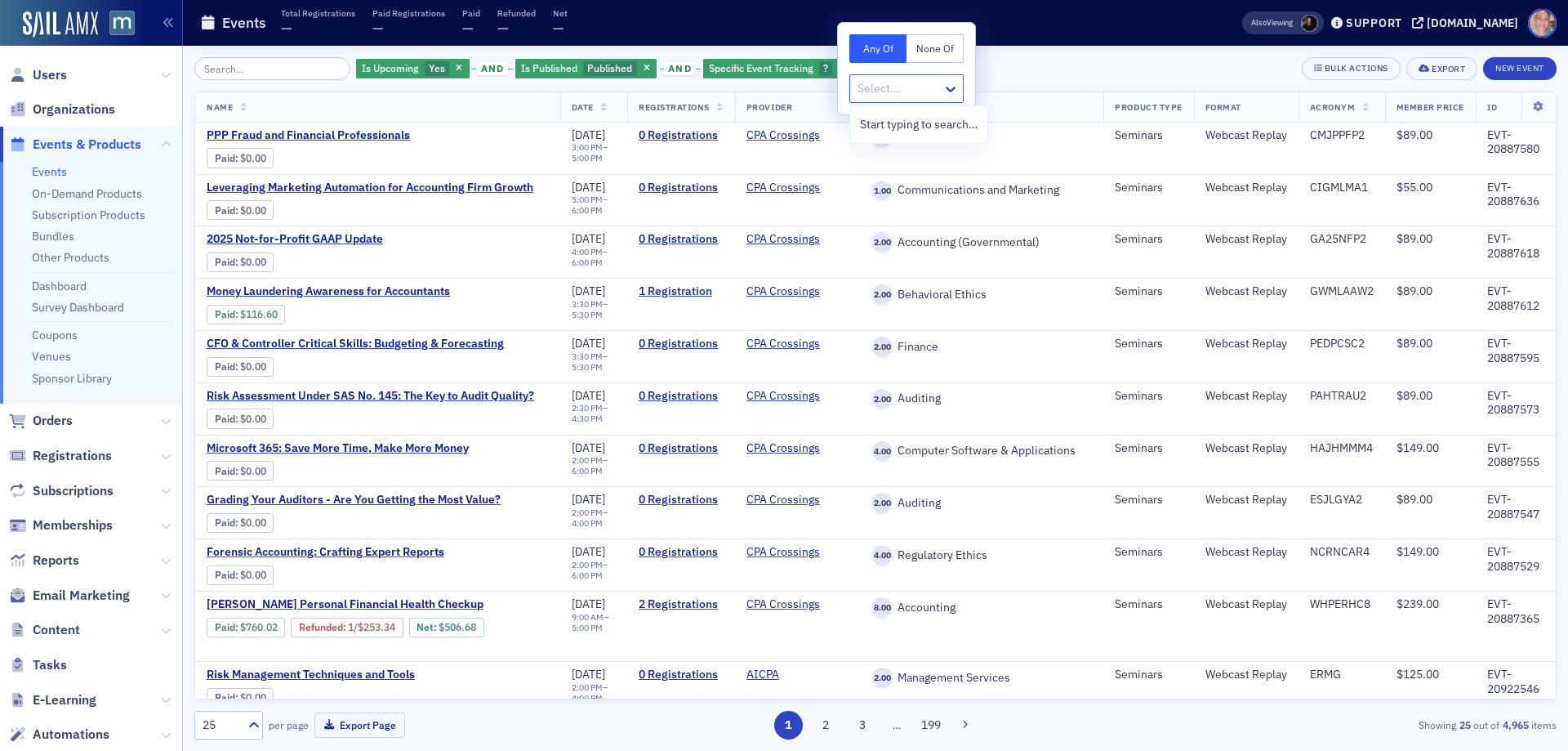
click at [921, 80] on div at bounding box center [898, 88] width 85 height 21
type input "c"
click at [949, 271] on span "Chesapeake Insights" at bounding box center [914, 275] width 108 height 17
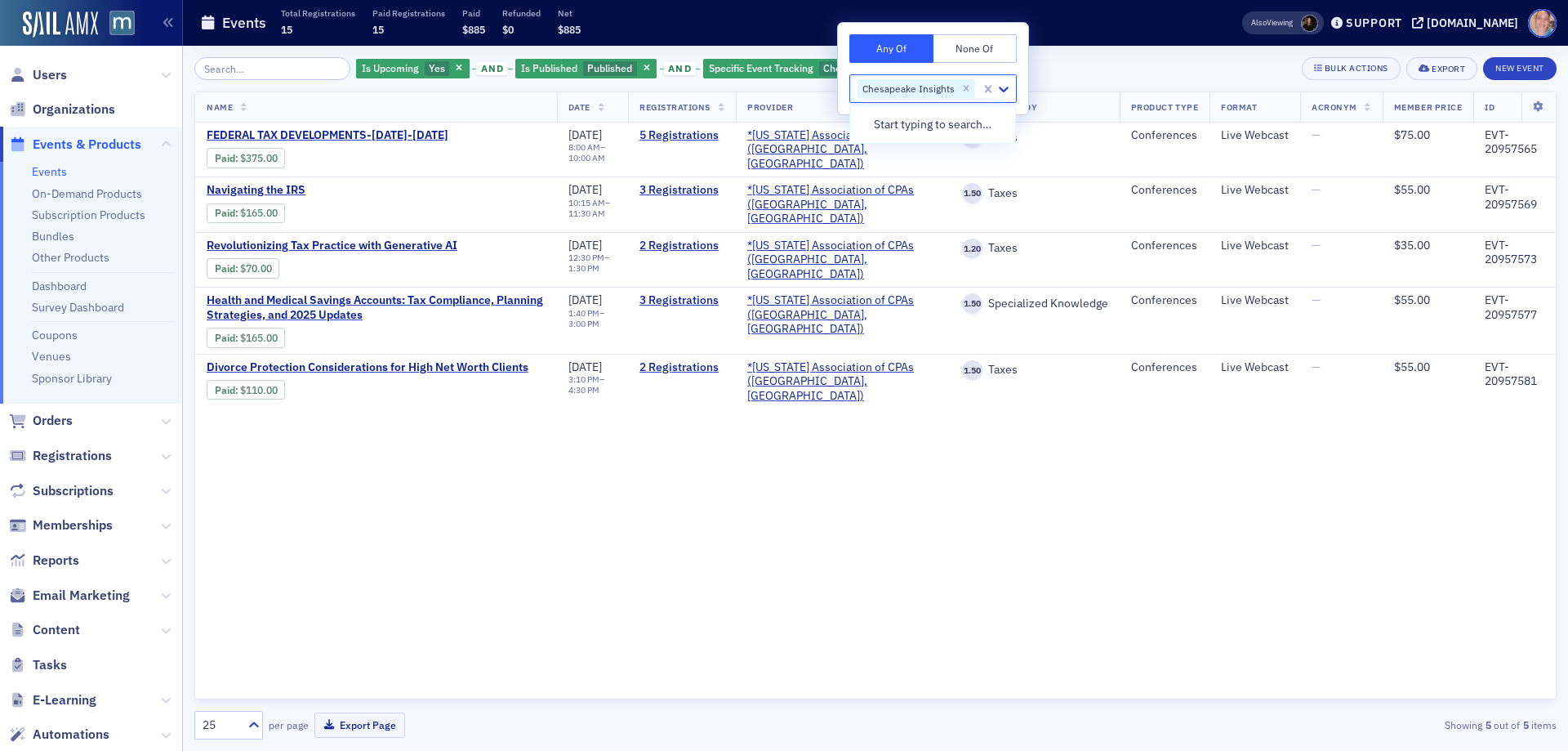
click at [1117, 61] on div "Is Upcoming Yes and Is Published Published and Specific Event Tracking Chesapea…" at bounding box center [876, 68] width 1363 height 23
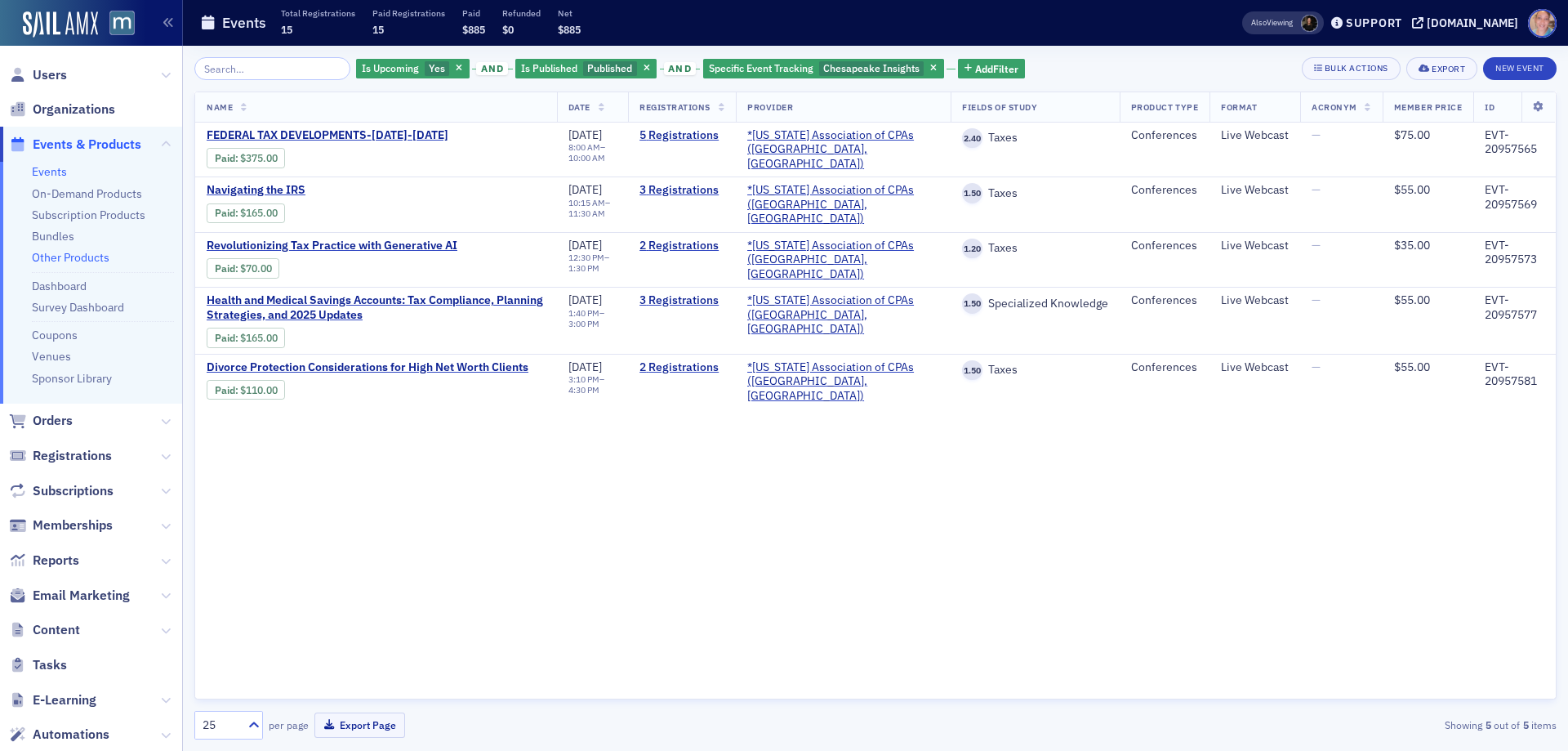
click at [66, 255] on link "Other Products" at bounding box center [70, 257] width 78 height 15
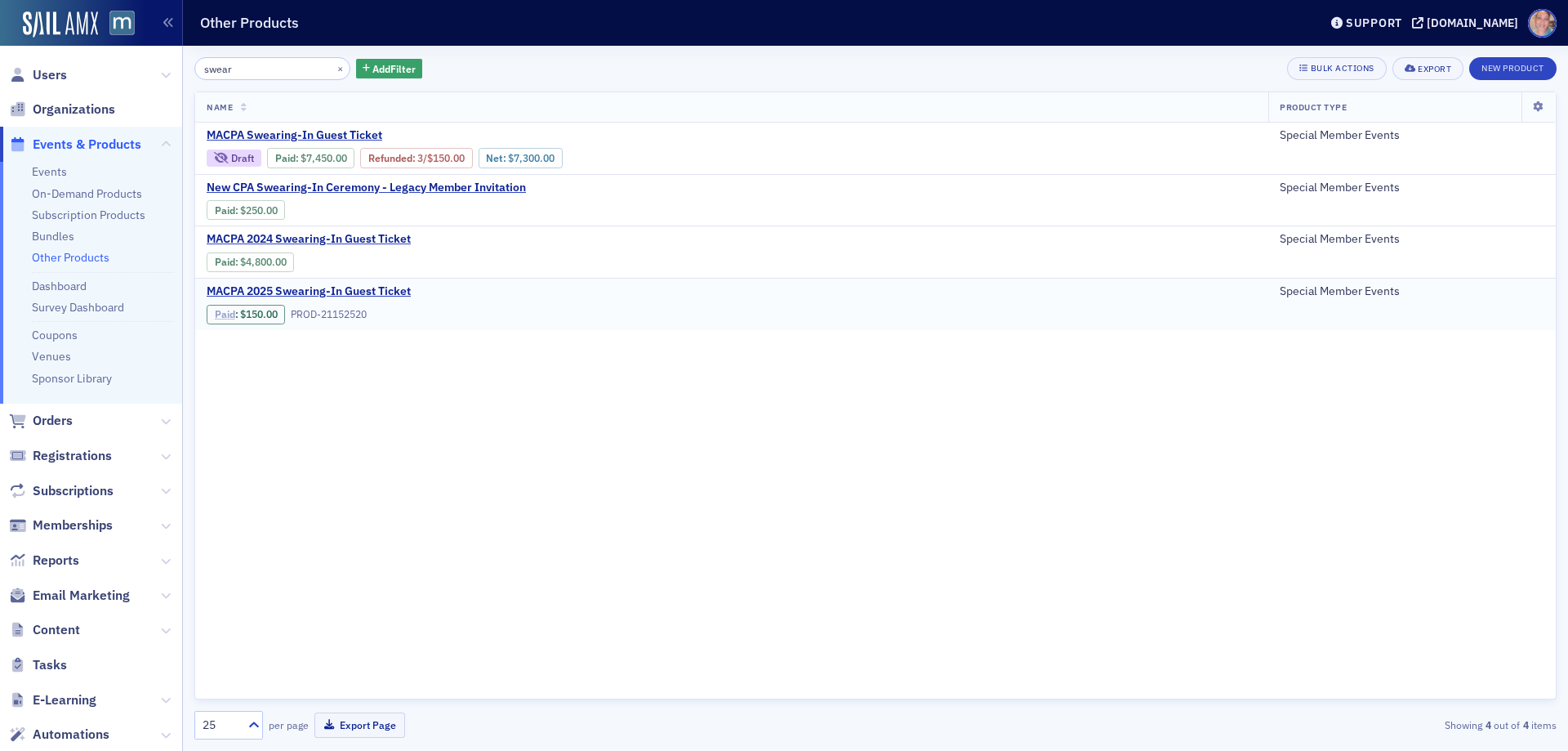
type input "swear"
click at [226, 313] on link "Paid" at bounding box center [225, 314] width 21 height 12
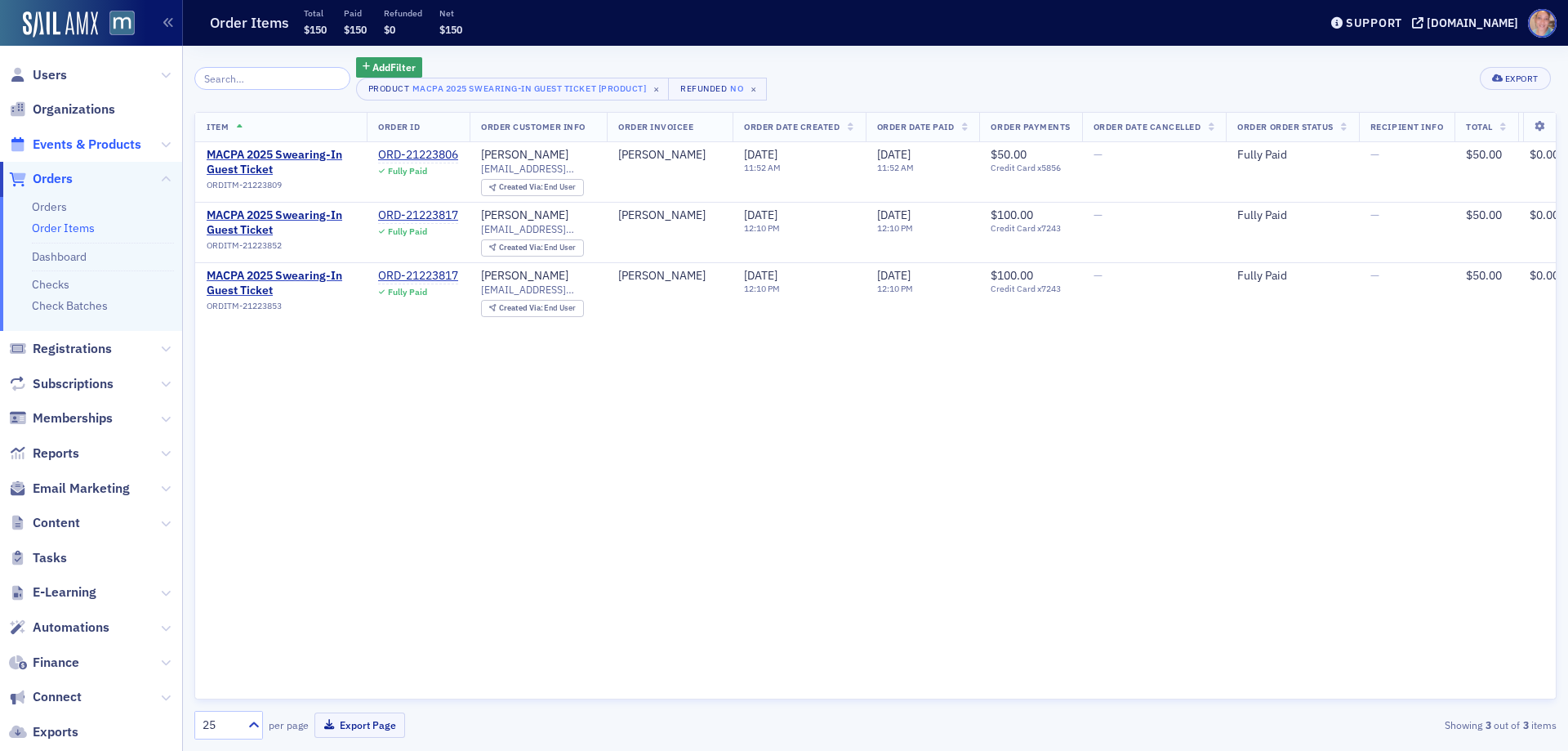
click at [77, 143] on span "Events & Products" at bounding box center [86, 144] width 109 height 18
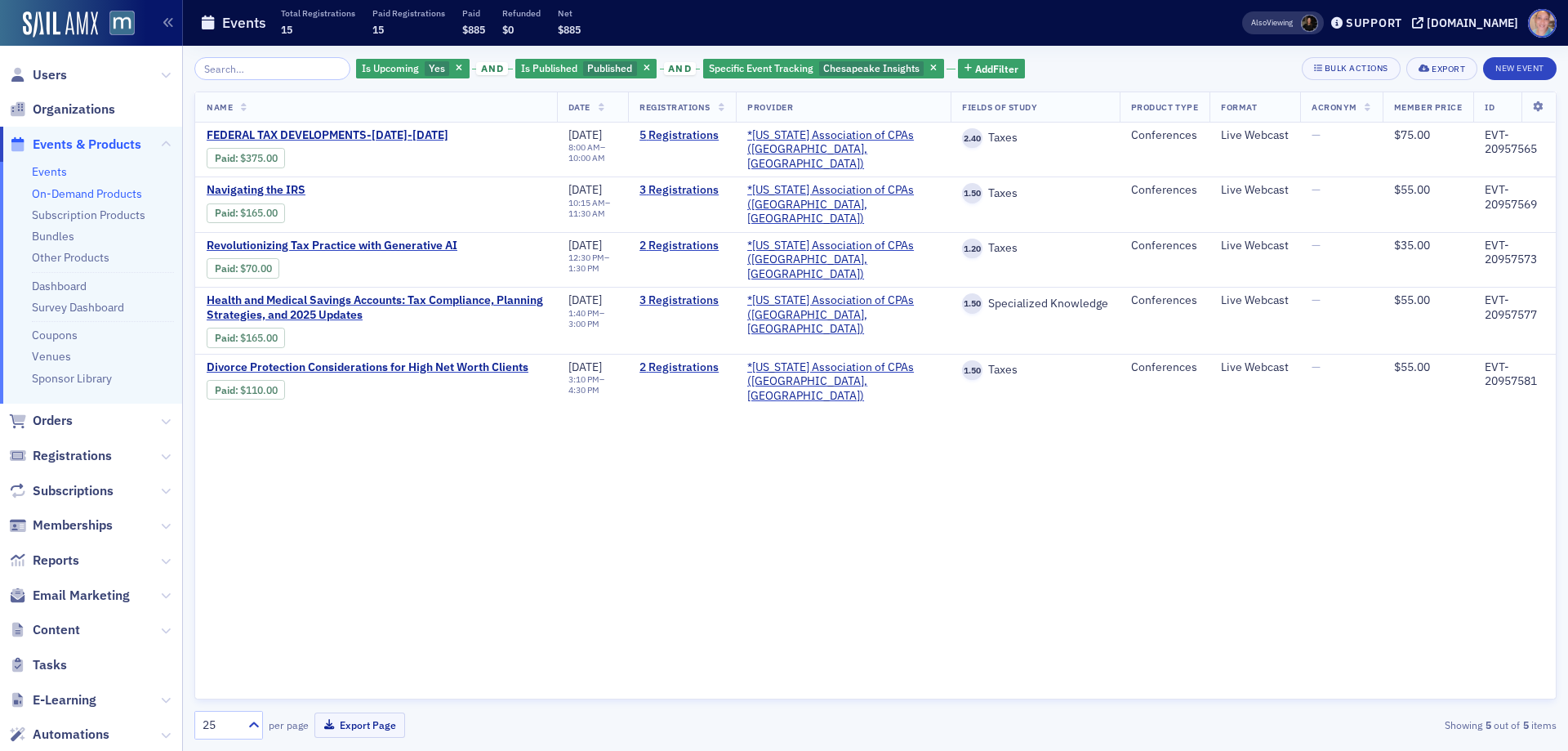
click at [85, 192] on link "On-Demand Products" at bounding box center [86, 193] width 110 height 15
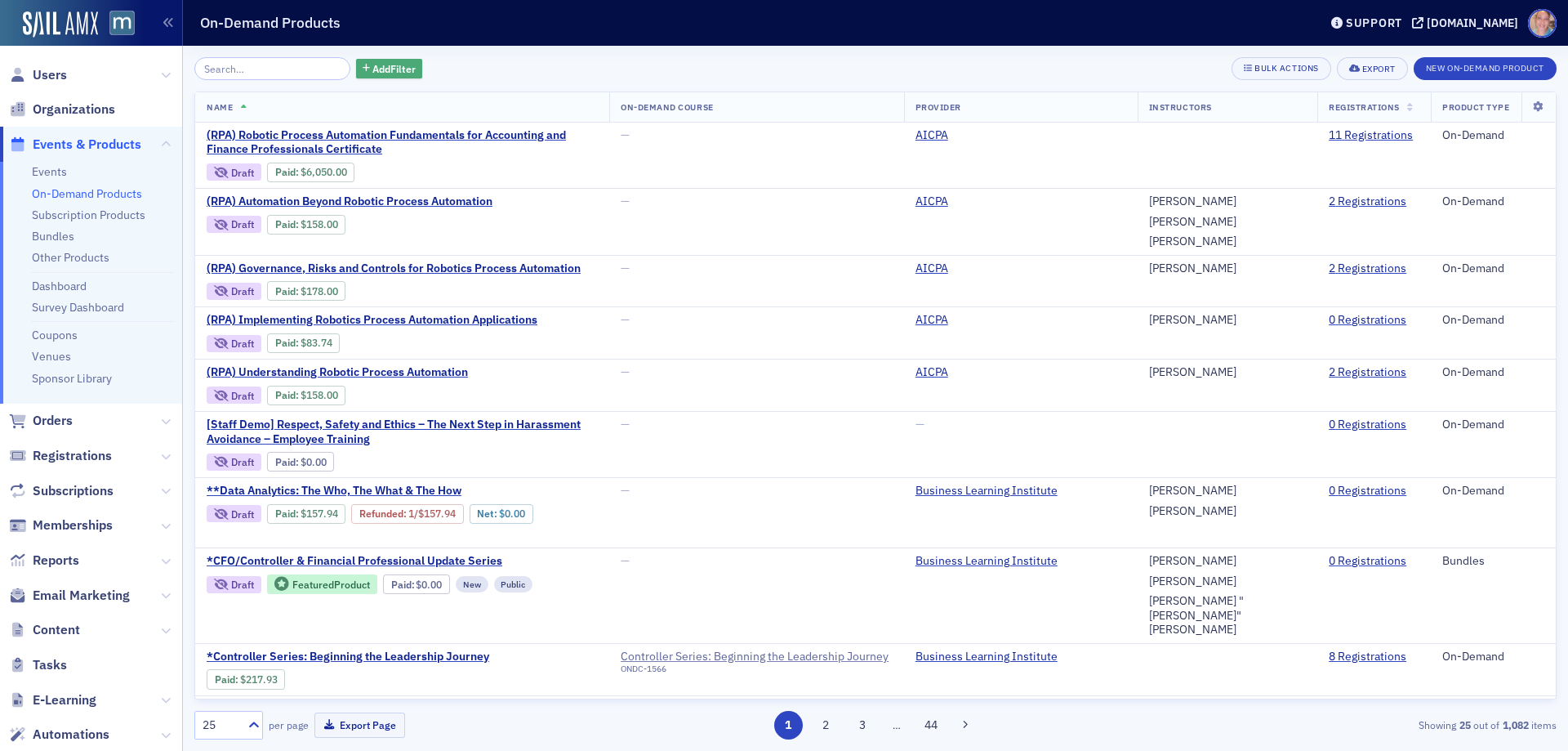
click at [382, 66] on span "Add Filter" at bounding box center [394, 68] width 43 height 15
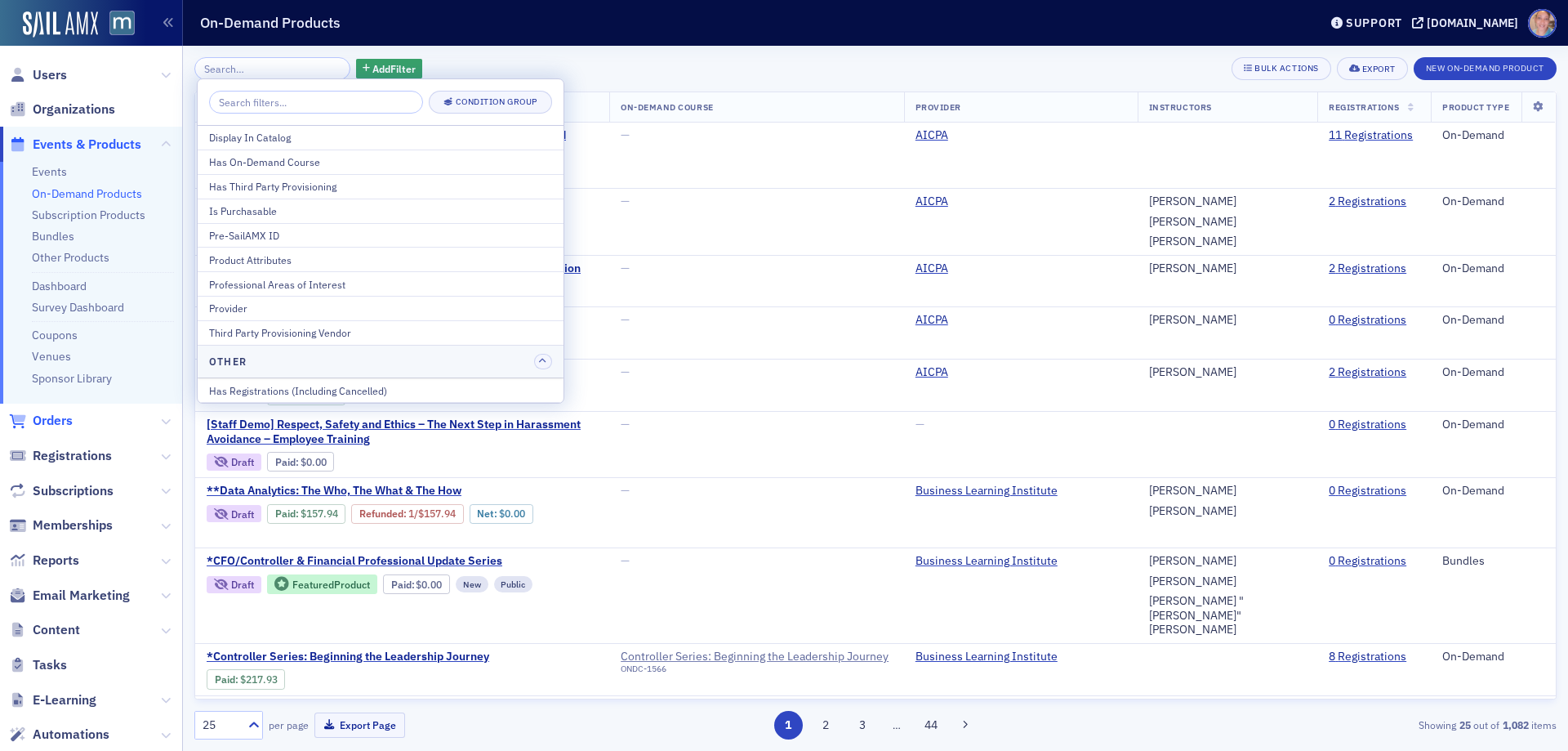
click at [64, 420] on span "Orders" at bounding box center [52, 420] width 40 height 18
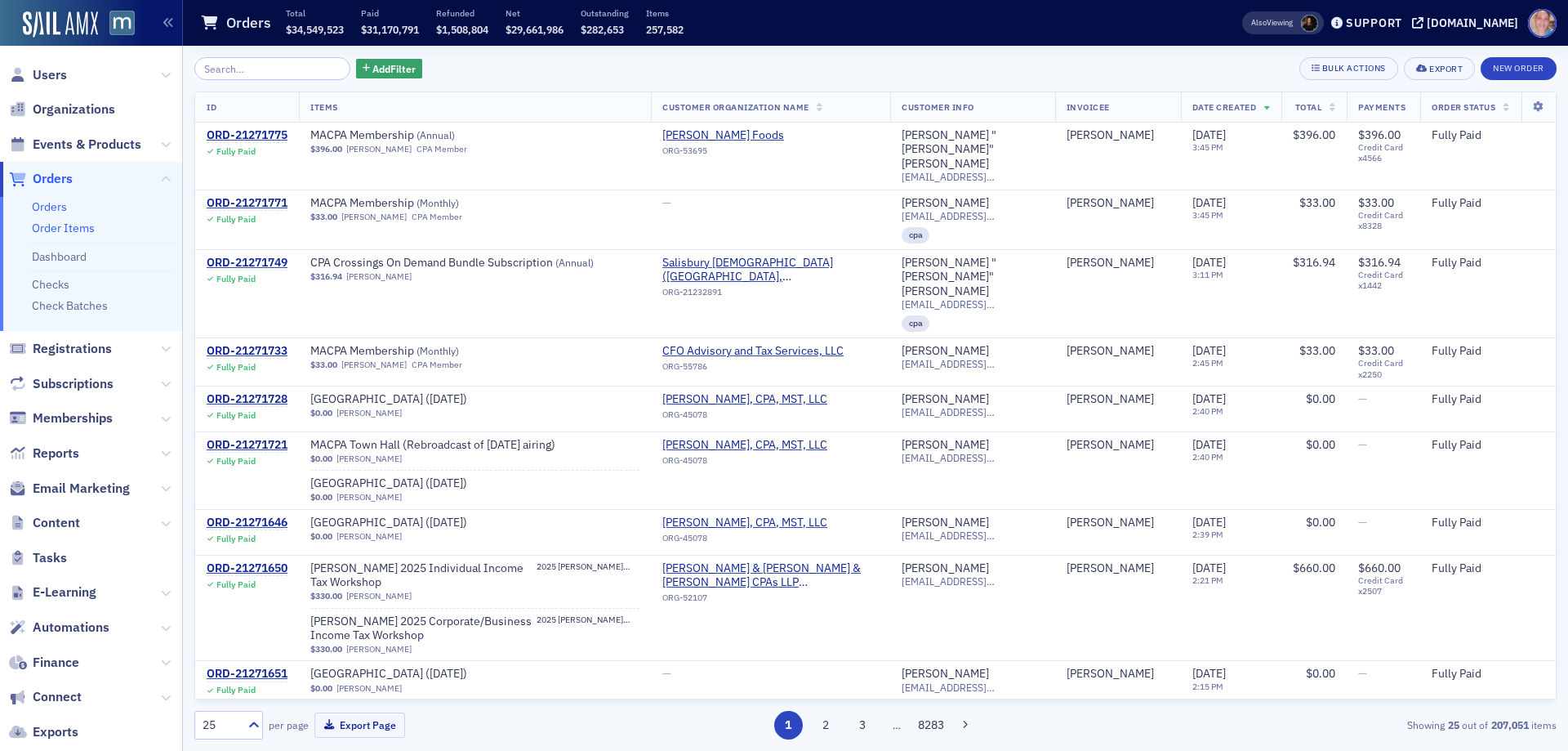
click at [52, 228] on link "Order Items" at bounding box center [63, 228] width 63 height 15
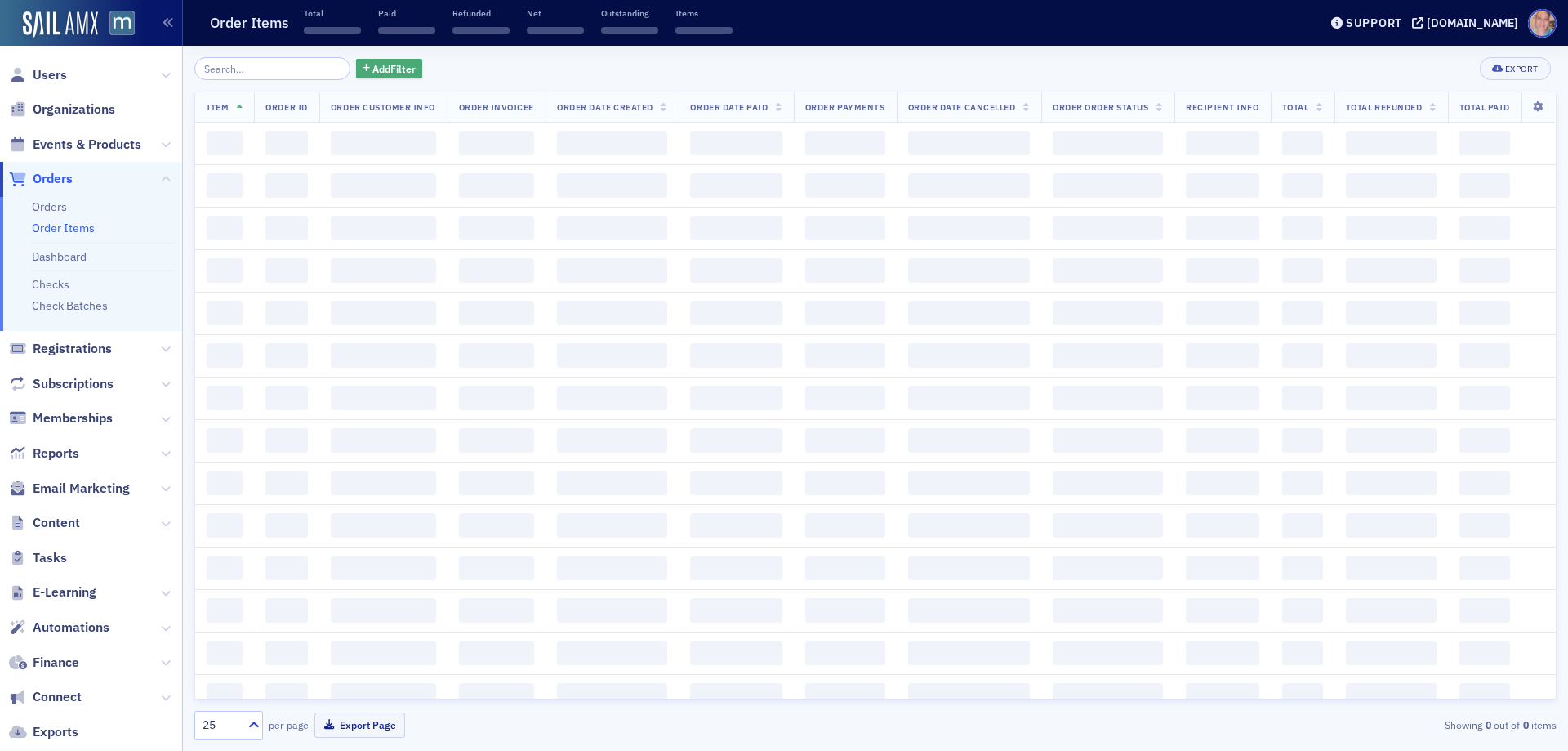
click at [372, 68] on span "Add Filter" at bounding box center [394, 68] width 43 height 15
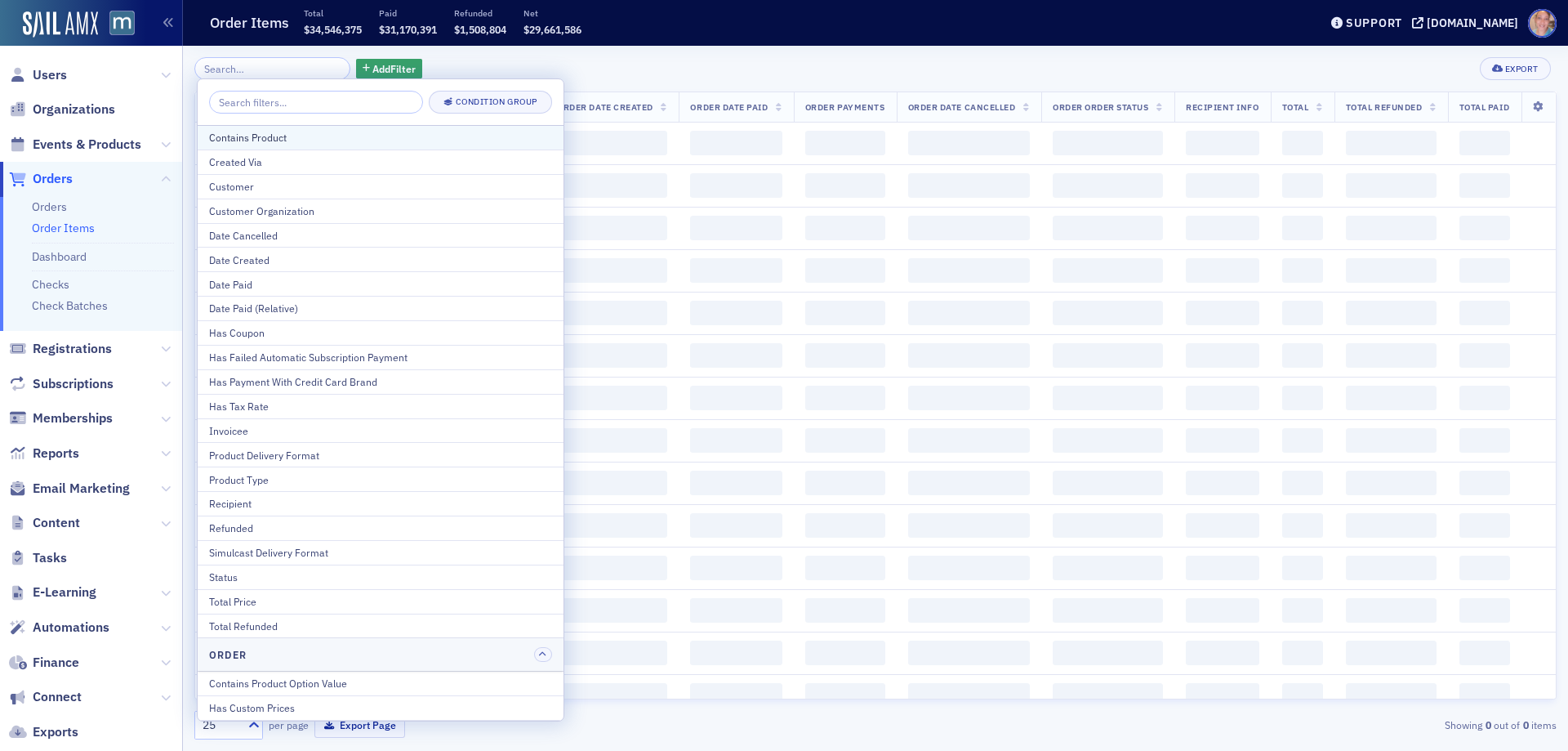
click at [297, 138] on div "Contains Product" at bounding box center [380, 136] width 343 height 15
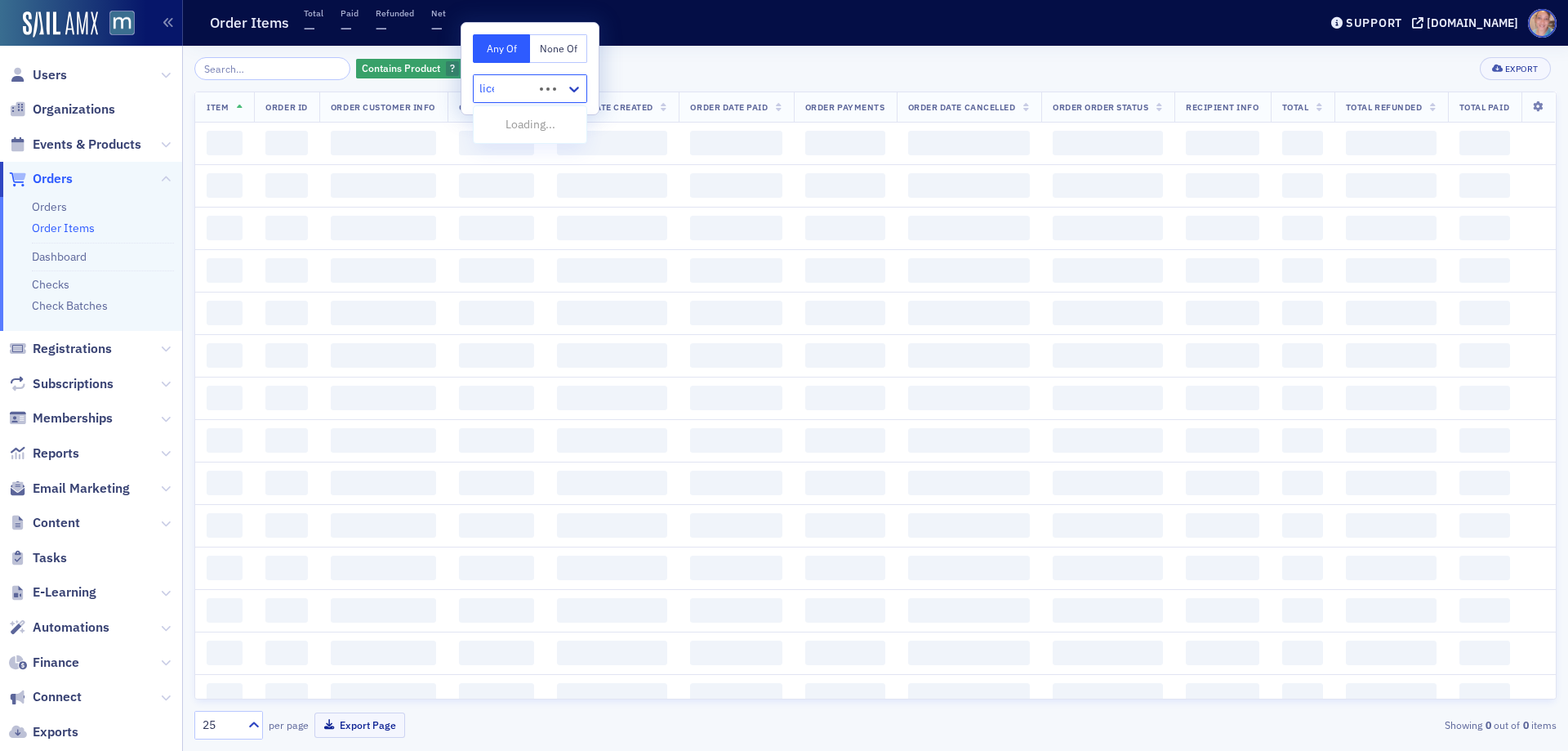
type input "licen"
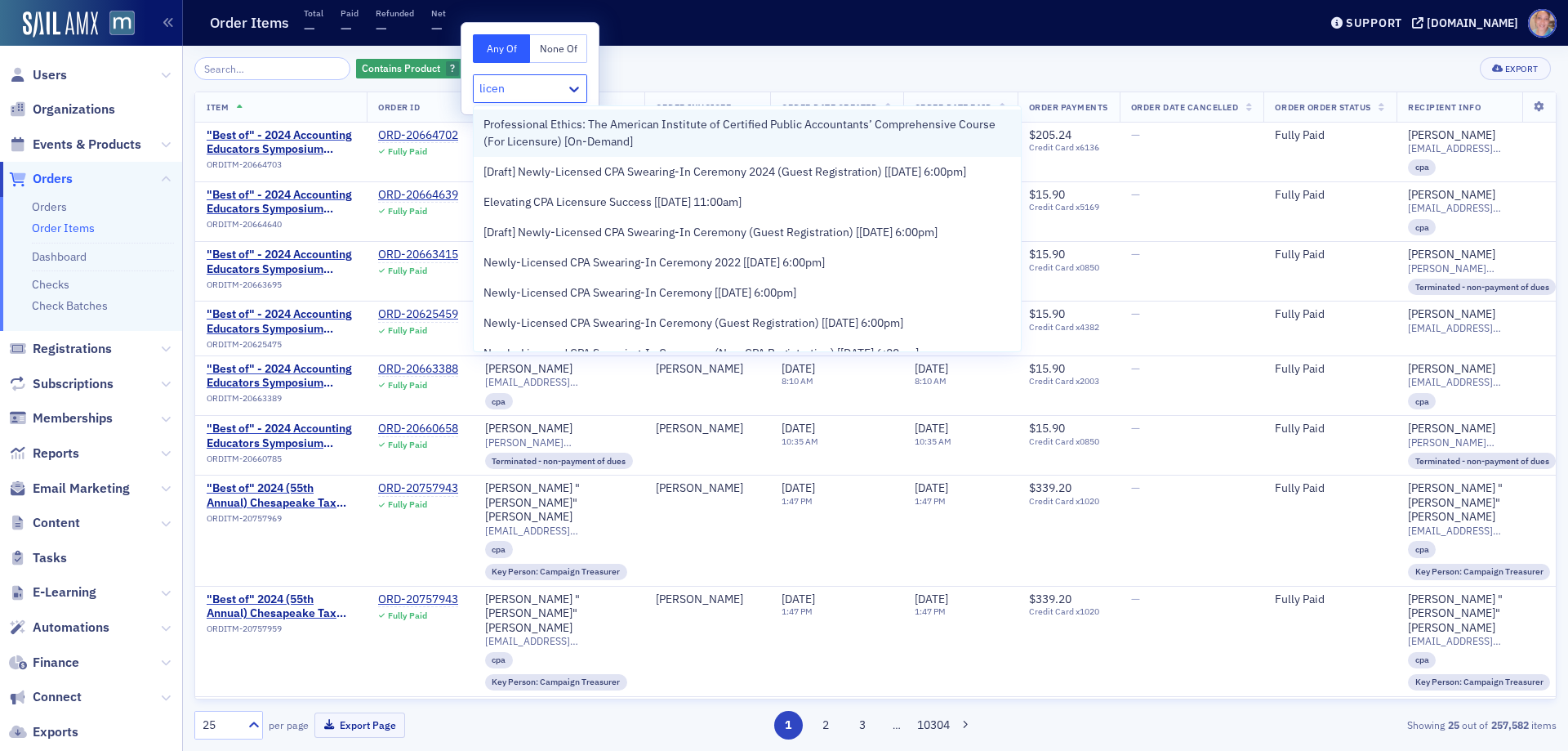
click at [613, 142] on span "Professional Ethics: The American Institute of Certified Public Accountants’ Co…" at bounding box center [747, 133] width 527 height 34
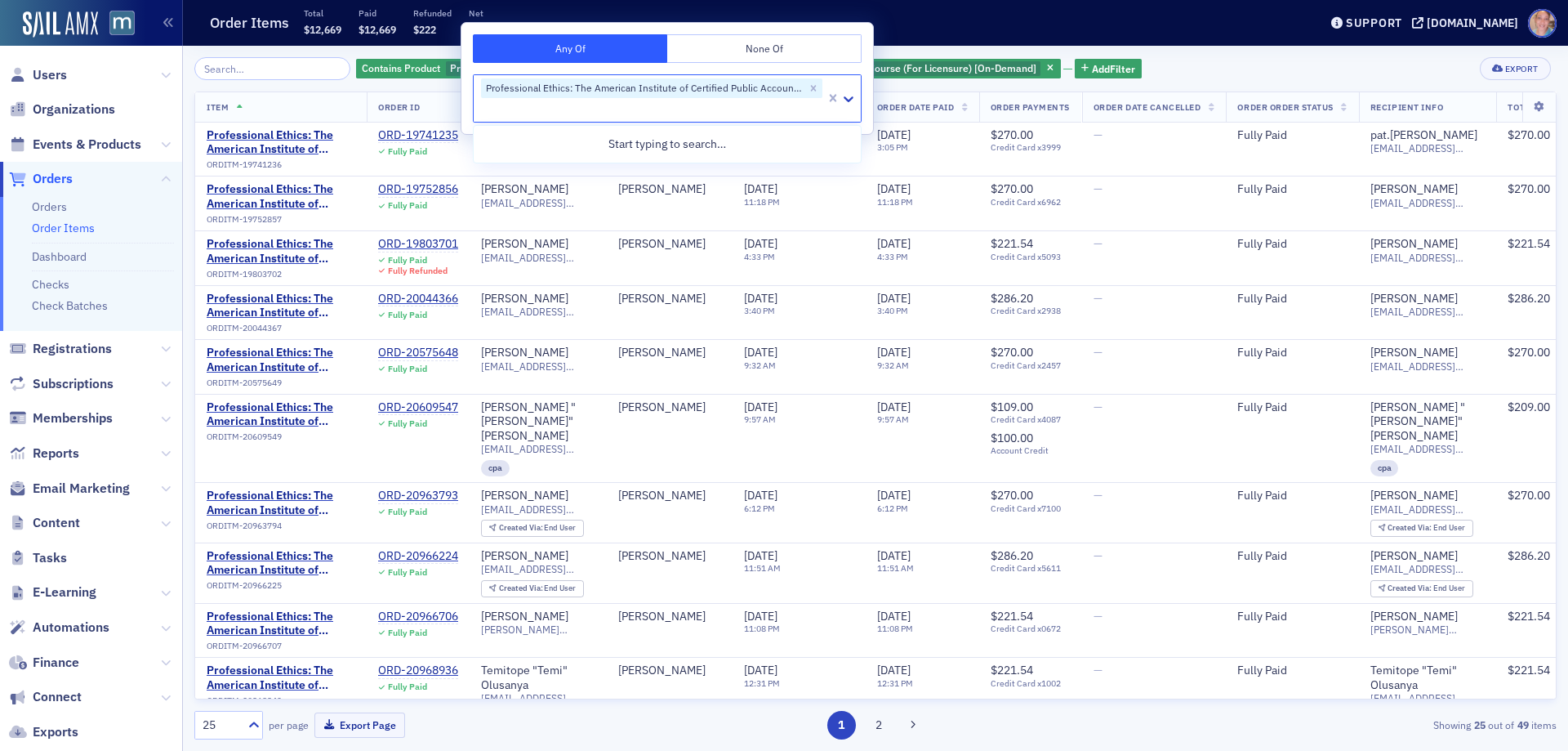
drag, startPoint x: 1211, startPoint y: 53, endPoint x: 1101, endPoint y: 69, distance: 111.2
click at [1209, 53] on div "Contains Product Professional Ethics: The American Institute of Certified Publi…" at bounding box center [876, 399] width 1363 height 705
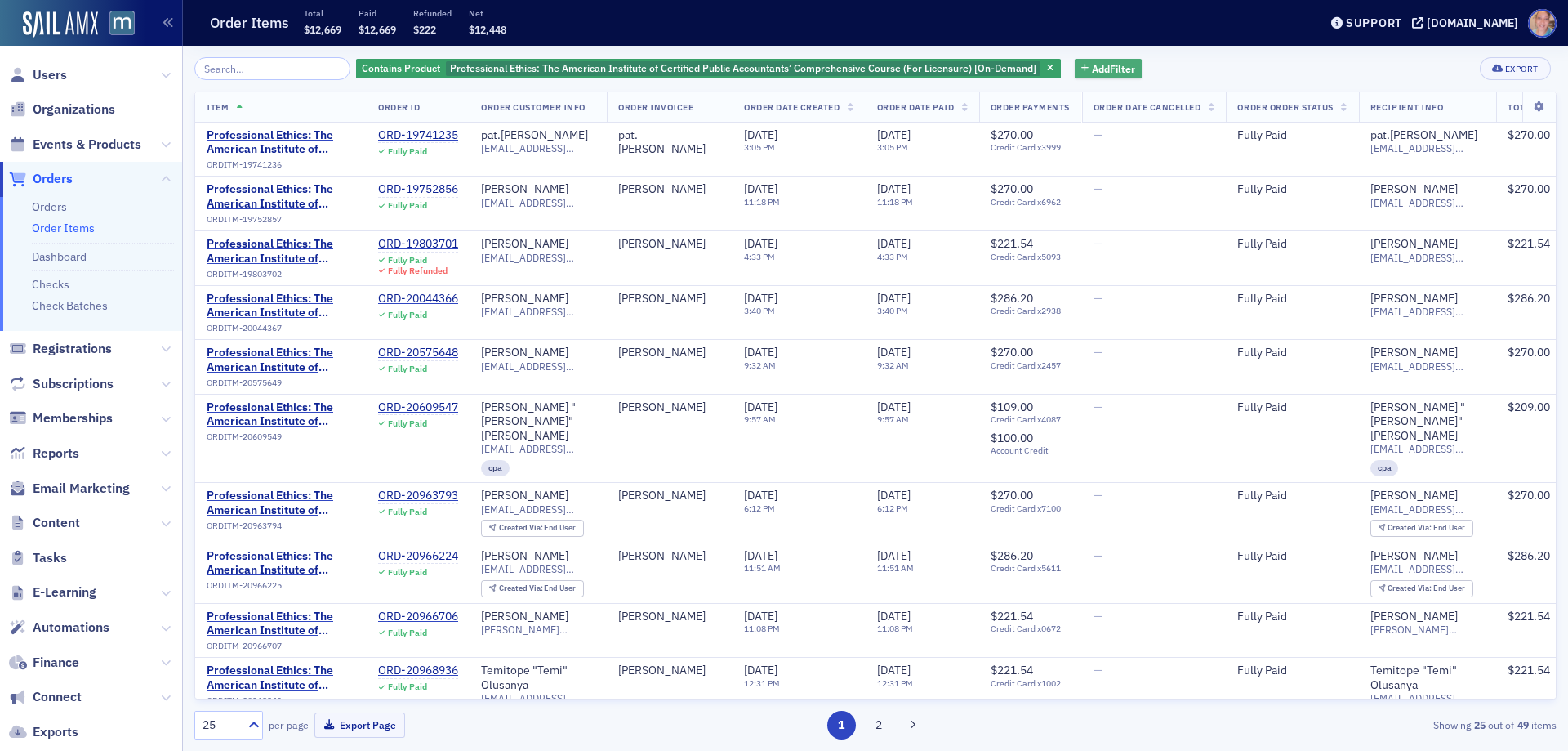
click at [1107, 67] on span "Add Filter" at bounding box center [1113, 68] width 43 height 15
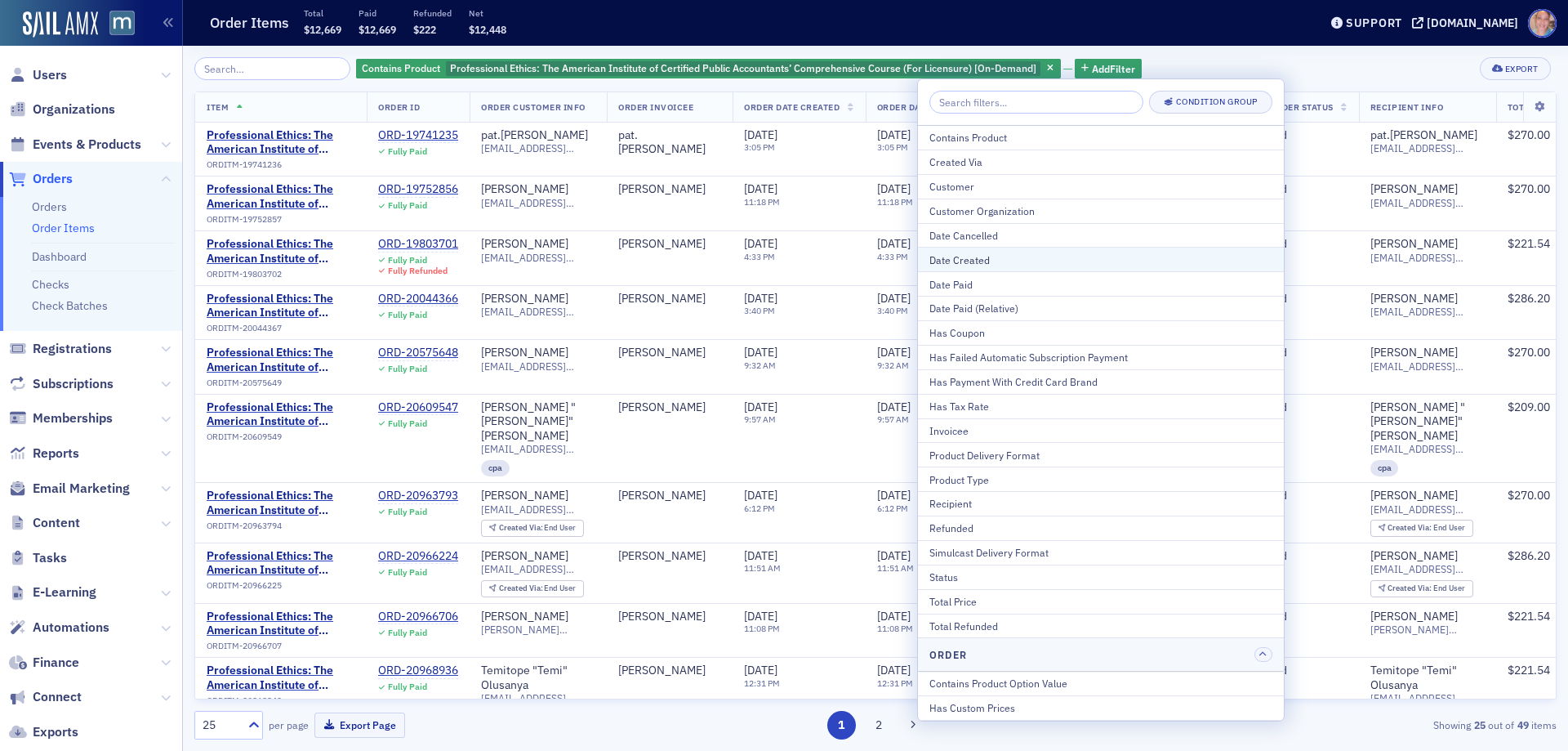
click at [979, 259] on div "Date Created" at bounding box center [1101, 259] width 343 height 15
select select "7"
select select "2025"
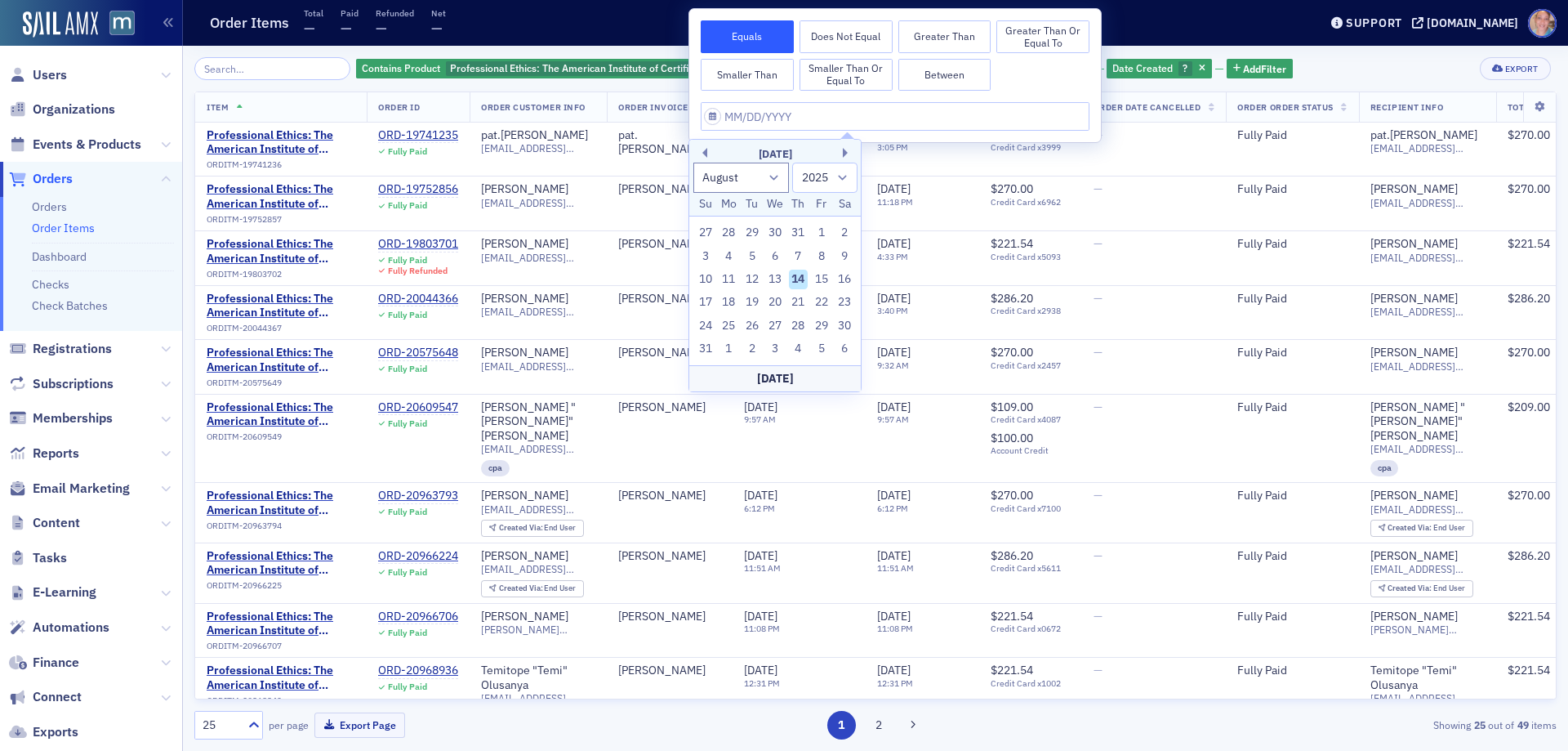
click at [968, 71] on button "Between" at bounding box center [945, 75] width 93 height 32
select select "7"
select select "2025"
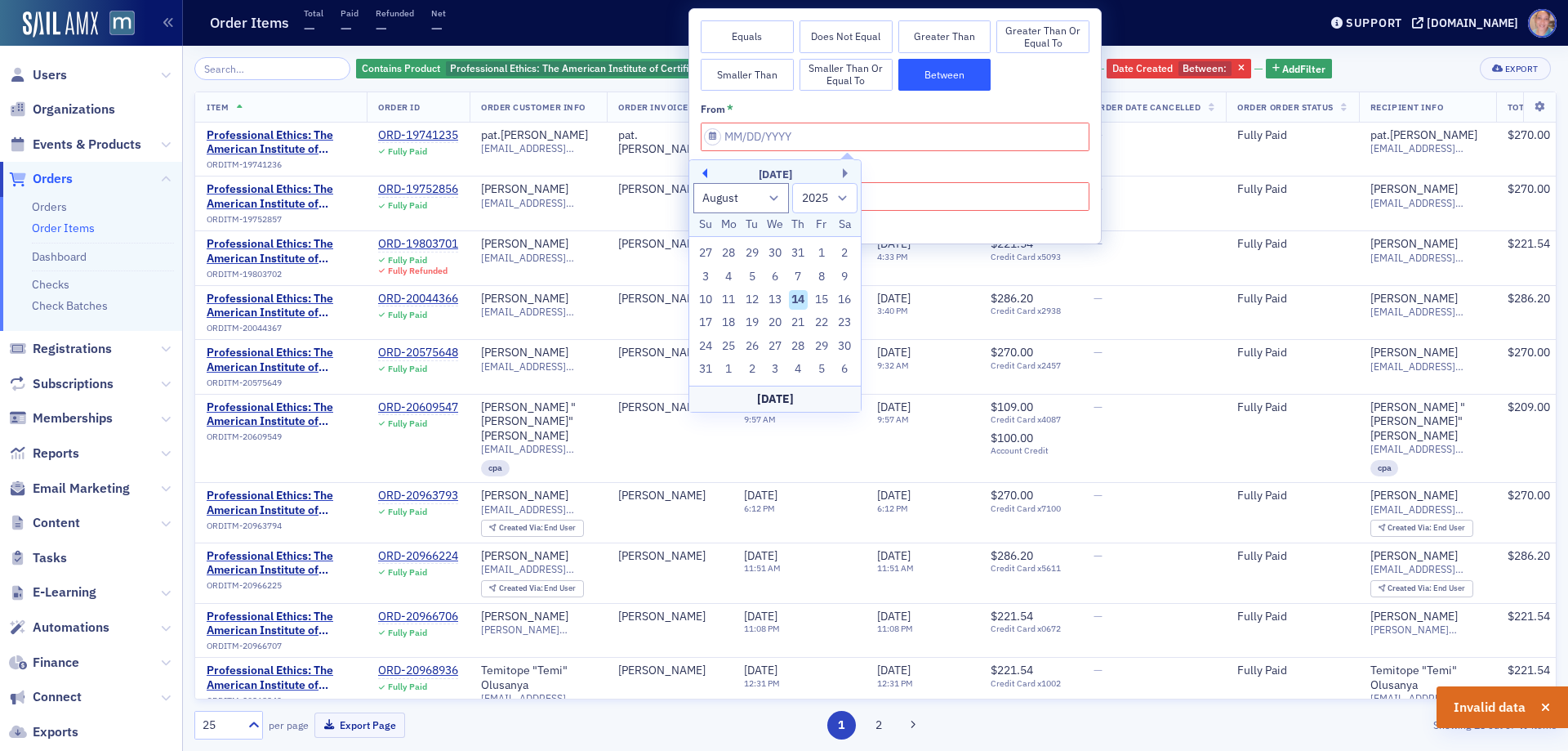
click at [707, 171] on button "Previous Month" at bounding box center [702, 173] width 10 height 10
select select "6"
click at [746, 256] on div "1" at bounding box center [752, 253] width 20 height 20
type input "[DATE]"
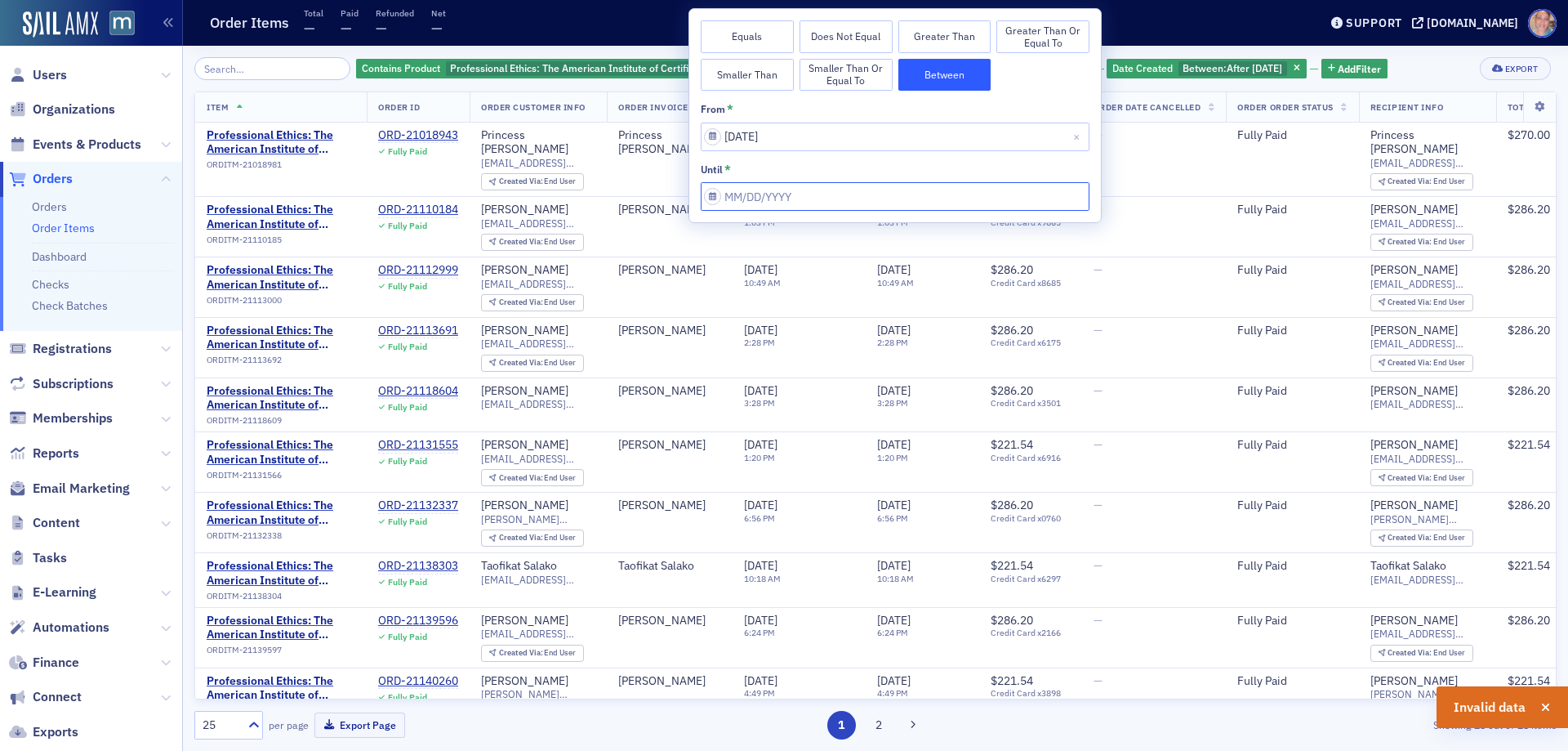
click at [883, 189] on input "from *" at bounding box center [895, 196] width 389 height 28
select select "7"
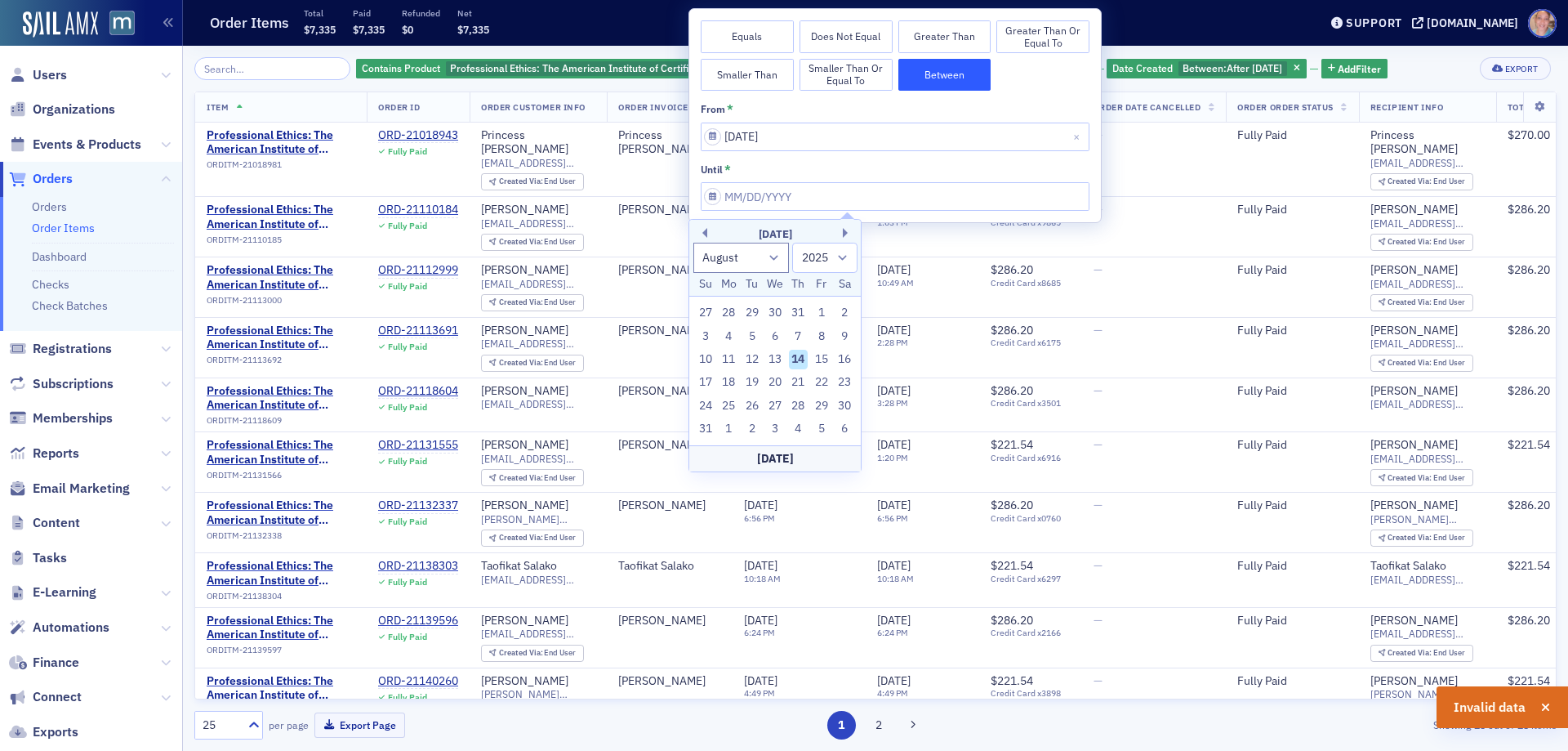
click at [787, 456] on div "[DATE]" at bounding box center [775, 457] width 172 height 27
type input "[DATE]"
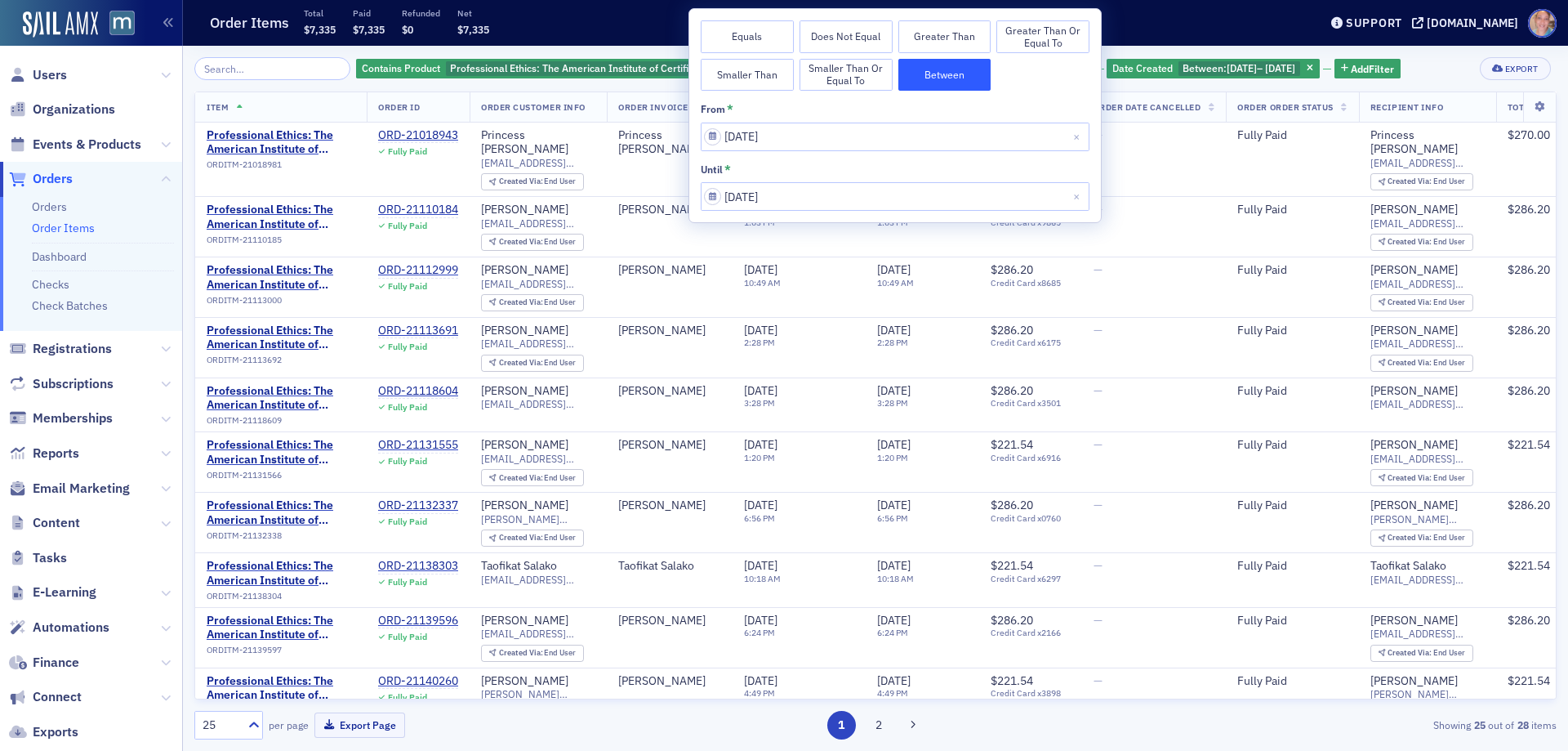
click at [1427, 84] on div "Contains Product Professional Ethics: The American Institute of Certified Publi…" at bounding box center [876, 398] width 1363 height 682
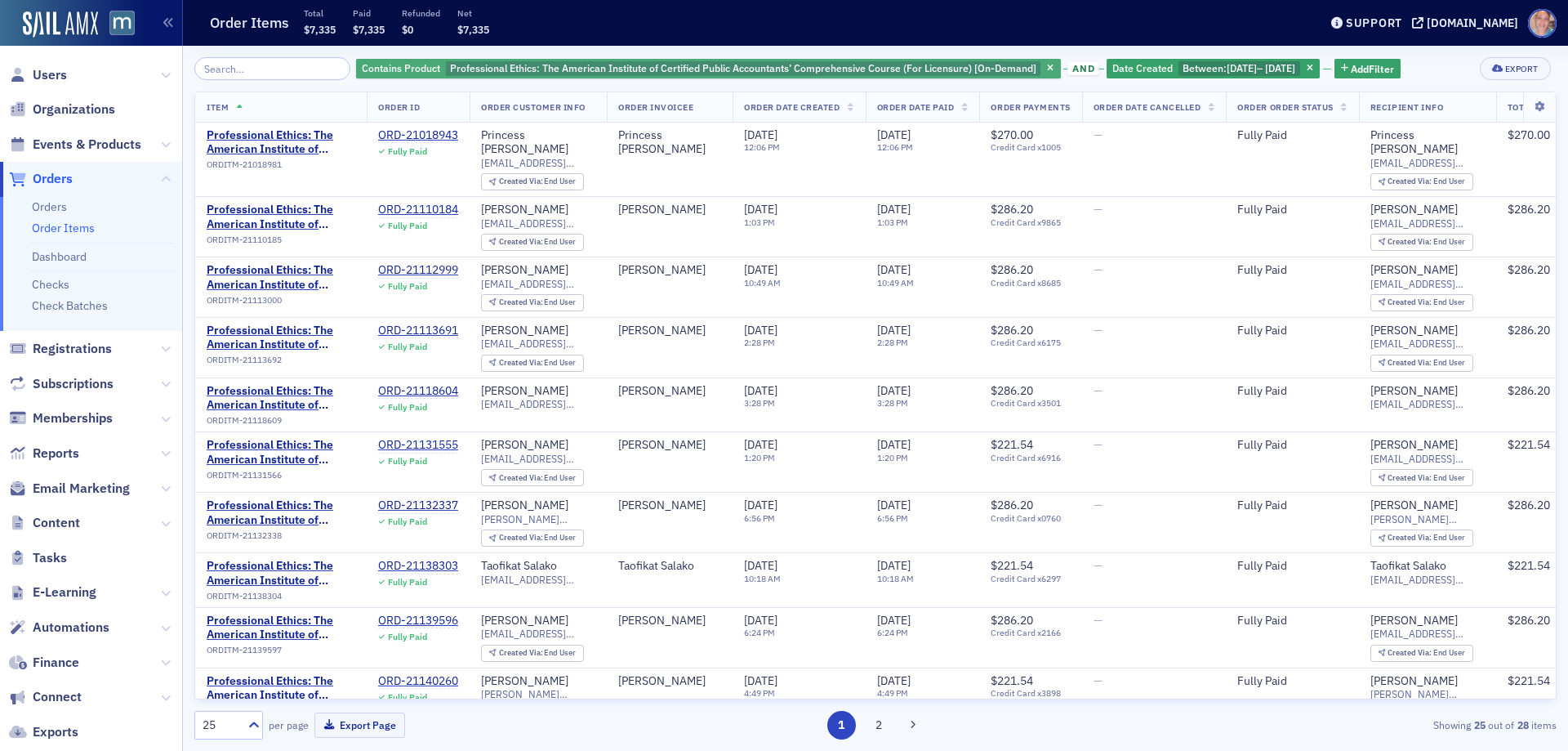
click at [756, 69] on span "Professional Ethics: The American Institute of Certified Public Accountants’ Co…" at bounding box center [742, 67] width 586 height 13
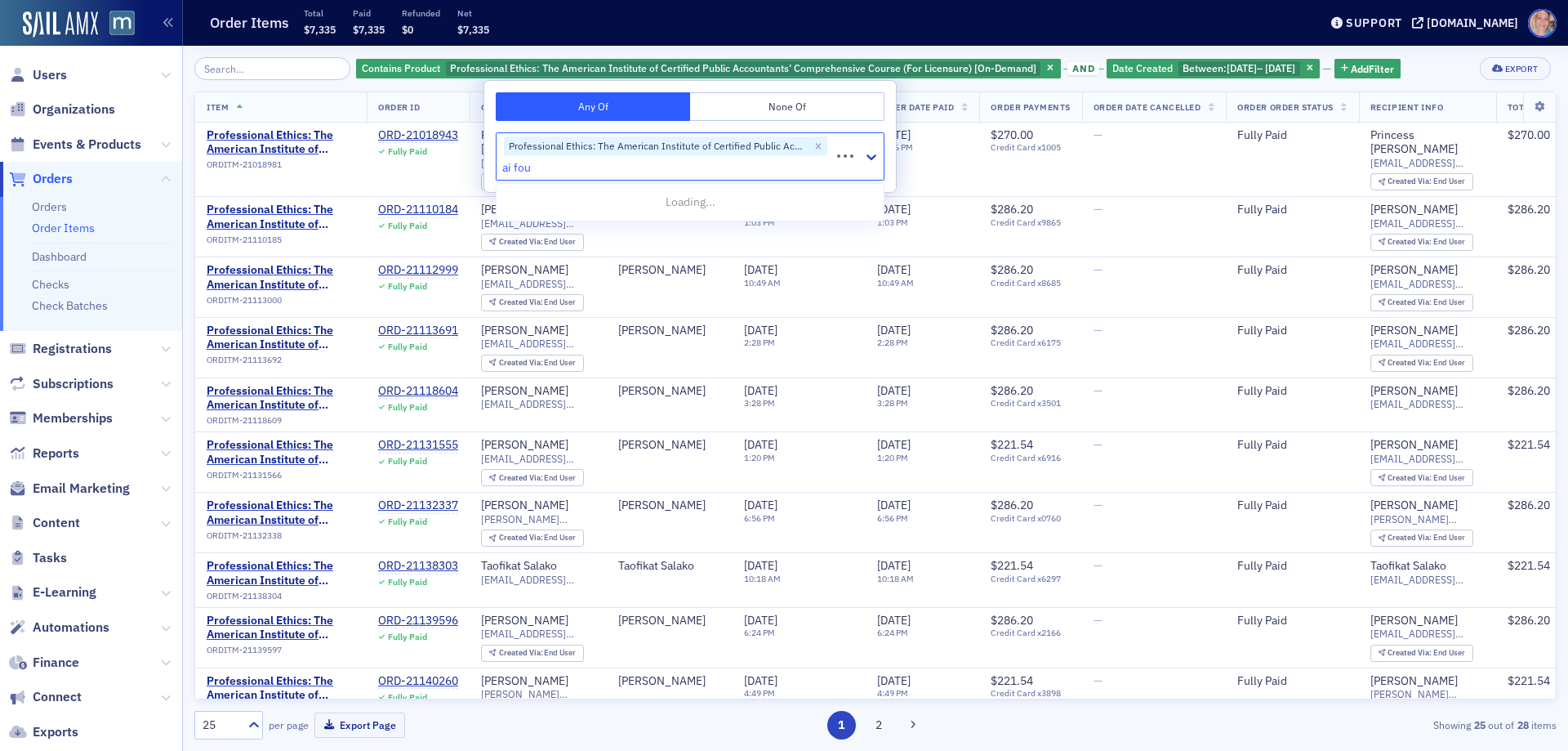
type input "ai foun"
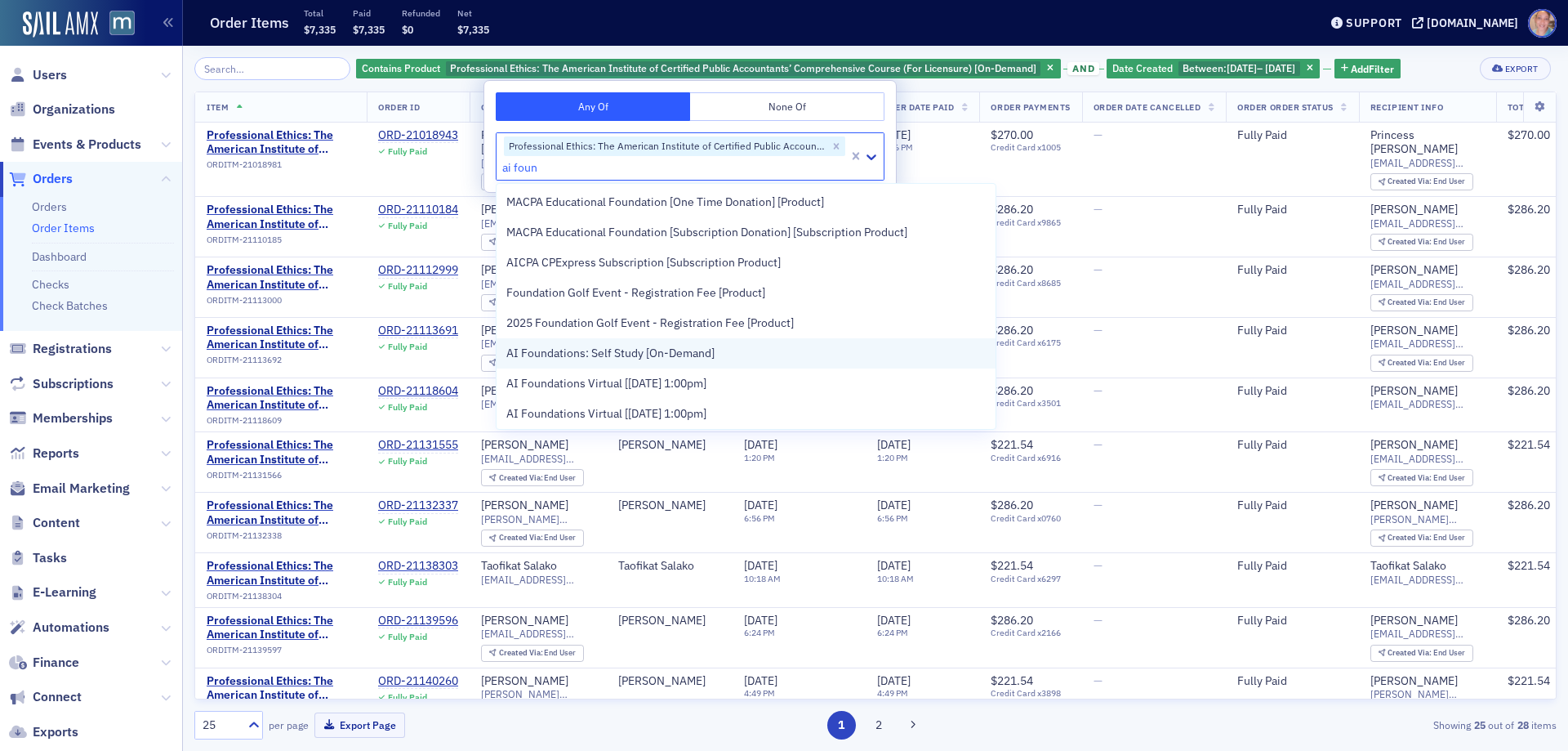
click at [702, 350] on span "AI Foundations: Self Study [On-Demand]" at bounding box center [611, 352] width 208 height 17
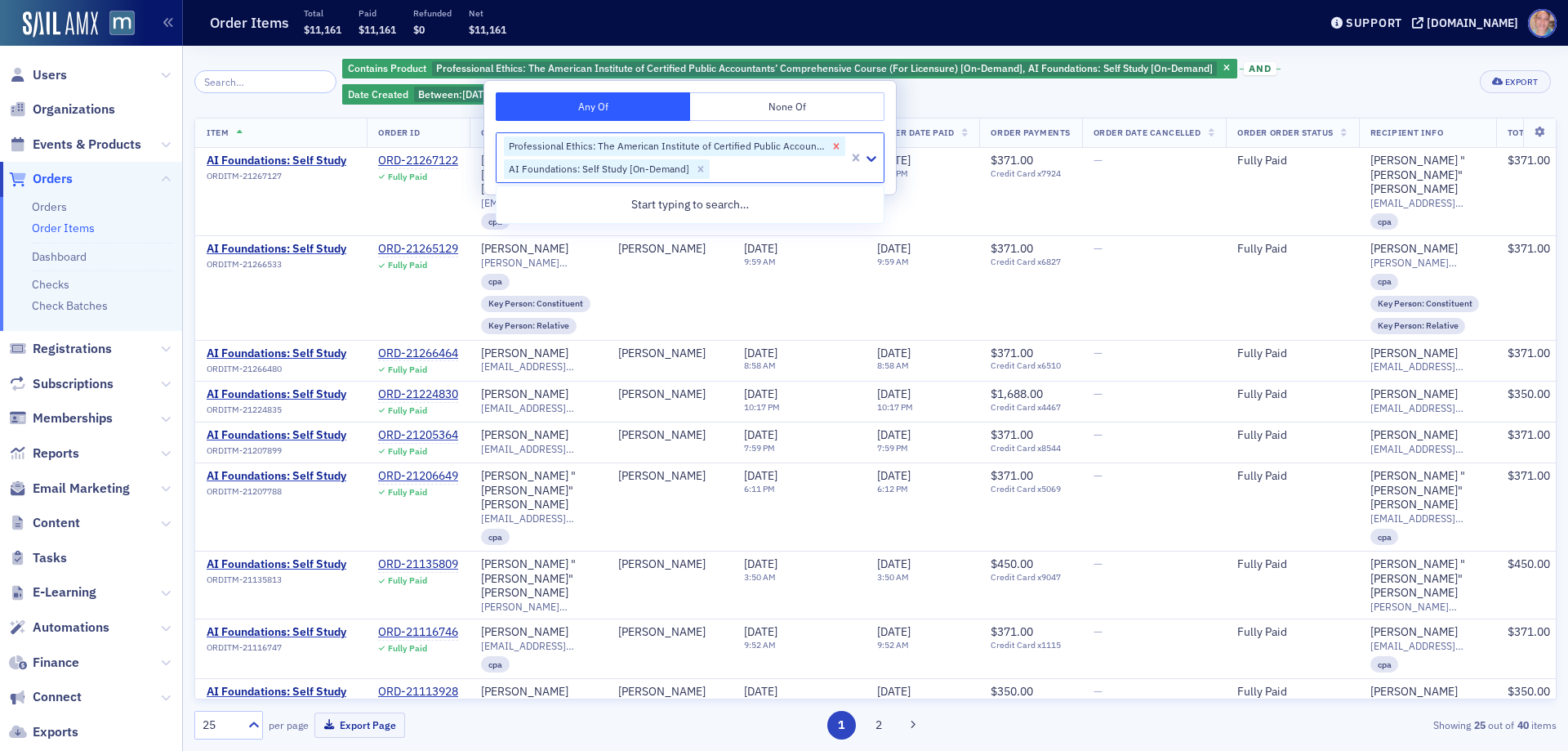
click at [838, 145] on icon "Remove Professional Ethics: The American Institute of Certified Public Accounta…" at bounding box center [837, 146] width 12 height 12
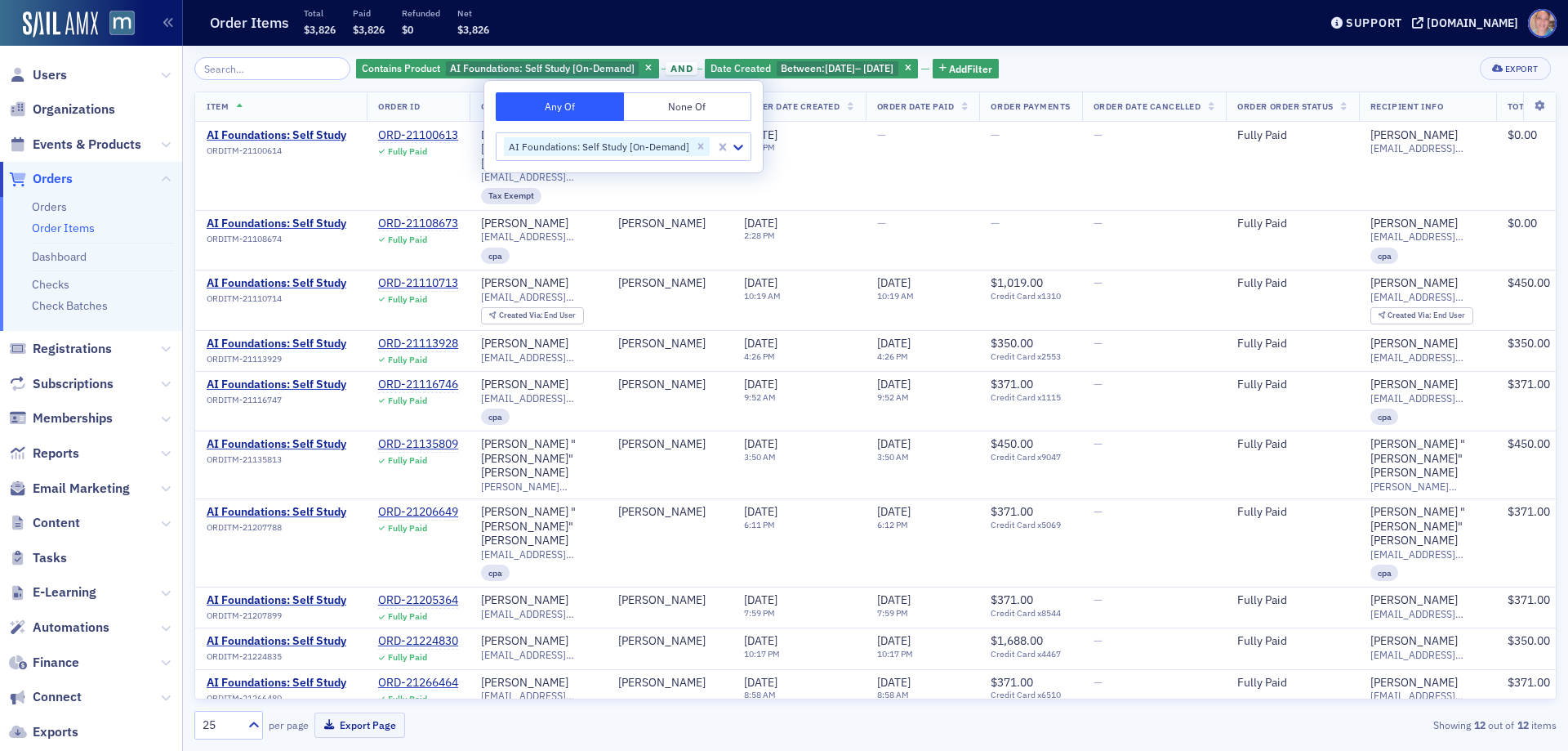
drag, startPoint x: 1247, startPoint y: 66, endPoint x: 1247, endPoint y: 85, distance: 19.0
click at [1246, 66] on div "Contains Product AI Foundations: Self Study [On-Demand] and Date Created Betwee…" at bounding box center [876, 68] width 1363 height 23
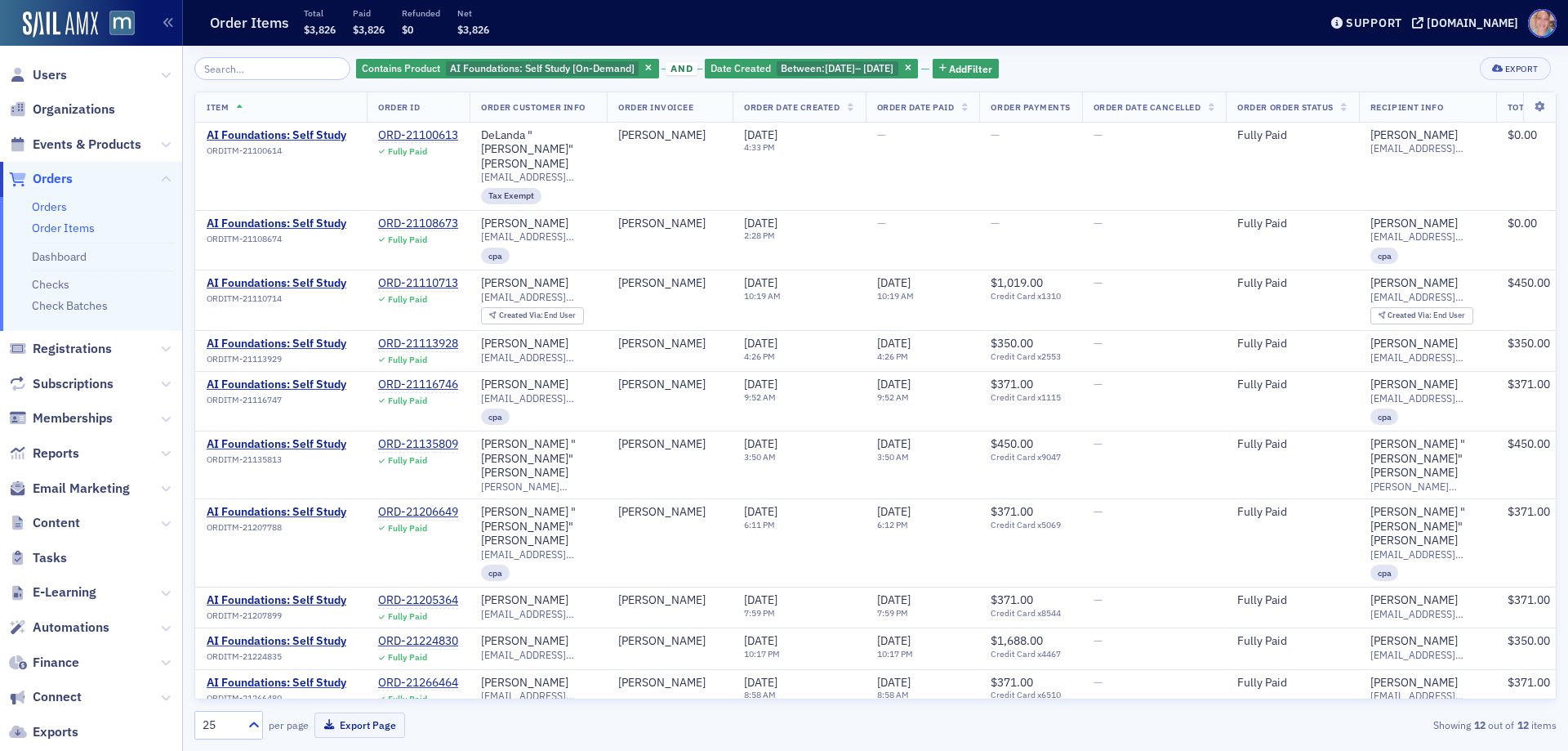
click at [54, 211] on link "Orders" at bounding box center [49, 206] width 35 height 15
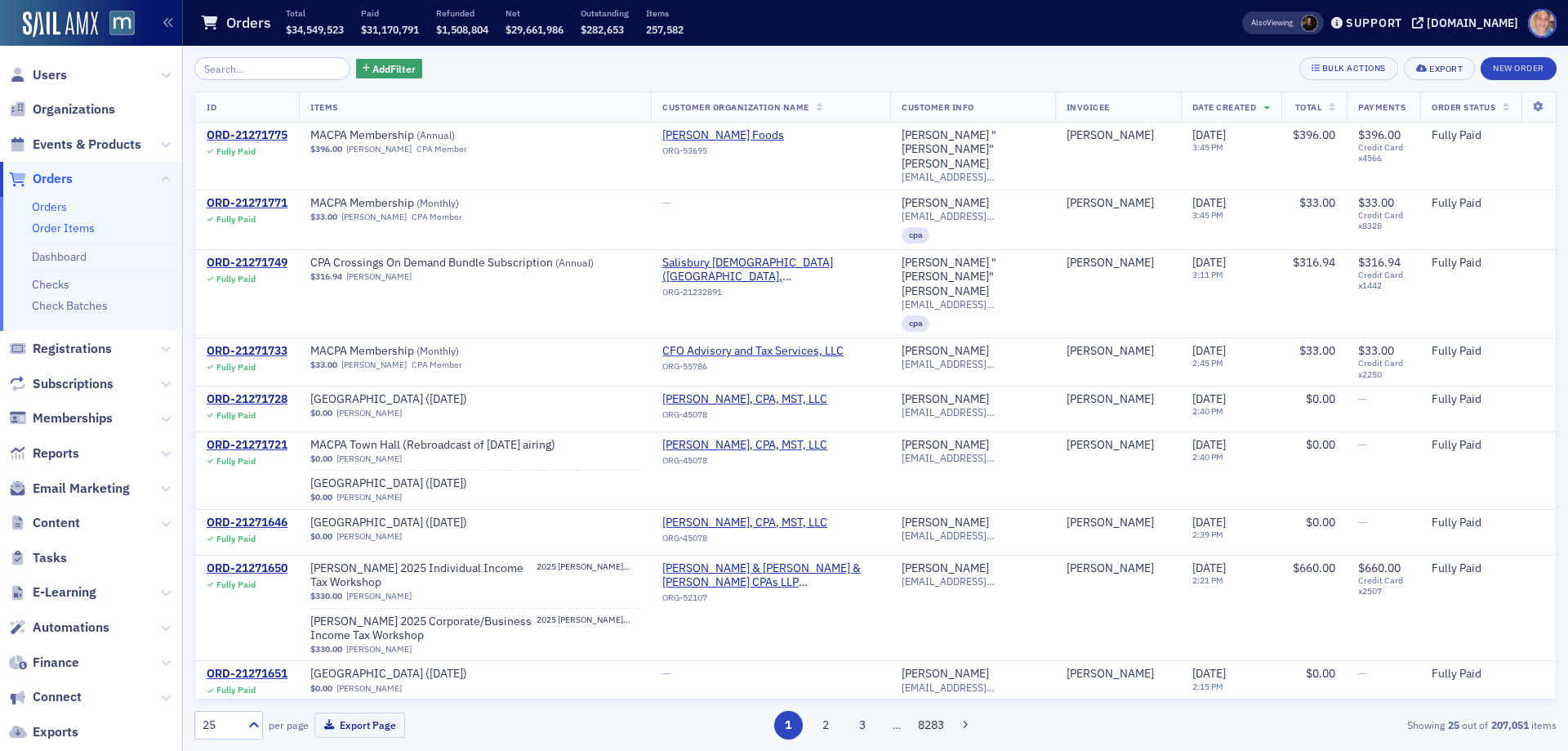
click at [67, 226] on link "Order Items" at bounding box center [63, 228] width 63 height 15
